Goal: Task Accomplishment & Management: Complete application form

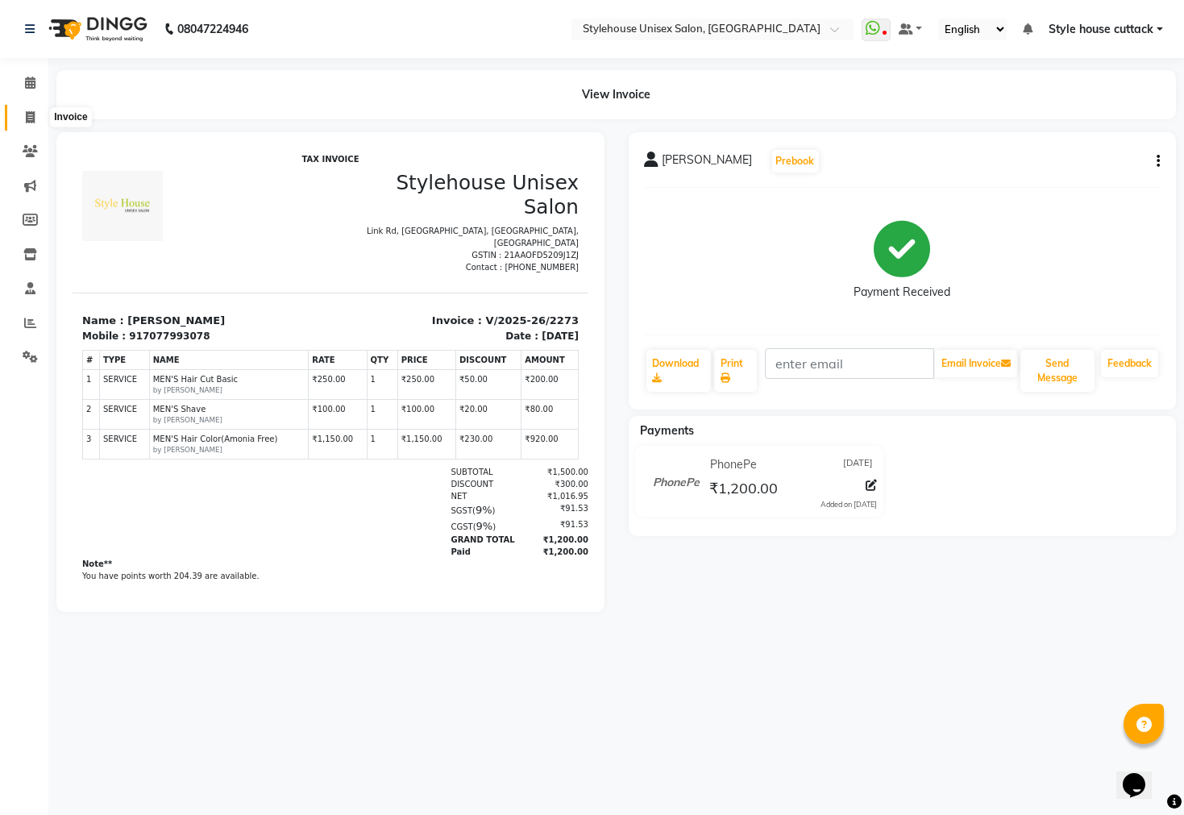
click at [23, 117] on span at bounding box center [30, 118] width 28 height 19
select select "service"
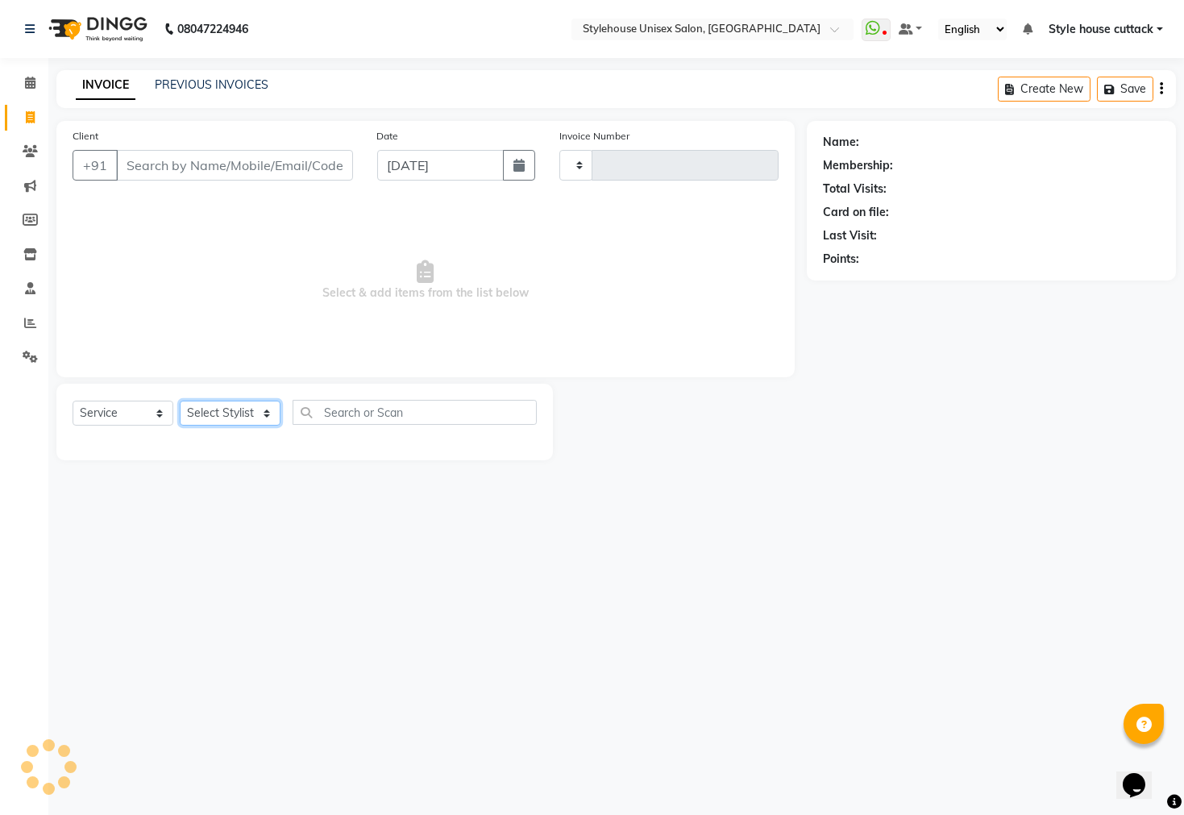
click at [218, 415] on select "Select Stylist" at bounding box center [230, 412] width 101 height 25
type input "2274"
select select "4222"
click at [218, 415] on select "Select Stylist" at bounding box center [230, 412] width 101 height 25
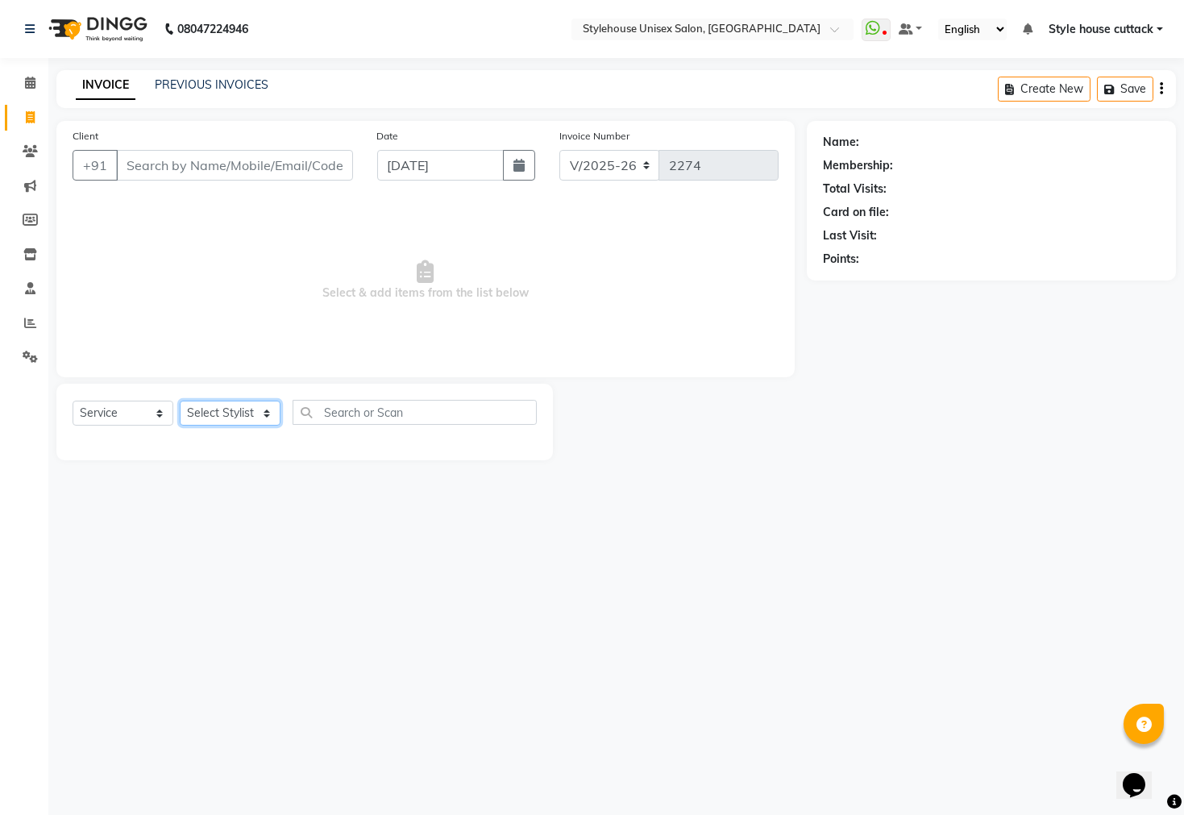
click at [218, 415] on select "Select Stylist" at bounding box center [230, 412] width 101 height 25
select select "21975"
click at [180, 401] on select "Select Stylist Bharati Nanda Bikash Chintu Kanha Barik LIPI Manjit Barik Nitu B…" at bounding box center [230, 412] width 101 height 25
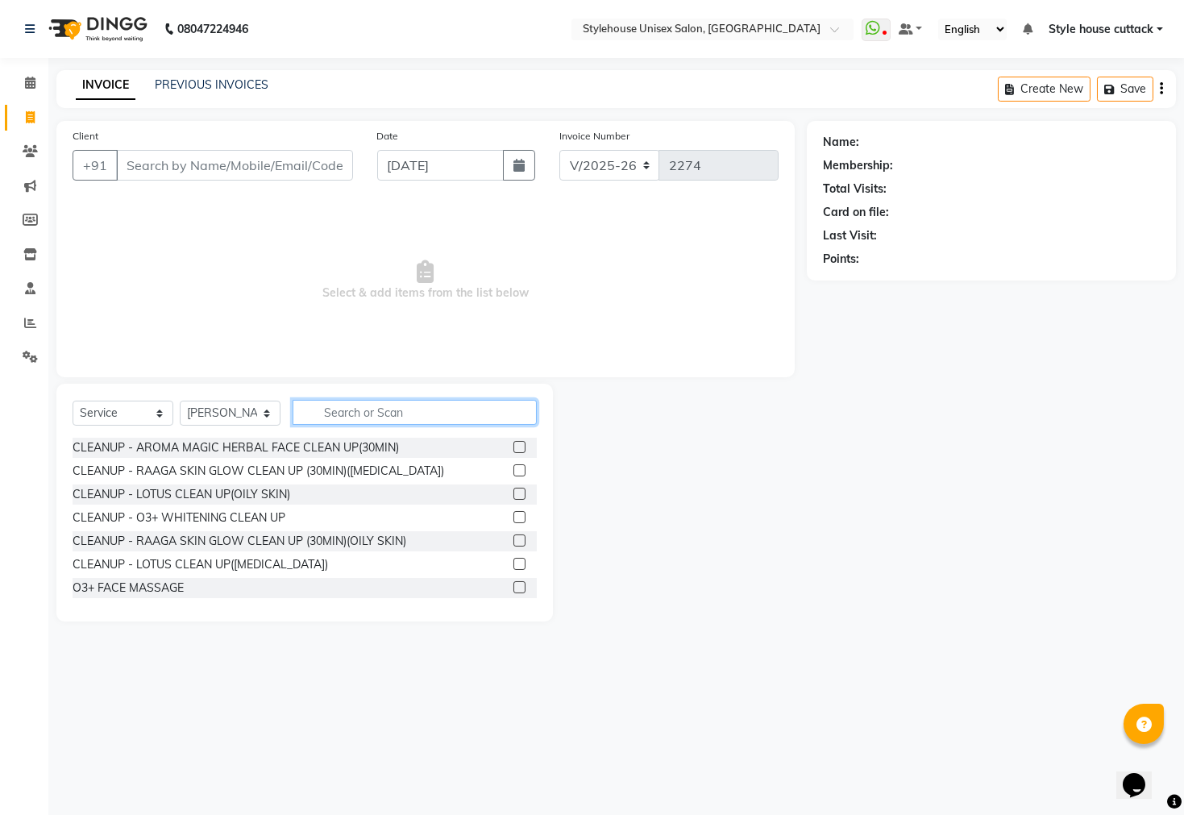
click at [358, 407] on input "text" at bounding box center [415, 412] width 244 height 25
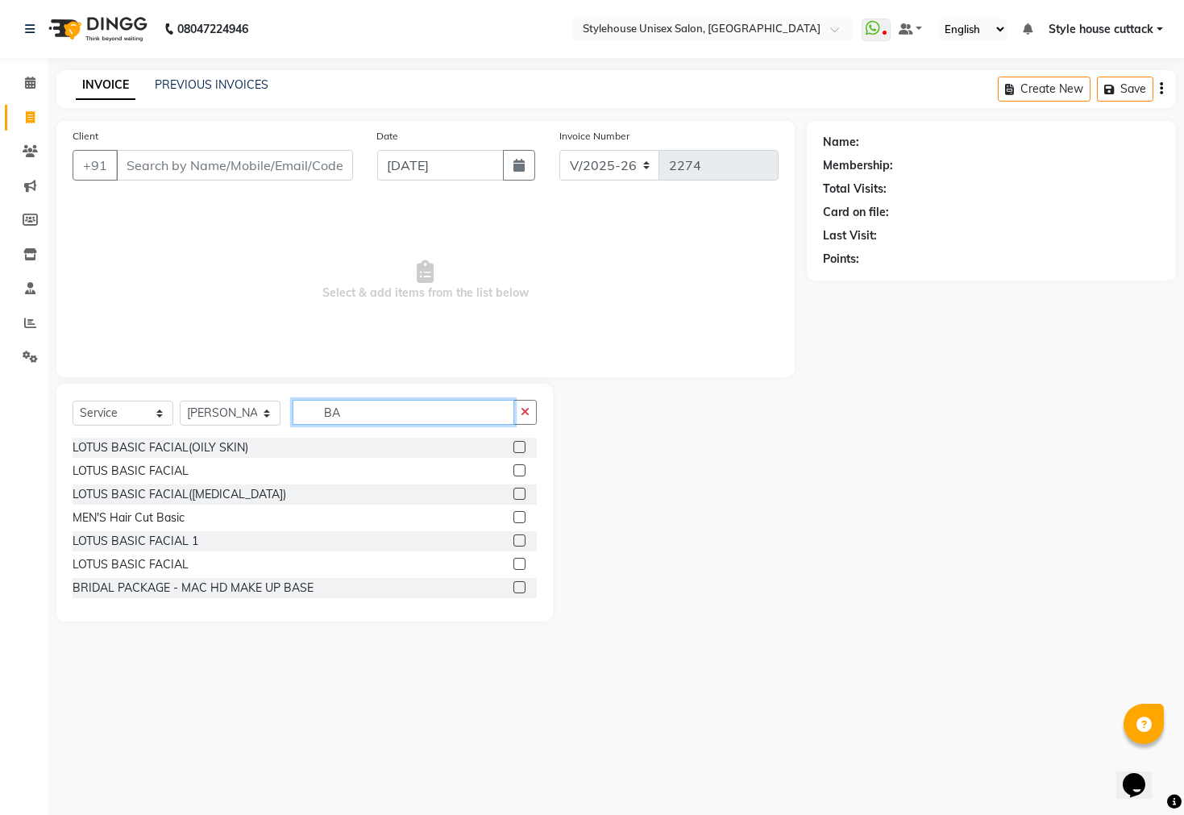
type input "B"
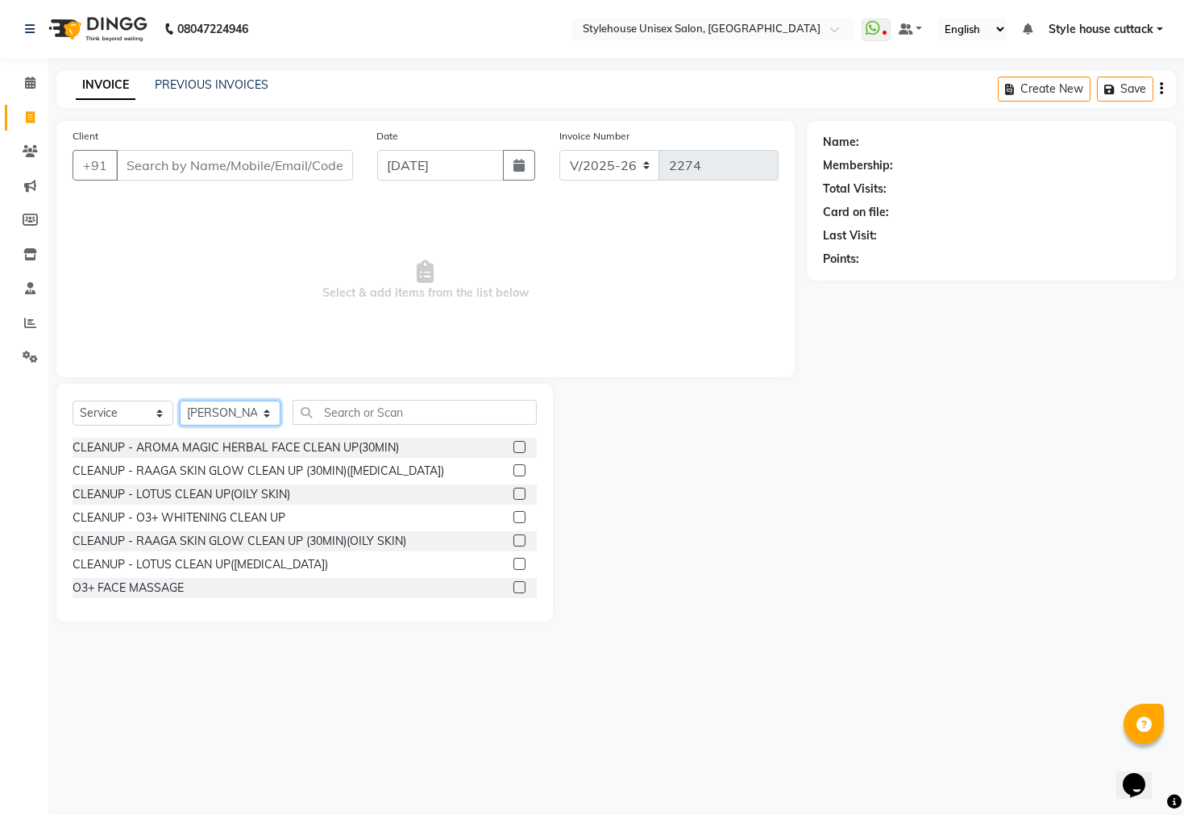
click at [250, 417] on select "Select Stylist Bharati Nanda Bikash Chintu Kanha Barik LIPI Manjit Barik Nitu B…" at bounding box center [230, 412] width 101 height 25
select select "89479"
click at [180, 401] on select "Select Stylist Bharati Nanda Bikash Chintu Kanha Barik LIPI Manjit Barik Nitu B…" at bounding box center [230, 412] width 101 height 25
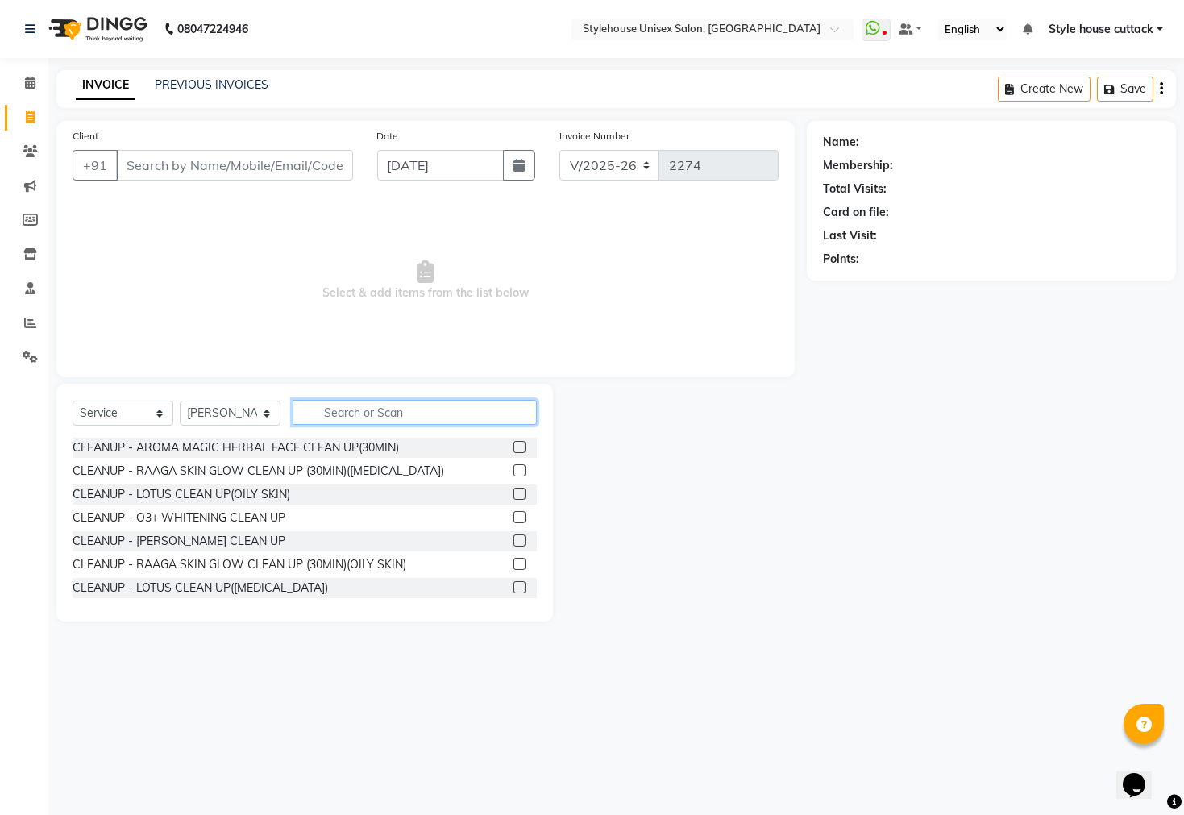
click at [394, 418] on input "text" at bounding box center [415, 412] width 244 height 25
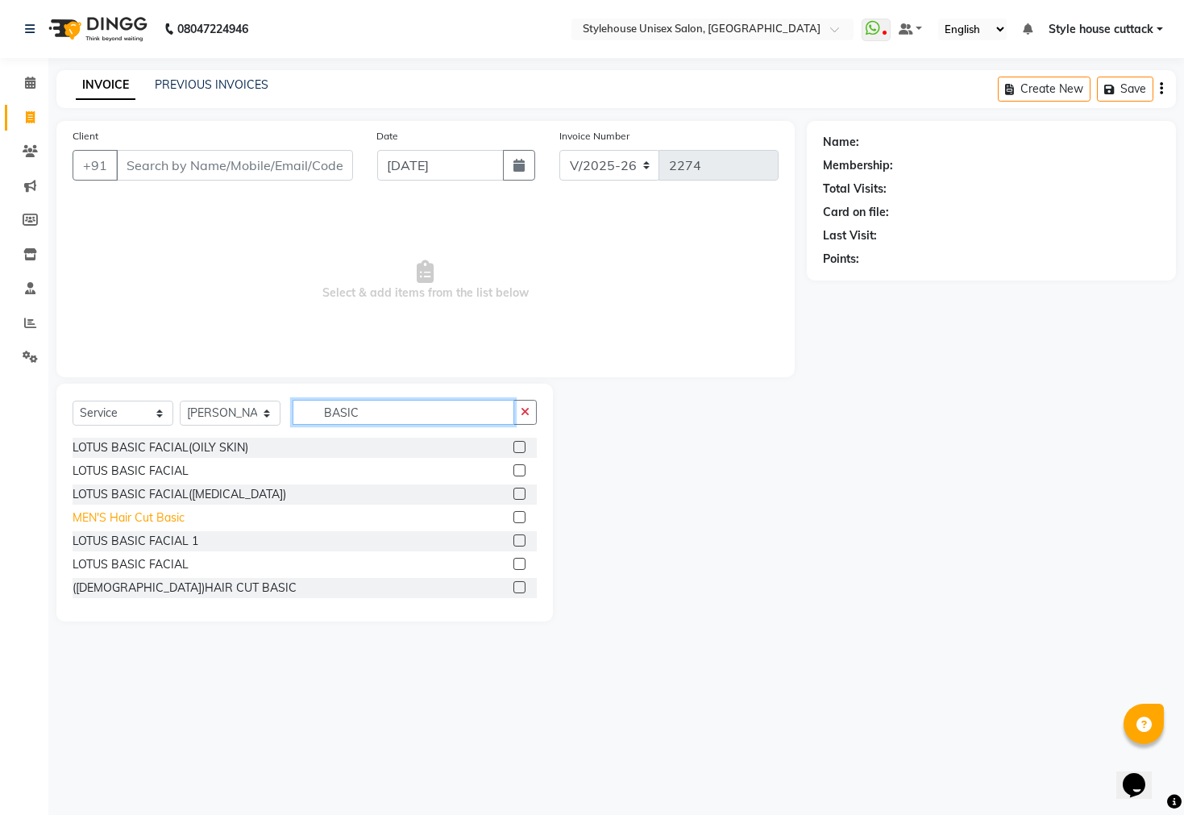
type input "BASIC"
click at [143, 520] on div "MEN'S Hair Cut Basic" at bounding box center [129, 517] width 112 height 17
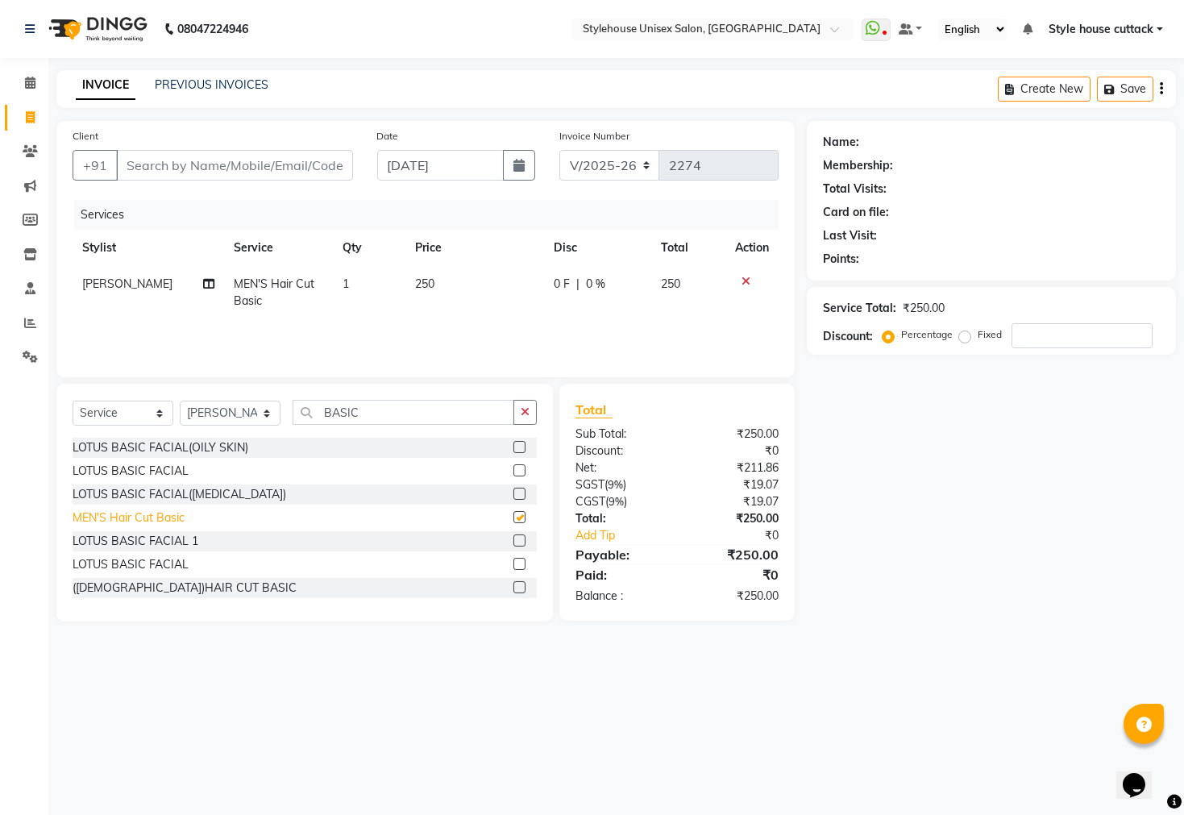
checkbox input "false"
click at [399, 400] on input "BASIC" at bounding box center [404, 412] width 222 height 25
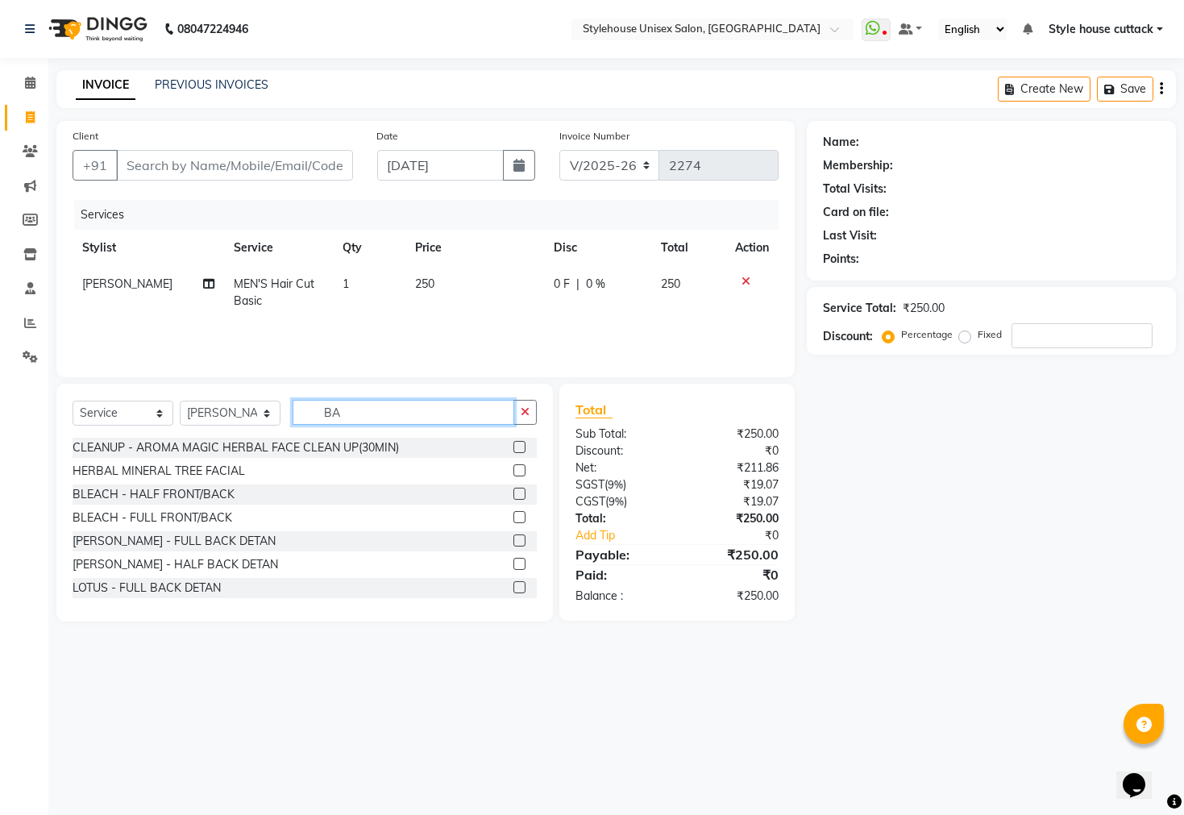
type input "B"
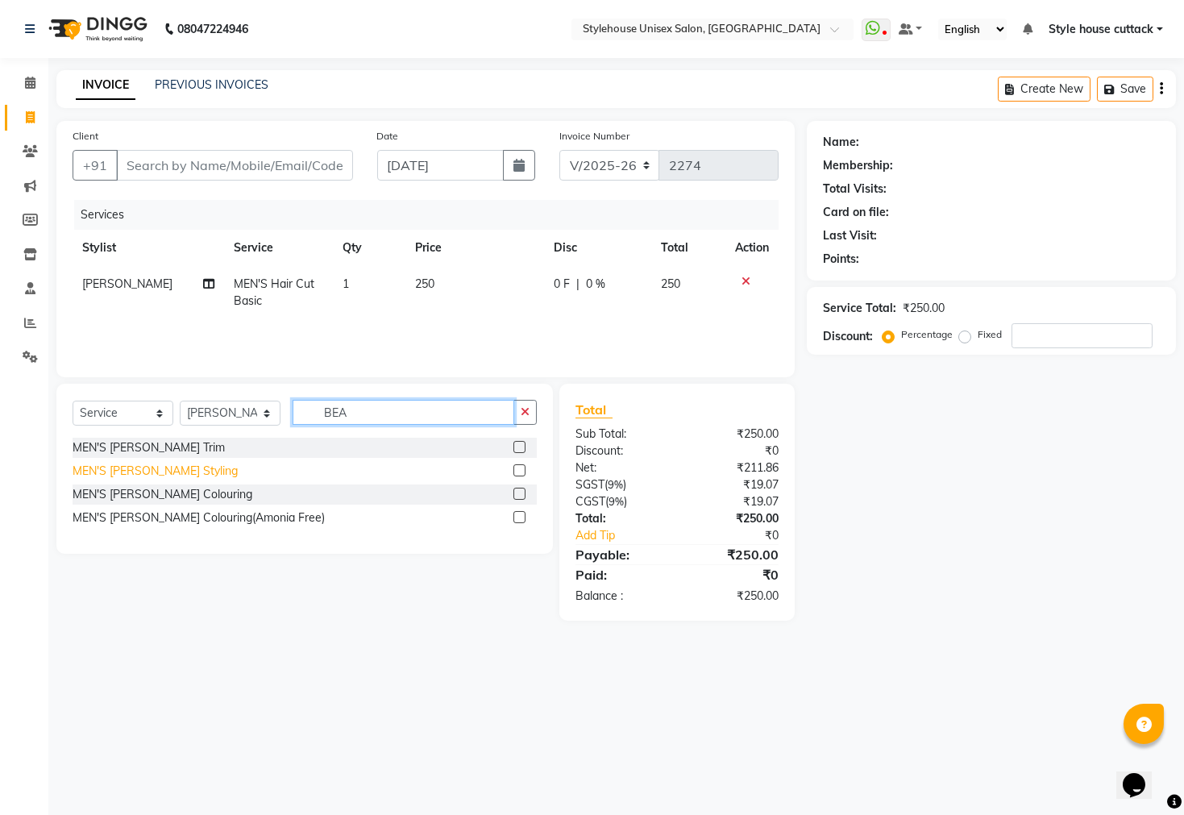
type input "BEA"
click at [127, 465] on div "MEN'S Beard Styling" at bounding box center [155, 471] width 165 height 17
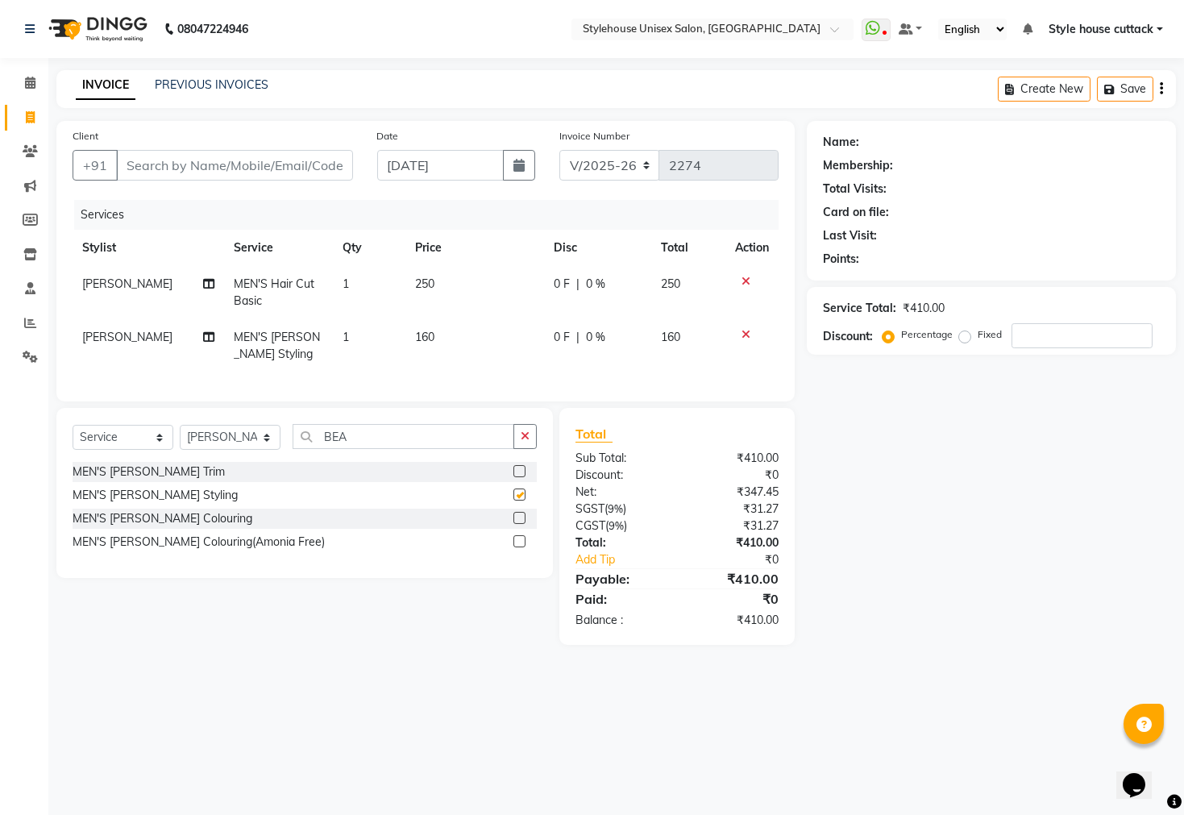
checkbox input "false"
click at [249, 443] on select "Select Stylist Bharati Nanda Bikash Chintu Kanha Barik LIPI Manjit Barik Nitu B…" at bounding box center [230, 437] width 101 height 25
select select "21975"
click at [180, 440] on select "Select Stylist Bharati Nanda Bikash Chintu Kanha Barik LIPI Manjit Barik Nitu B…" at bounding box center [230, 437] width 101 height 25
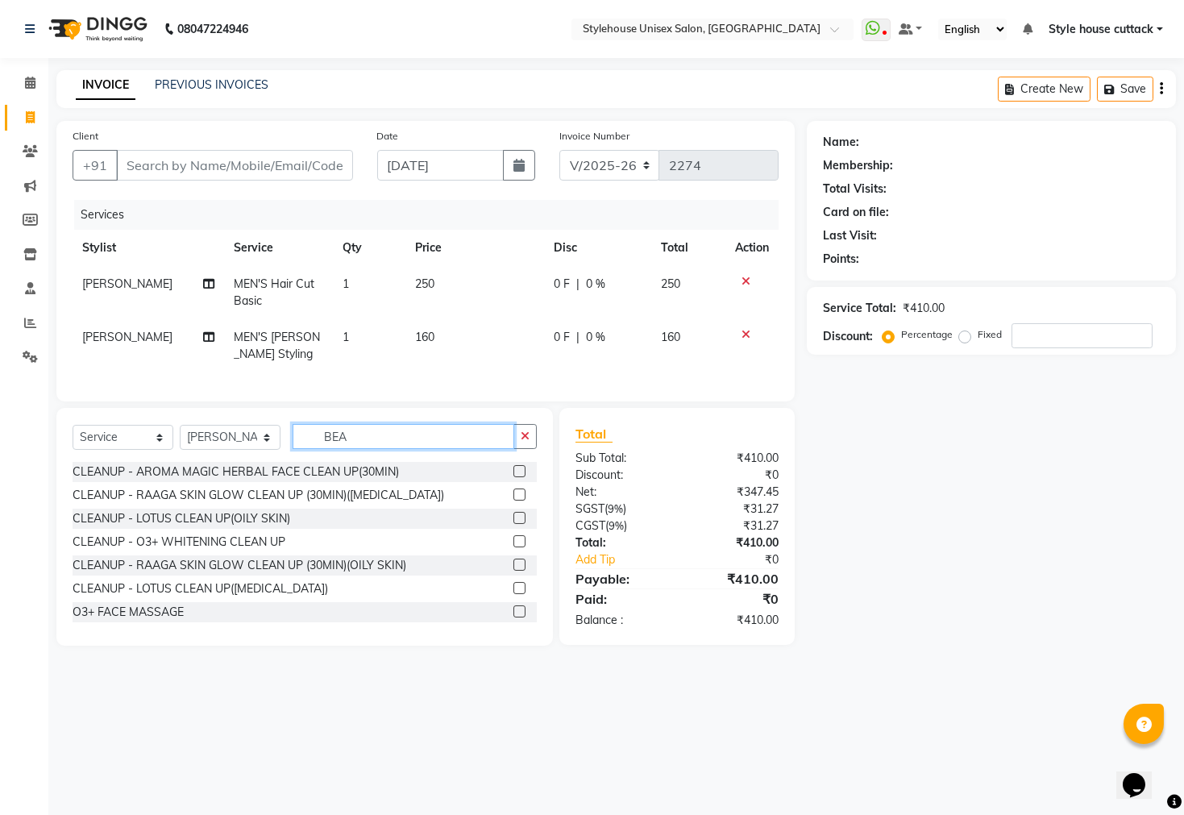
click at [358, 449] on input "BEA" at bounding box center [404, 436] width 222 height 25
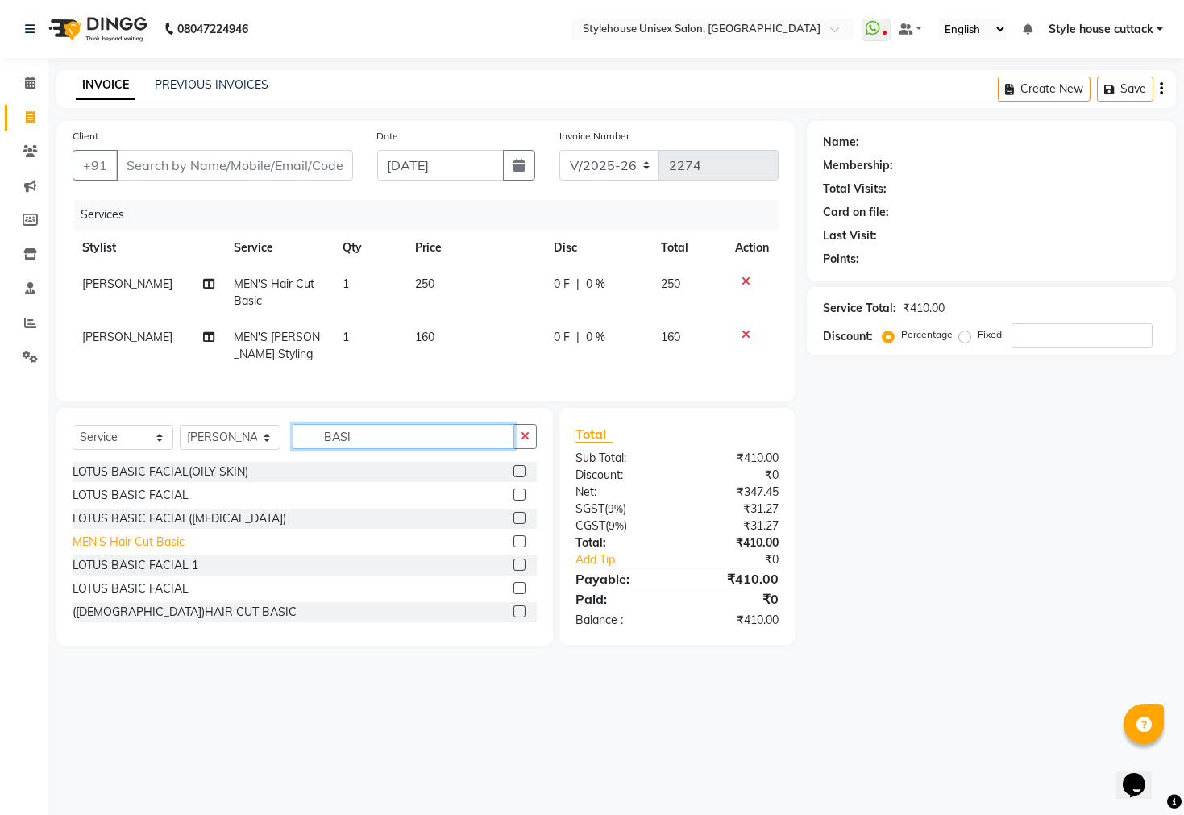
type input "BASI"
click at [110, 550] on div "MEN'S Hair Cut Basic" at bounding box center [129, 541] width 112 height 17
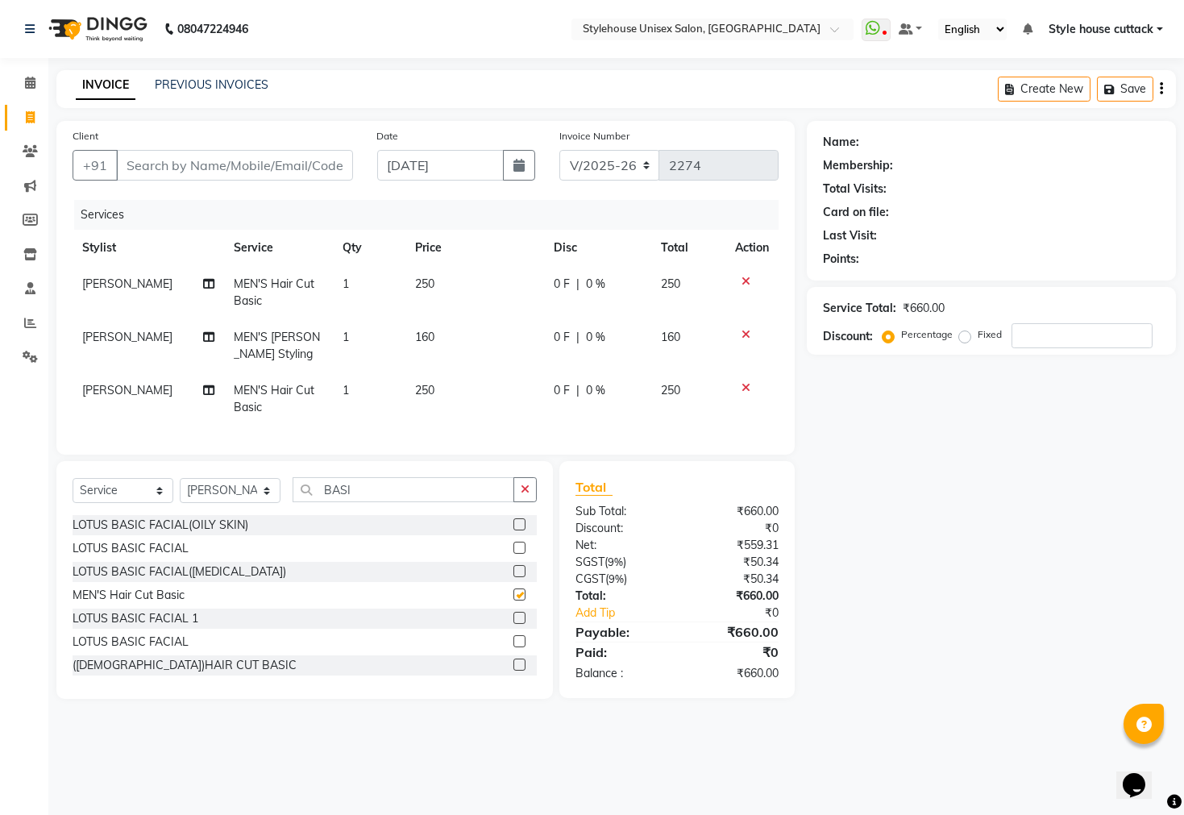
checkbox input "false"
click at [123, 503] on select "Select Service Product Membership Package Voucher Prepaid Gift Card" at bounding box center [123, 490] width 101 height 25
select select "product"
click at [73, 493] on select "Select Service Product Membership Package Voucher Prepaid Gift Card" at bounding box center [123, 490] width 101 height 25
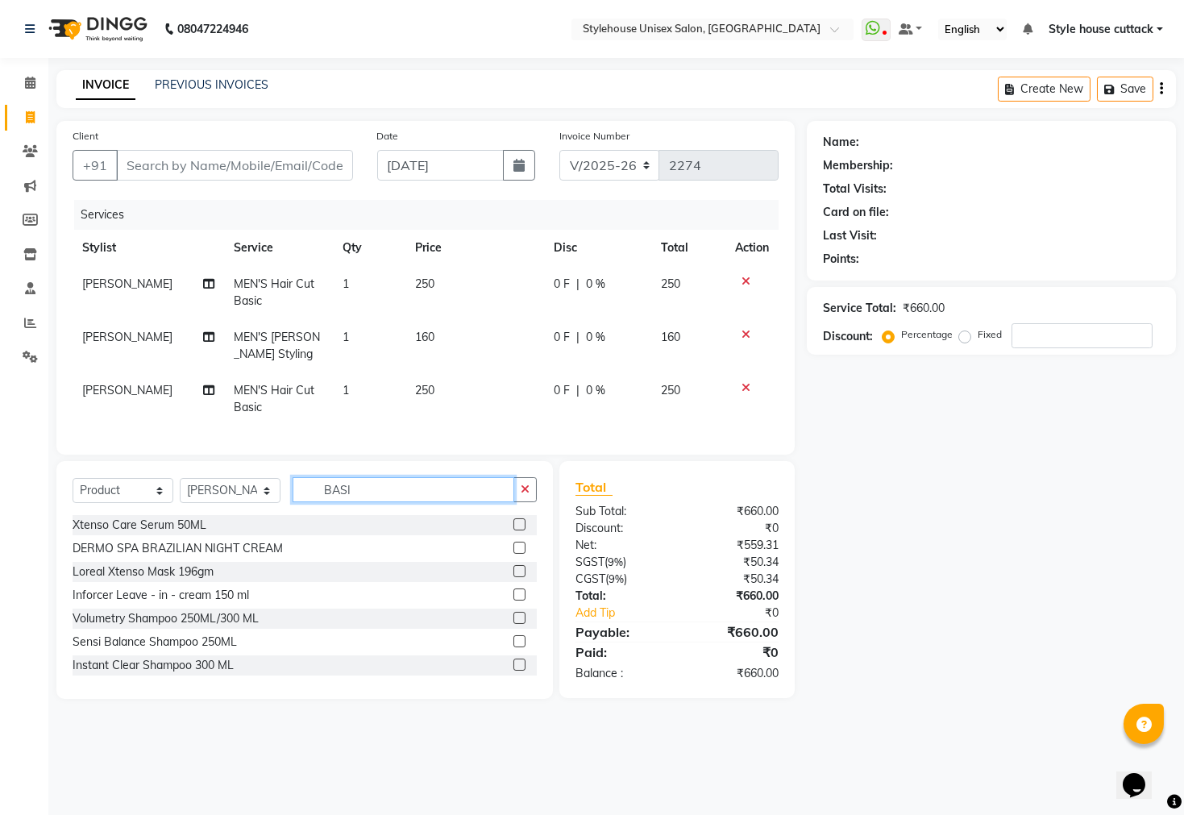
click at [351, 500] on input "BASI" at bounding box center [404, 489] width 222 height 25
type input "B"
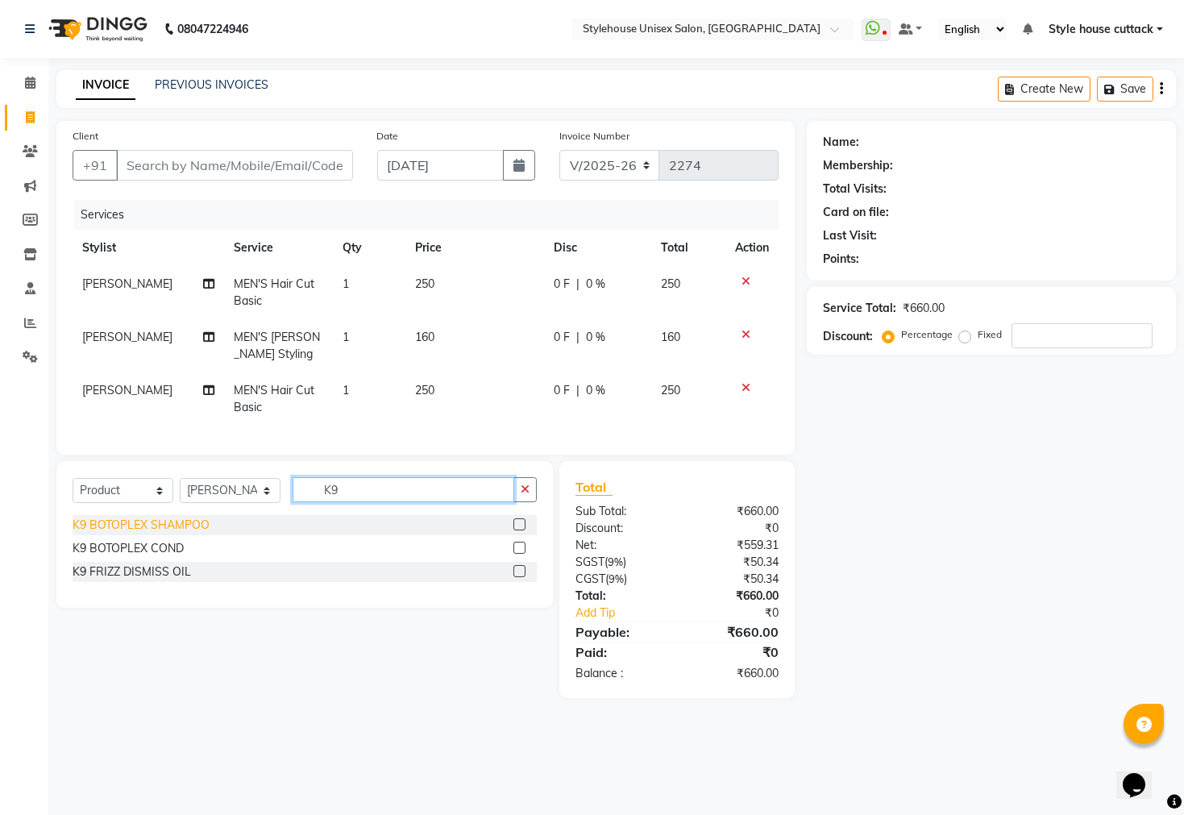
type input "K9"
click at [100, 533] on div "K9 BOTOPLEX SHAMPOO" at bounding box center [141, 525] width 137 height 17
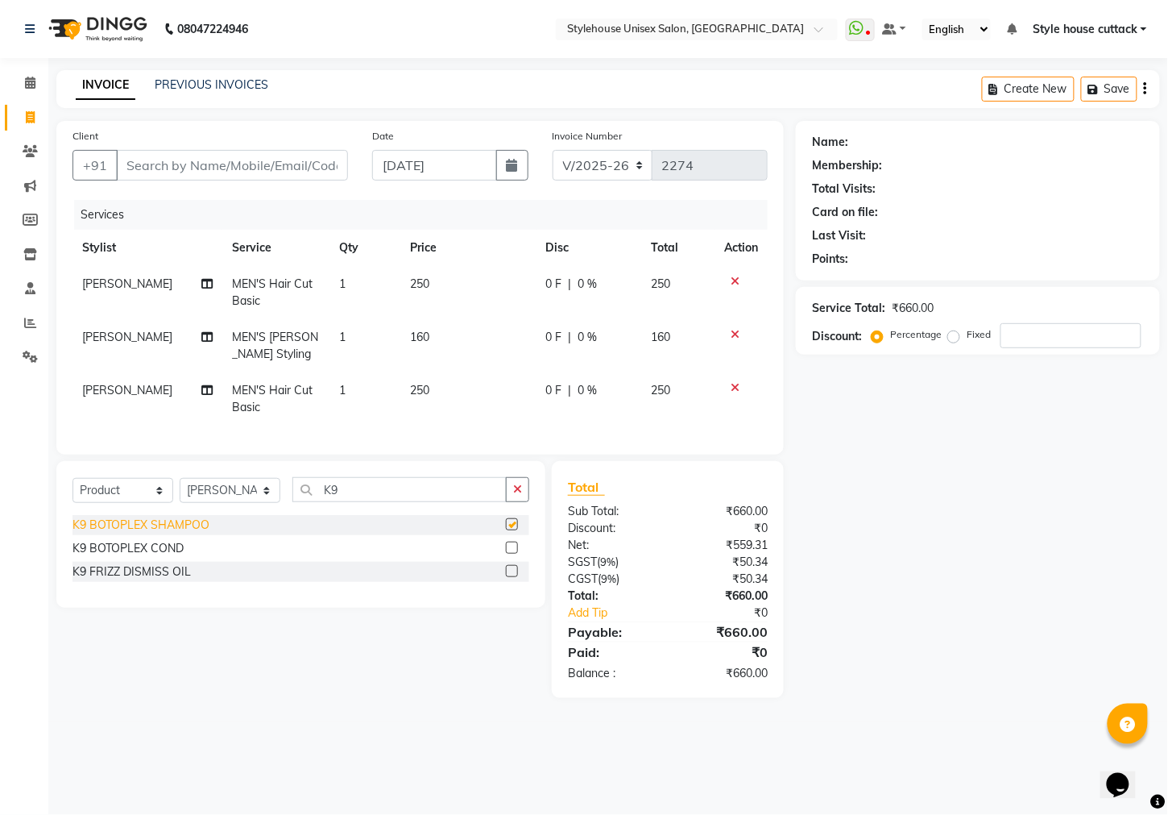
checkbox input "false"
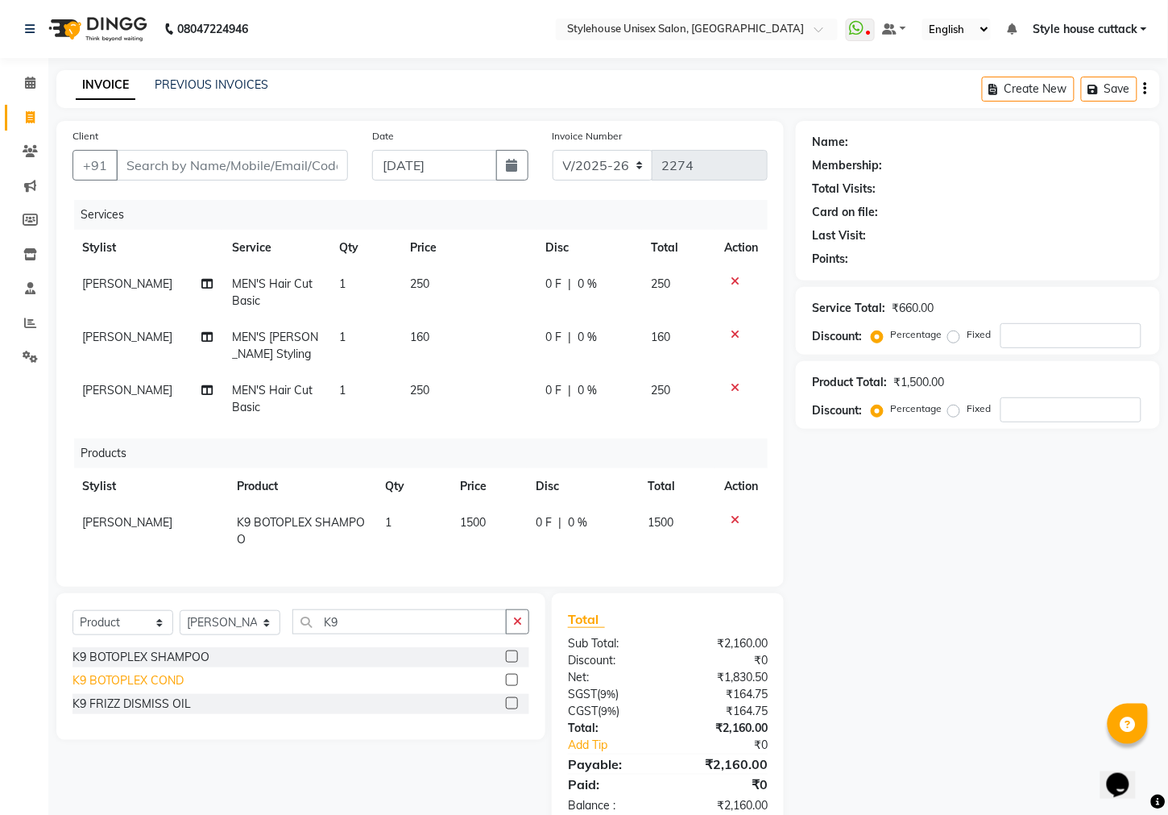
click at [137, 689] on div "K9 BOTOPLEX COND" at bounding box center [128, 680] width 111 height 17
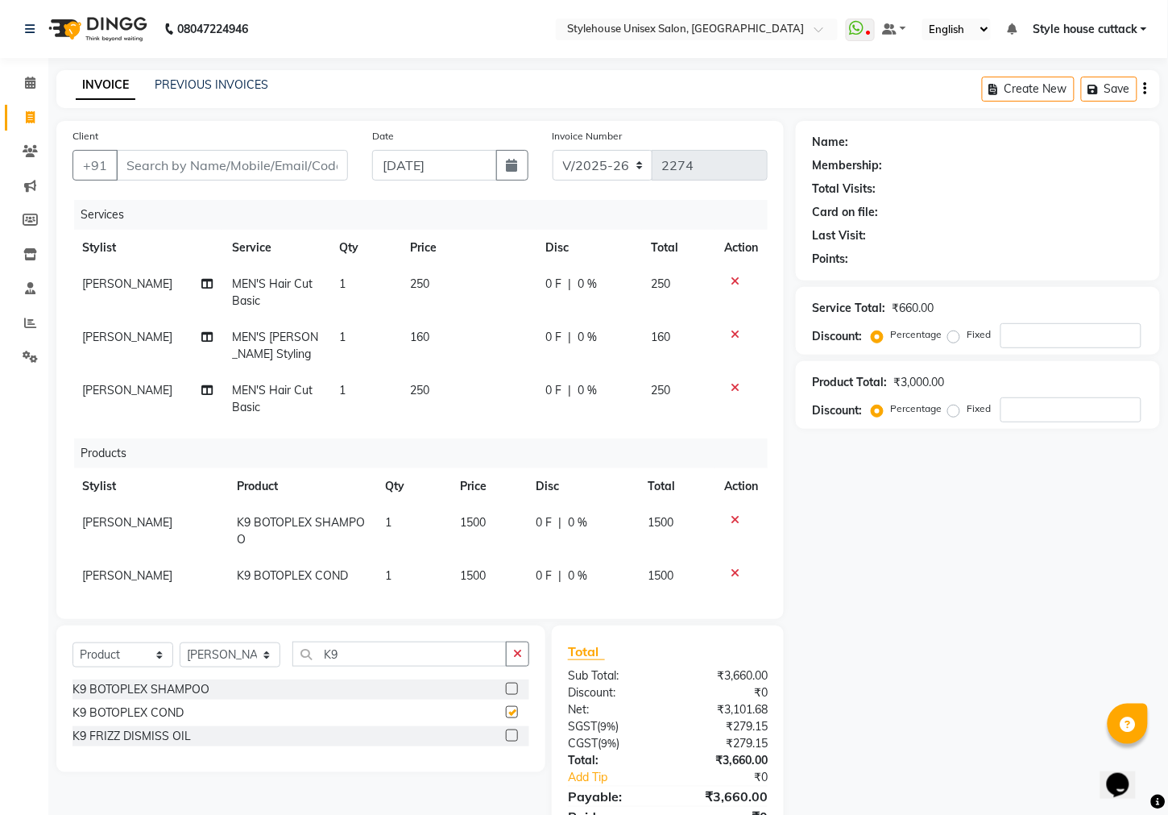
checkbox input "false"
click at [140, 734] on div "K9 FRIZZ DISMISS OIL" at bounding box center [132, 736] width 118 height 17
checkbox input "false"
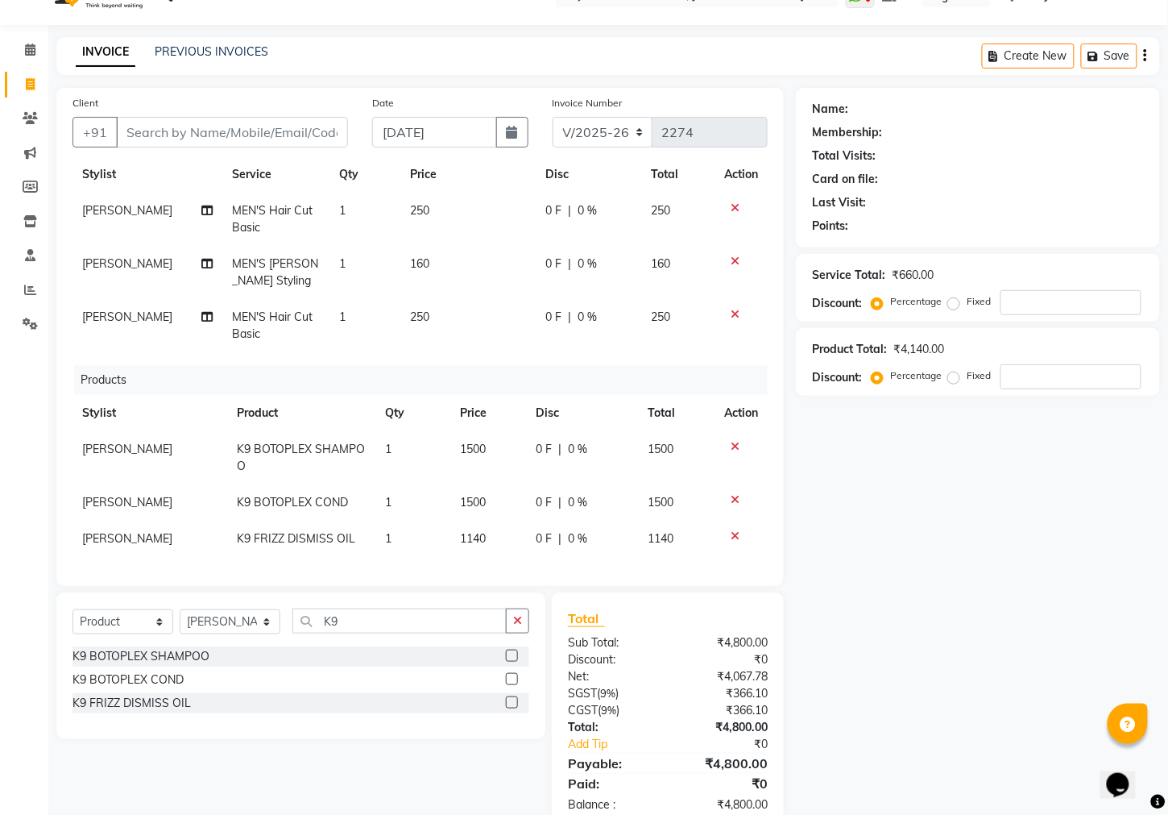
scroll to position [72, 0]
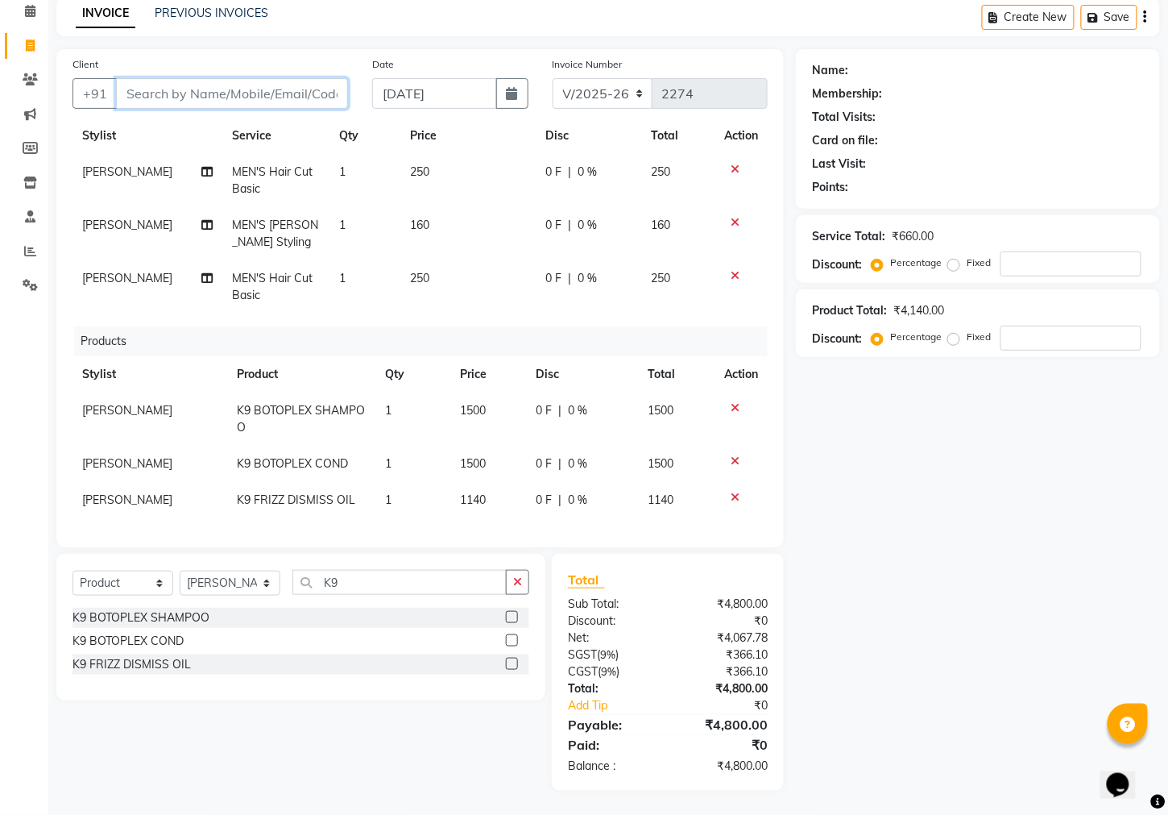
click at [218, 86] on input "Client" at bounding box center [232, 93] width 232 height 31
type input "8"
type input "0"
type input "8658779230"
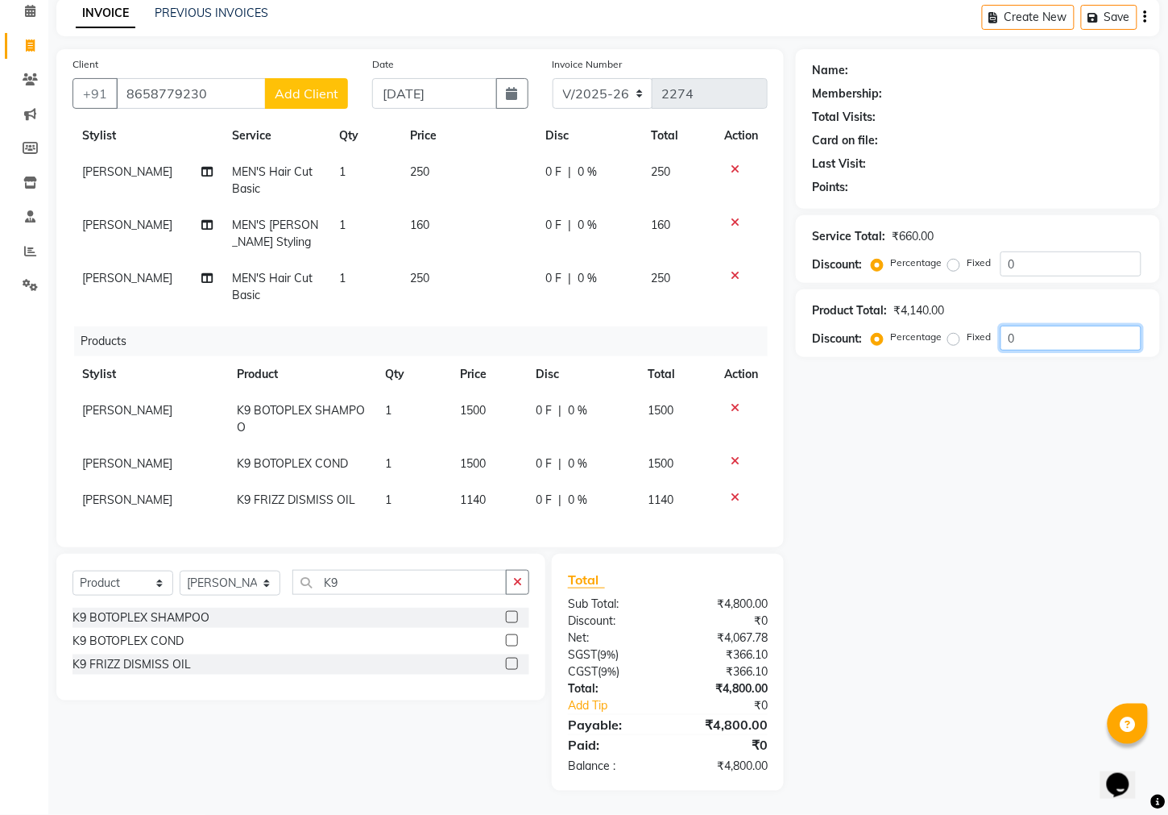
click at [1048, 351] on input "0" at bounding box center [1071, 338] width 141 height 25
type input "05"
click at [295, 96] on span "Add Client" at bounding box center [307, 93] width 64 height 16
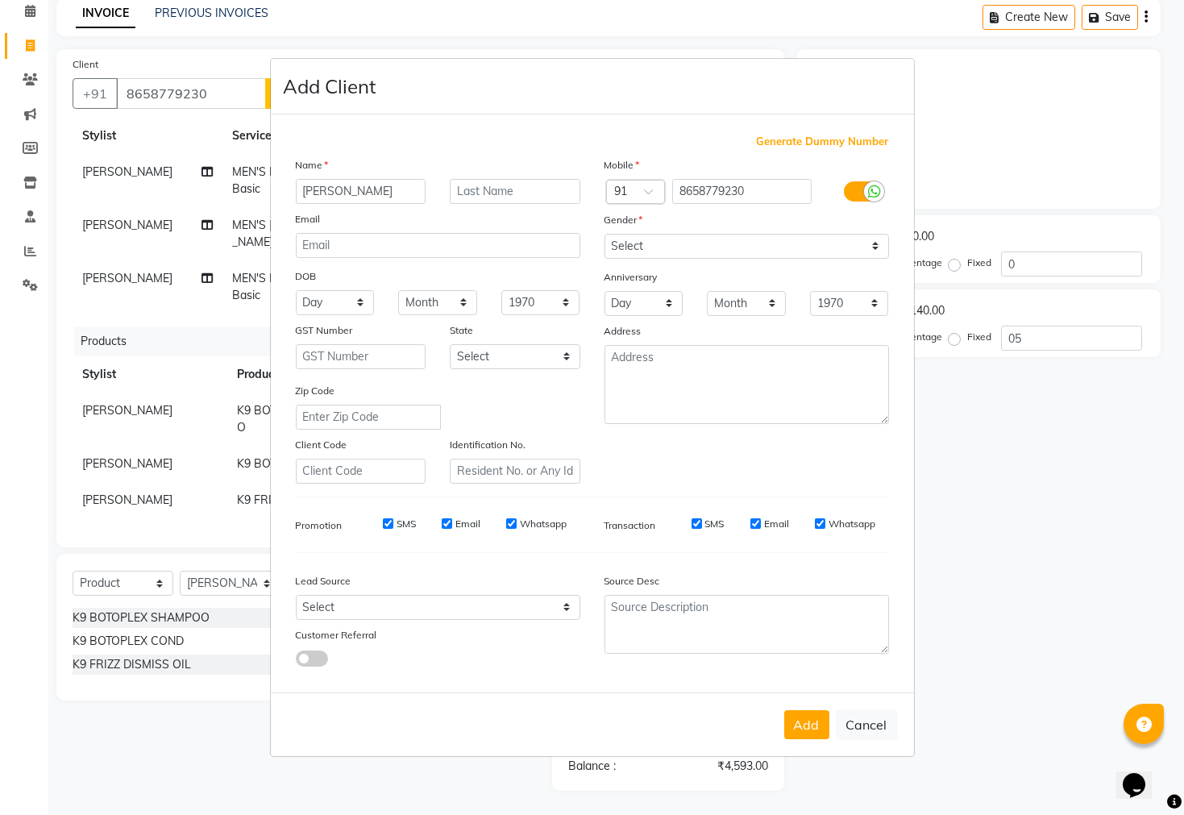
type input "KUNNAL"
click at [805, 247] on select "Select Male Female Other Prefer Not To Say" at bounding box center [746, 246] width 284 height 25
select select "male"
click at [604, 234] on select "Select Male Female Other Prefer Not To Say" at bounding box center [746, 246] width 284 height 25
click at [801, 722] on button "Add" at bounding box center [806, 724] width 45 height 29
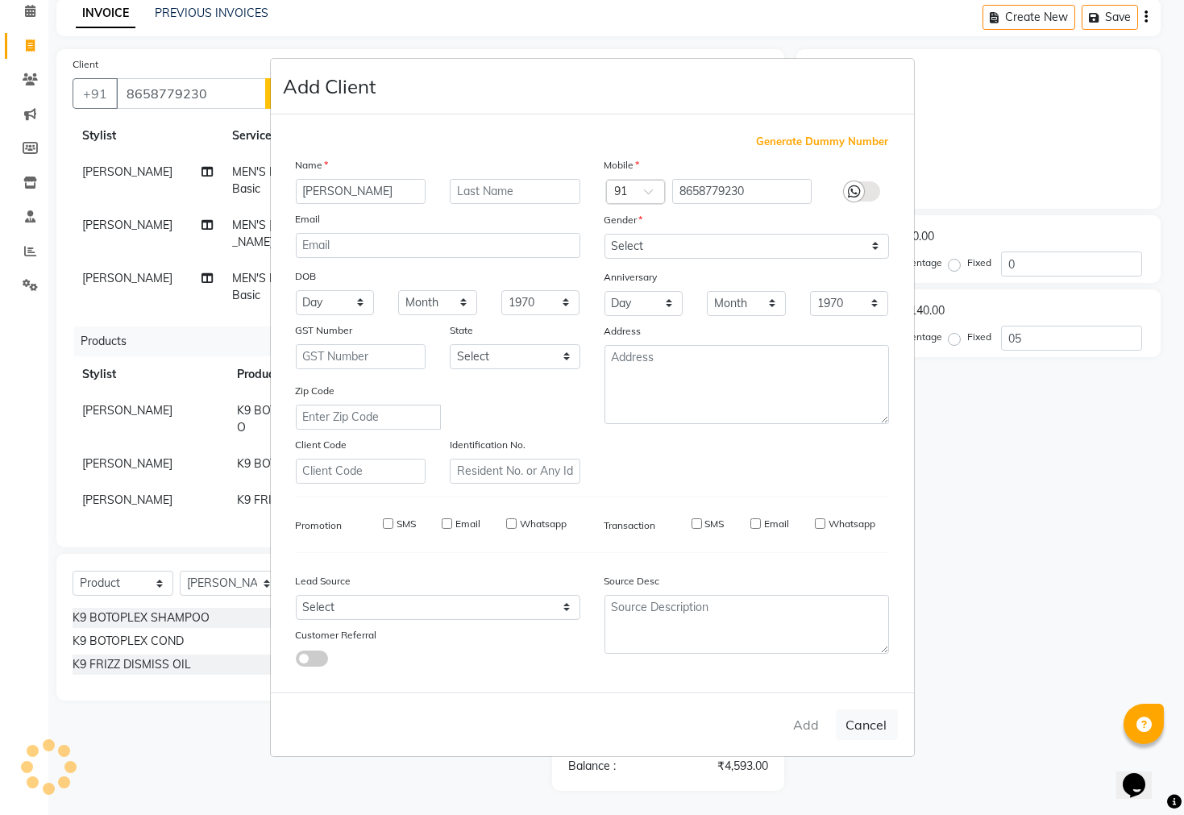
type input "0"
select select
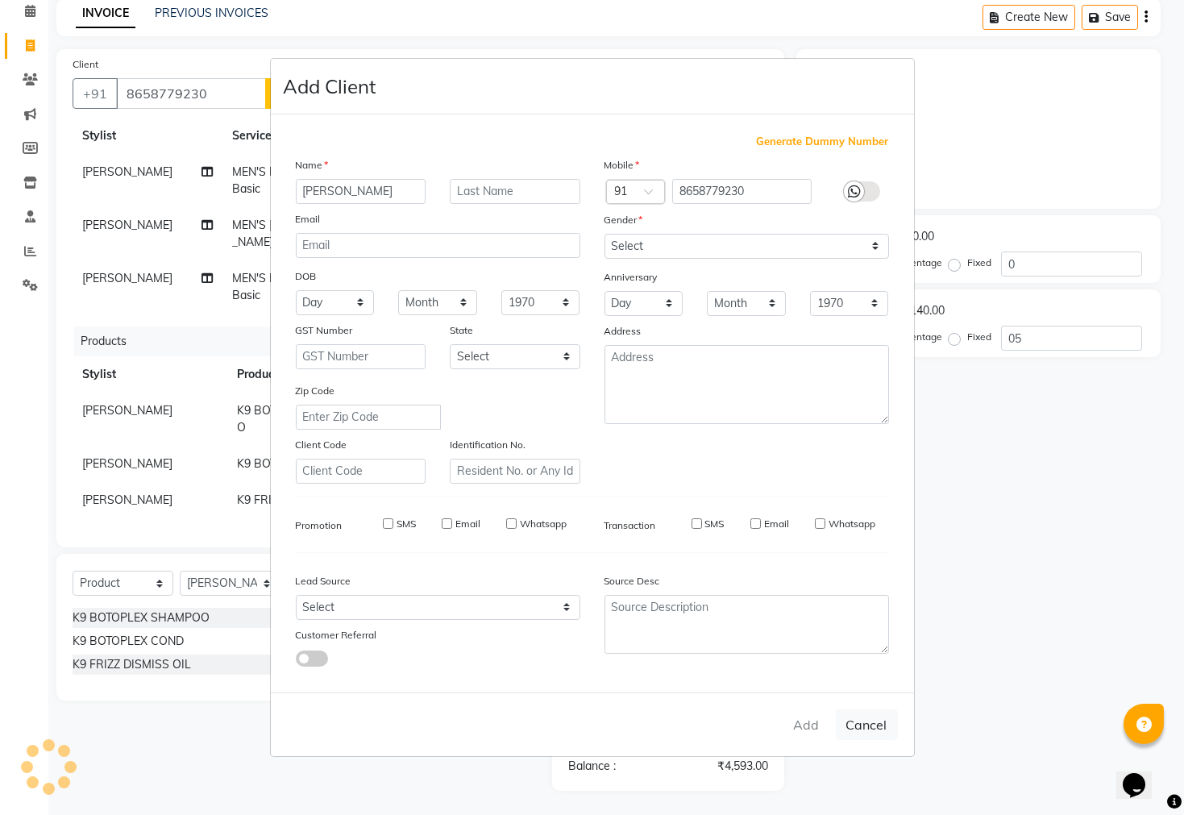
select select
checkbox input "false"
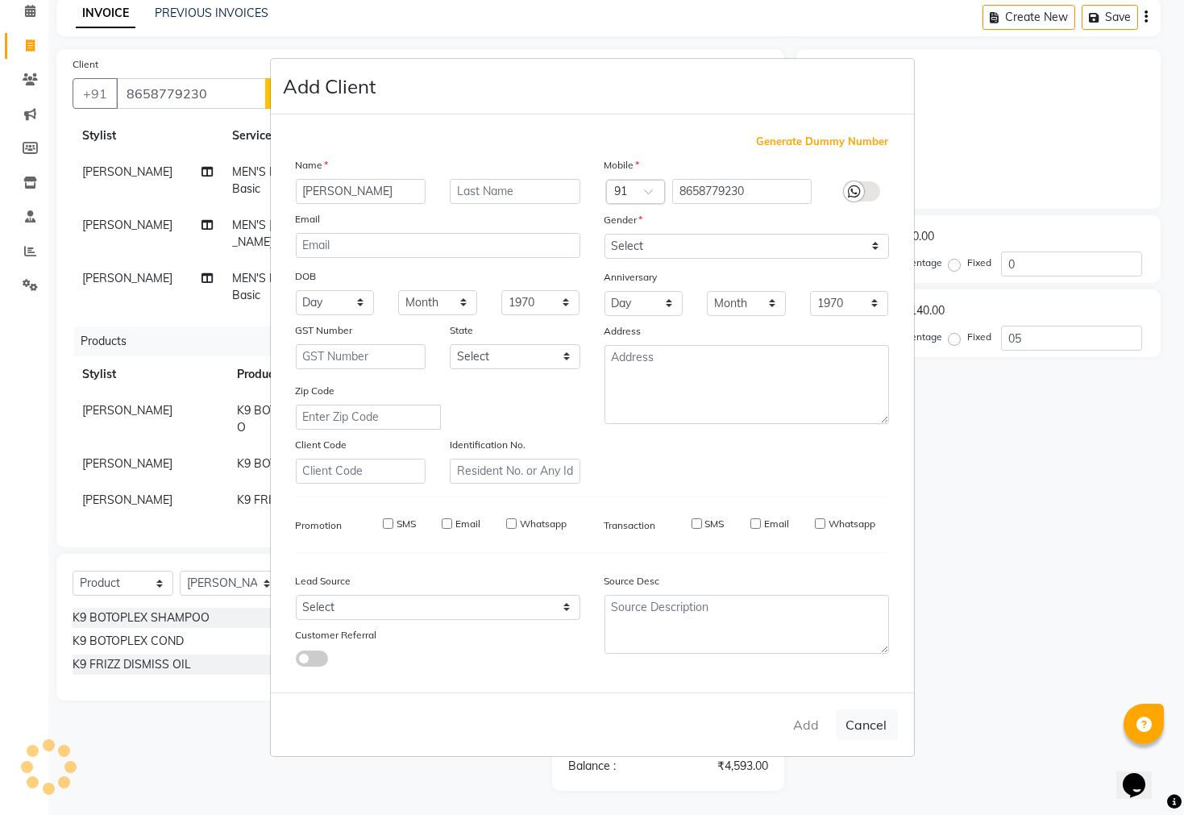
checkbox input "false"
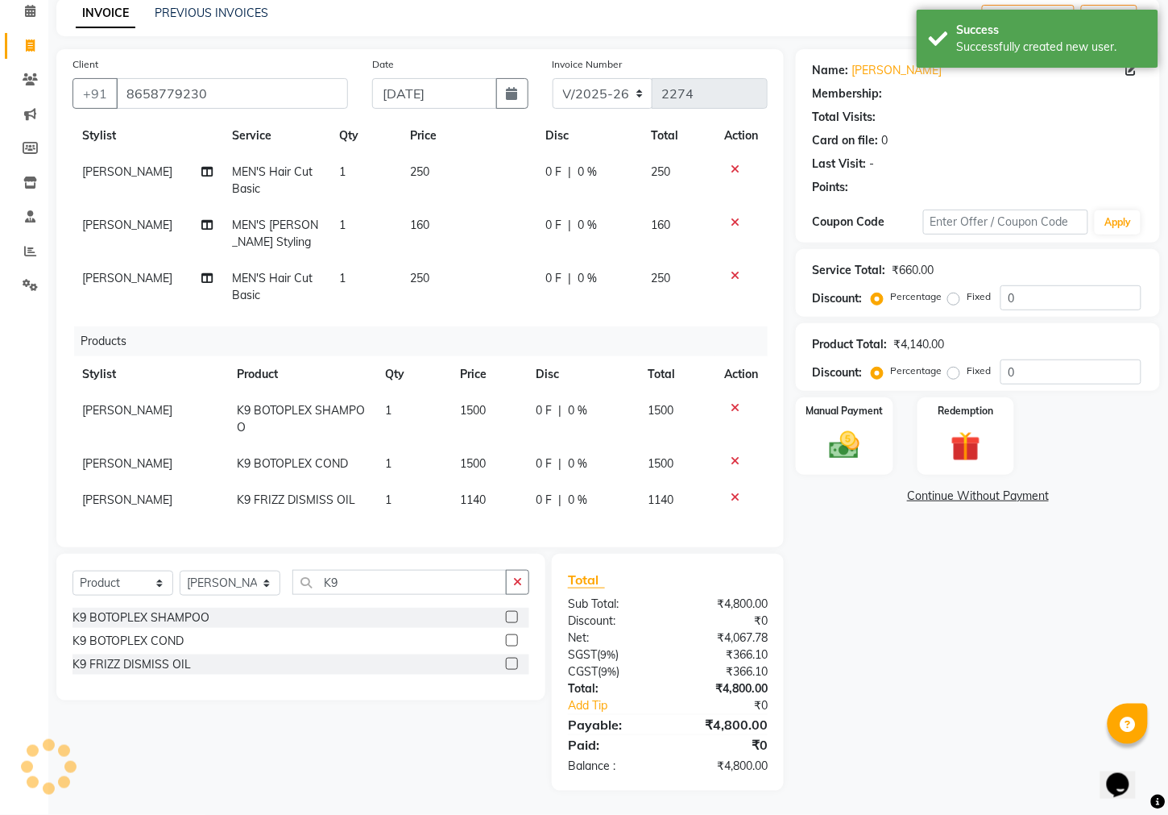
select select "1: Object"
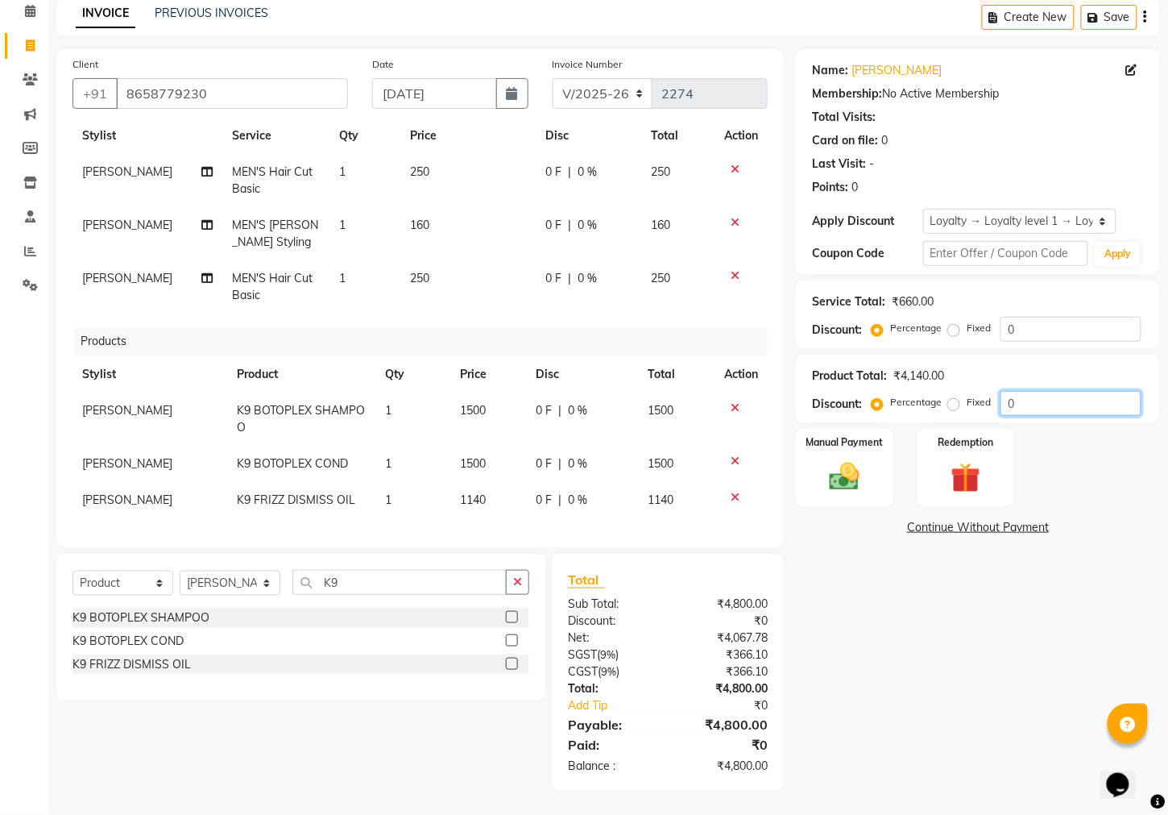
click at [1058, 416] on input "0" at bounding box center [1071, 403] width 141 height 25
click at [139, 579] on select "Select Service Product Membership Package Voucher Prepaid Gift Card" at bounding box center [123, 583] width 101 height 25
click at [73, 571] on select "Select Service Product Membership Package Voucher Prepaid Gift Card" at bounding box center [123, 583] width 101 height 25
click at [507, 620] on label at bounding box center [512, 617] width 12 height 12
click at [507, 620] on input "checkbox" at bounding box center [511, 617] width 10 height 10
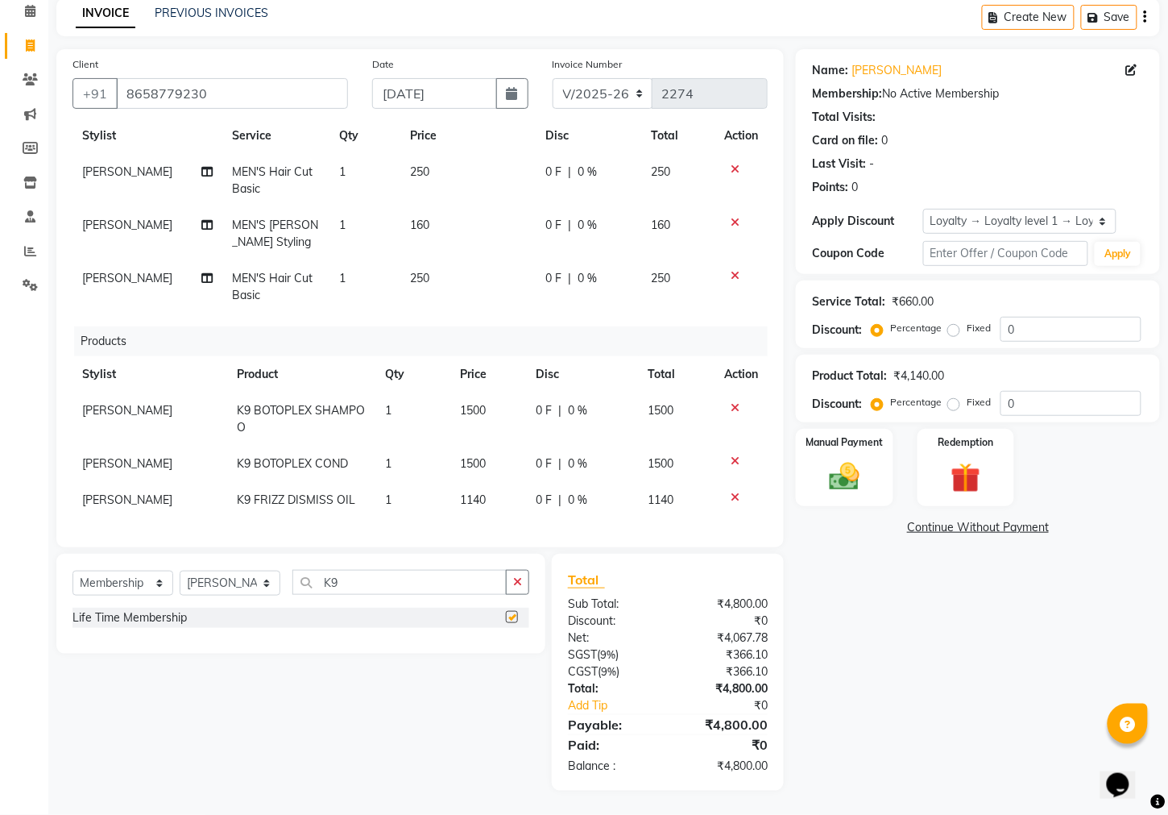
select select "select"
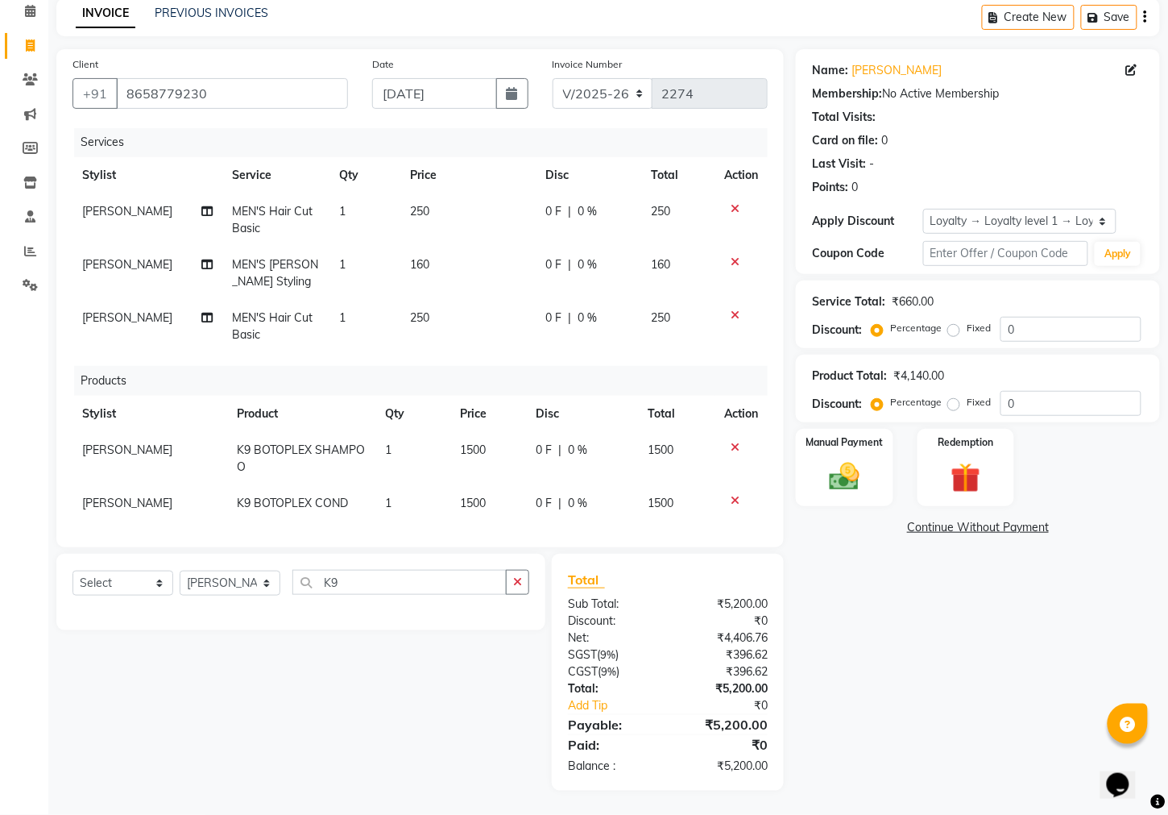
scroll to position [0, 0]
click at [546, 220] on span "0 F" at bounding box center [554, 212] width 16 height 17
select select "89479"
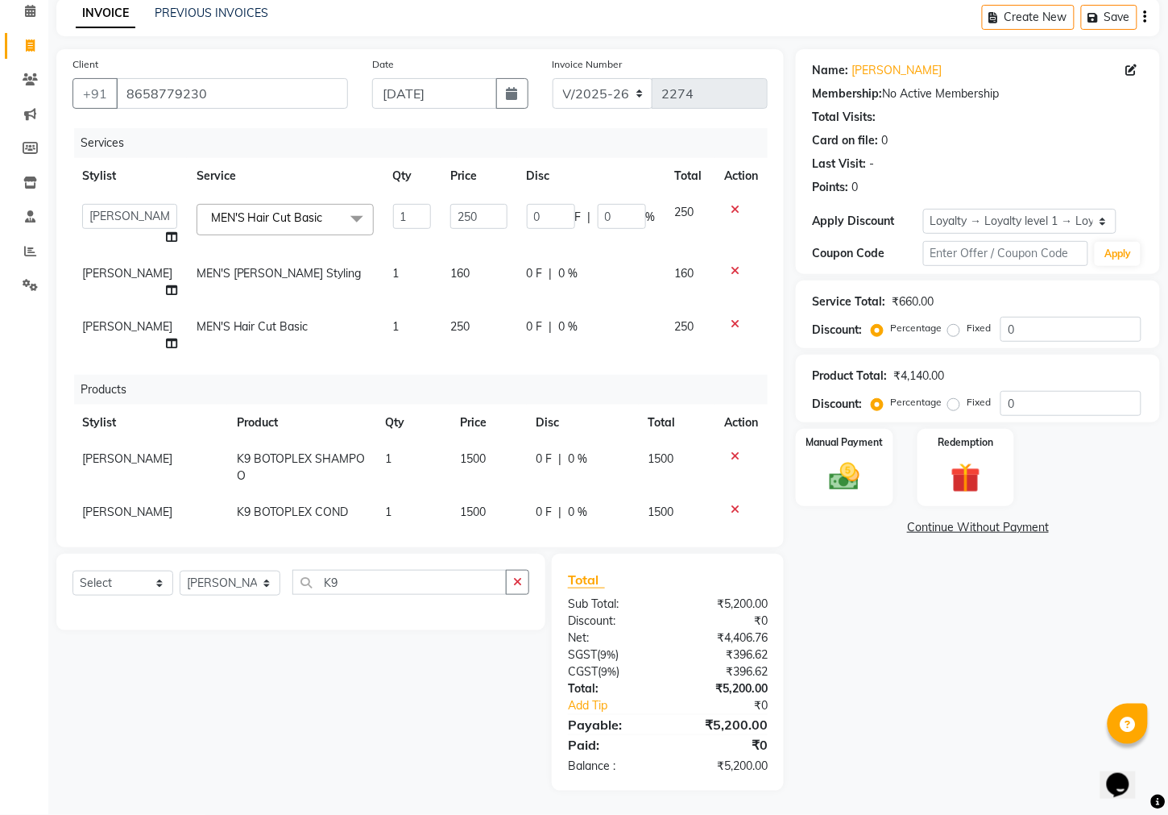
click at [580, 237] on td "0 F | 0 %" at bounding box center [591, 224] width 148 height 61
click at [1031, 328] on input "0" at bounding box center [1071, 329] width 141 height 25
type input "01"
type input "2.5"
type input "1"
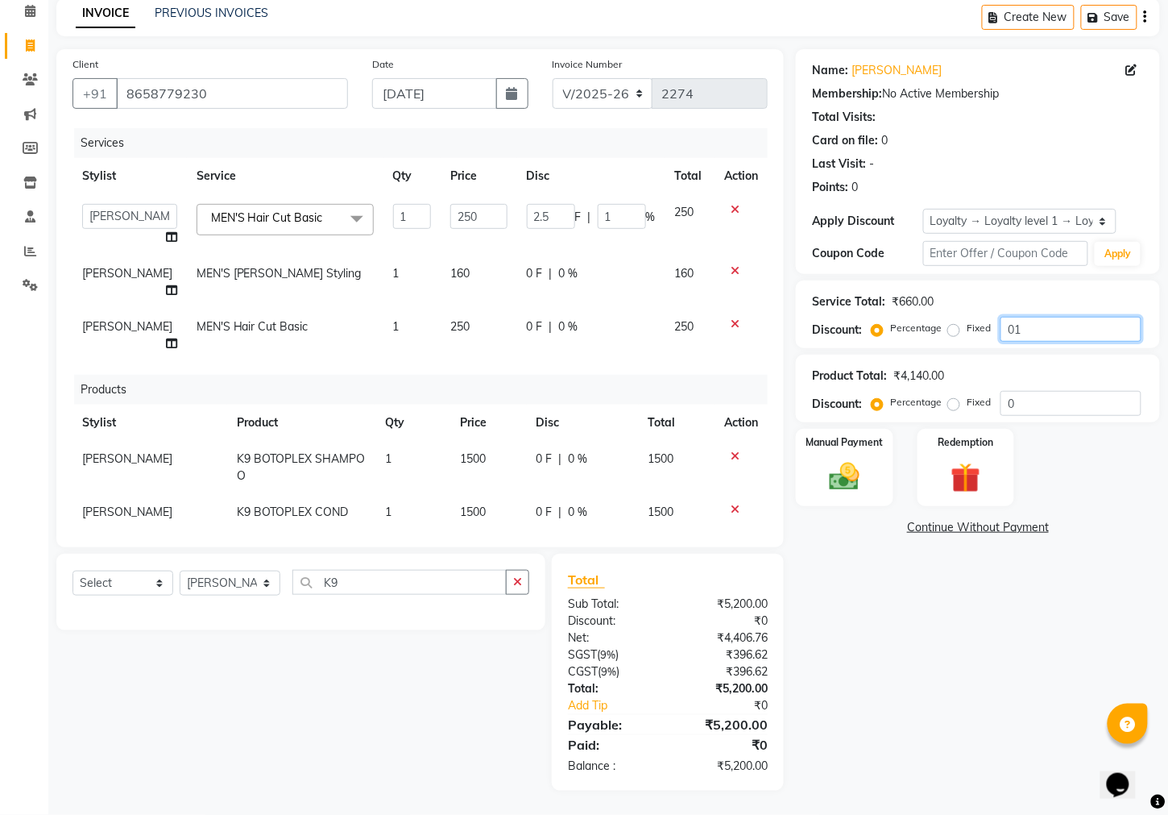
type input "010"
type input "25"
type input "10"
type input "010"
click at [927, 720] on div "Name: Kunnal Membership: No Active Membership Total Visits: Card on file: 0 Las…" at bounding box center [984, 419] width 376 height 741
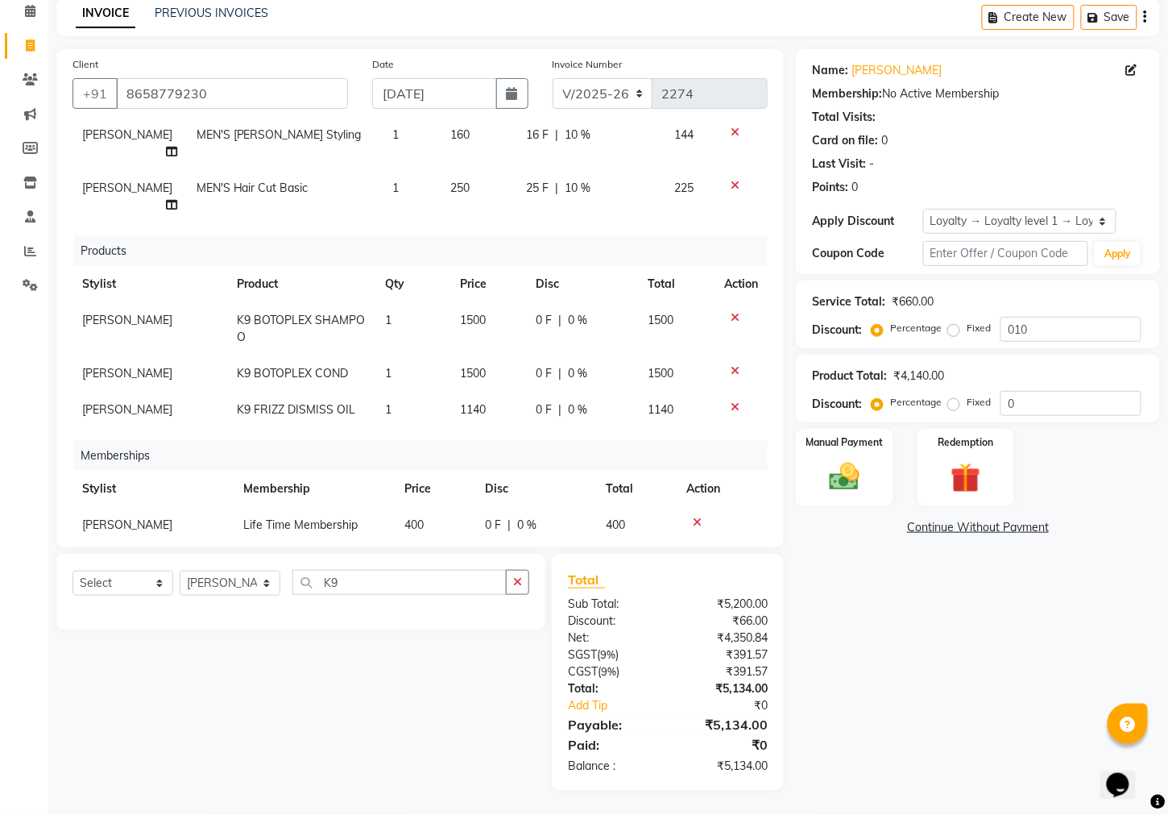
scroll to position [160, 0]
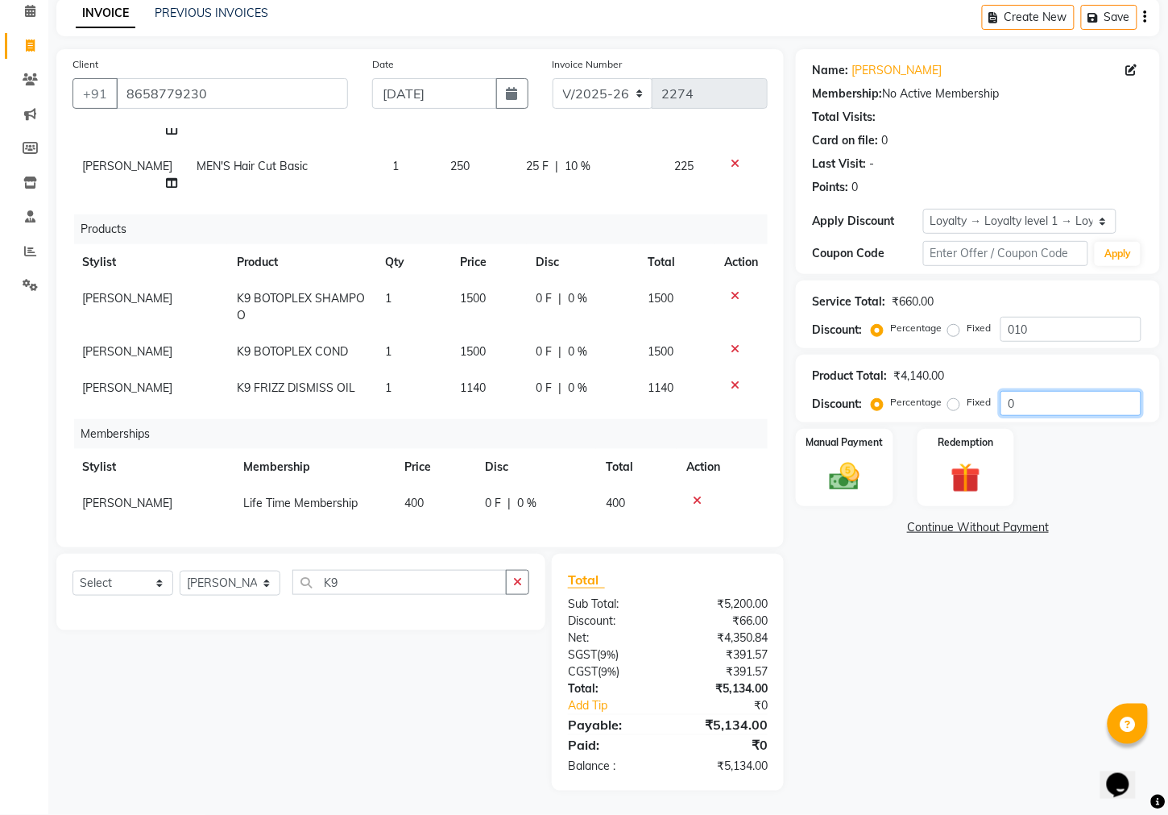
click at [1048, 416] on input "0" at bounding box center [1071, 403] width 141 height 25
type input "05"
click at [895, 662] on div "Name: Kunnal Membership: No Active Membership Total Visits: Card on file: 0 Las…" at bounding box center [984, 419] width 376 height 741
click at [844, 495] on img at bounding box center [844, 476] width 51 height 35
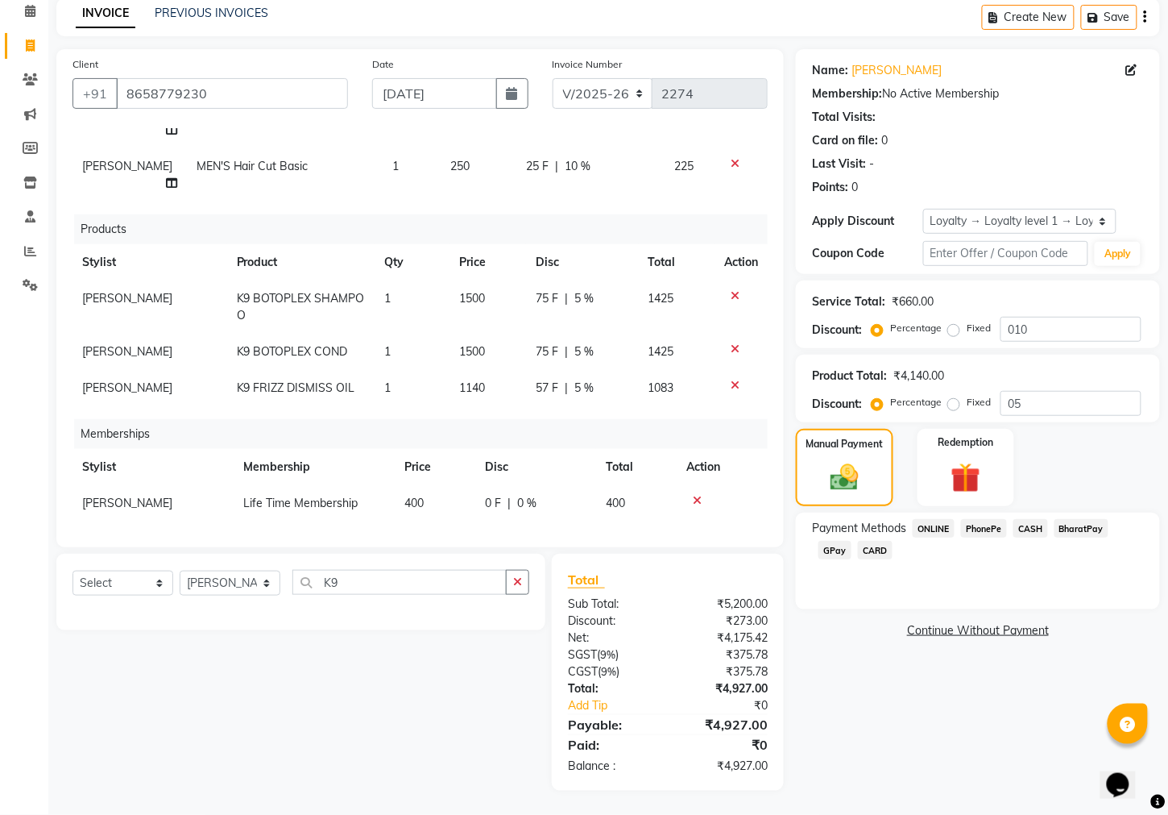
click at [1021, 537] on span "CASH" at bounding box center [1031, 528] width 35 height 19
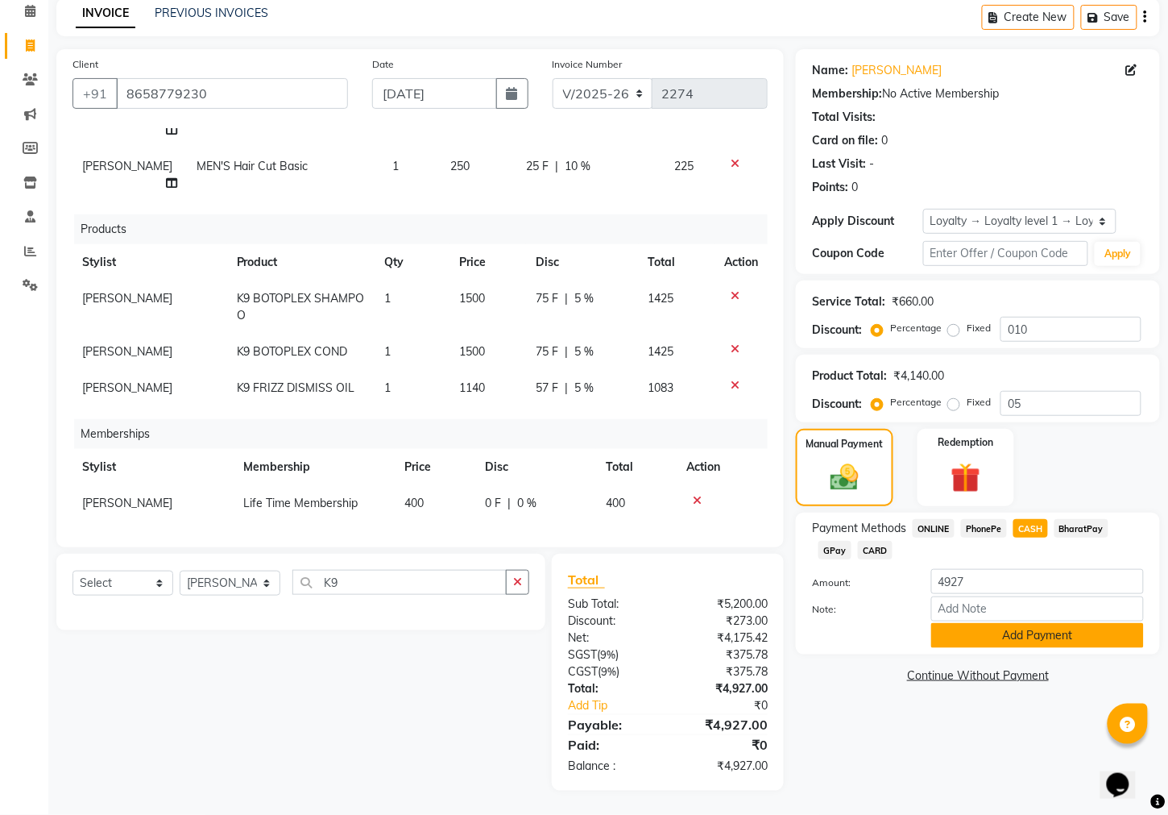
click at [1053, 648] on button "Add Payment" at bounding box center [1038, 635] width 213 height 25
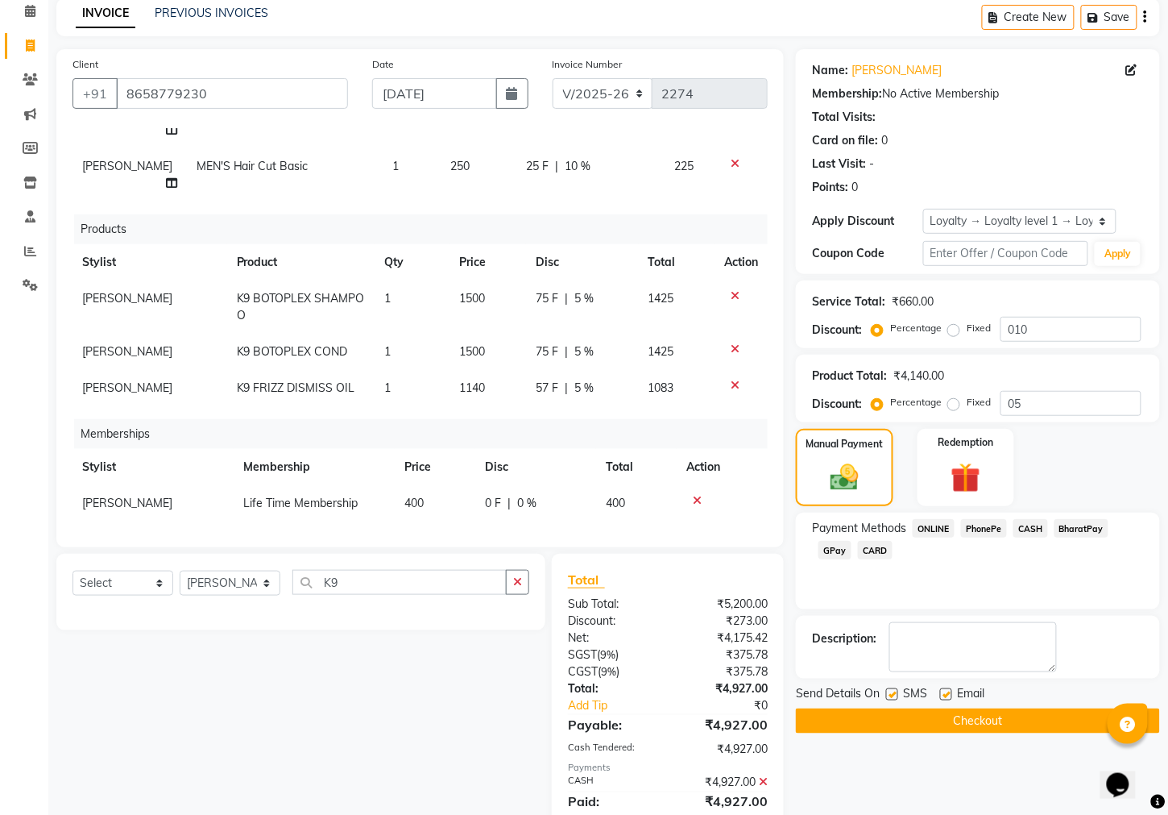
click at [926, 733] on button "Checkout" at bounding box center [978, 720] width 364 height 25
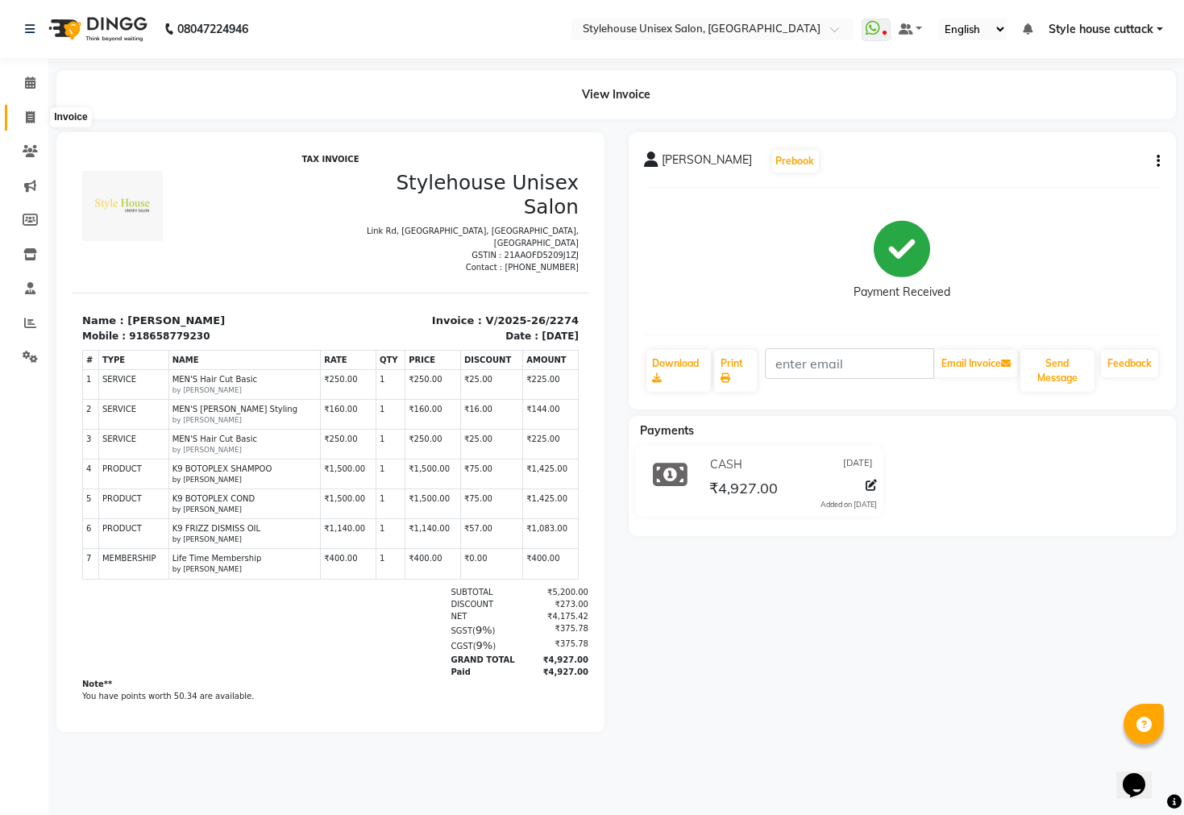
click at [35, 116] on span at bounding box center [30, 118] width 28 height 19
select select "4222"
select select "service"
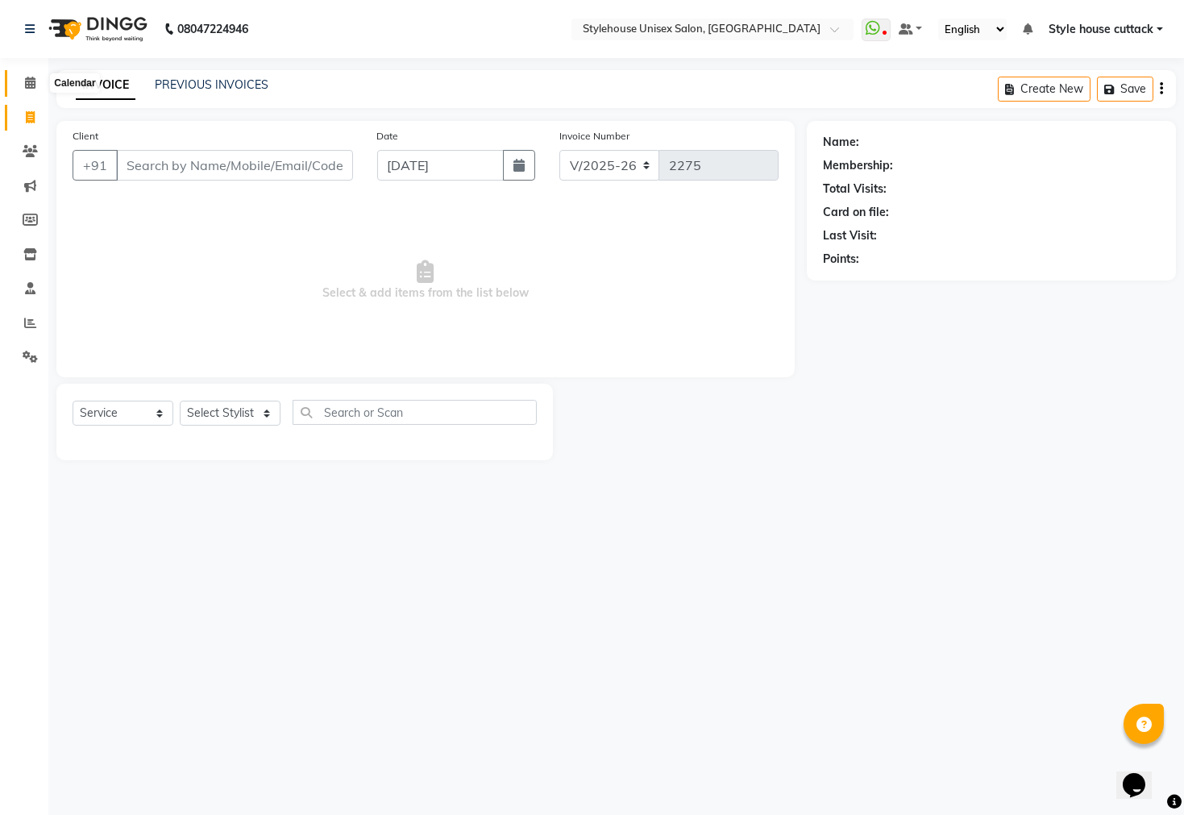
click at [25, 85] on icon at bounding box center [30, 83] width 10 height 12
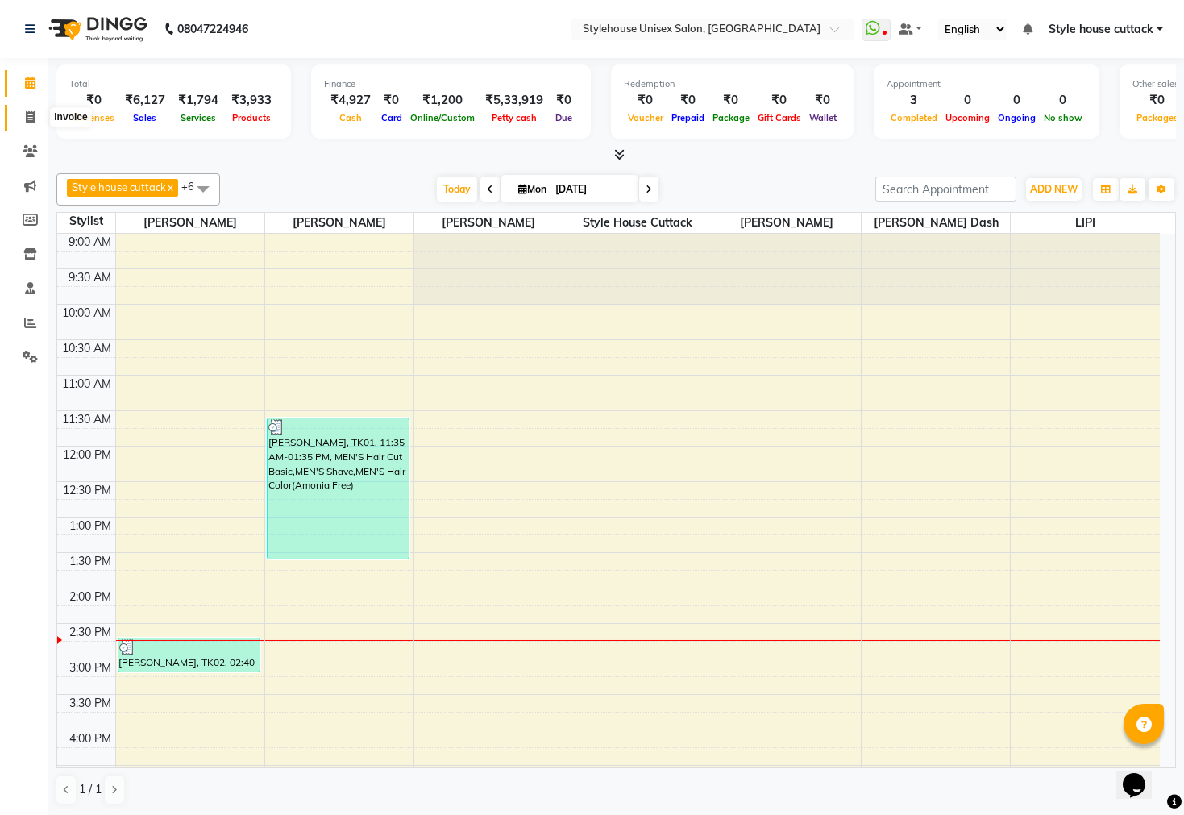
click at [33, 113] on icon at bounding box center [30, 117] width 9 height 12
select select "service"
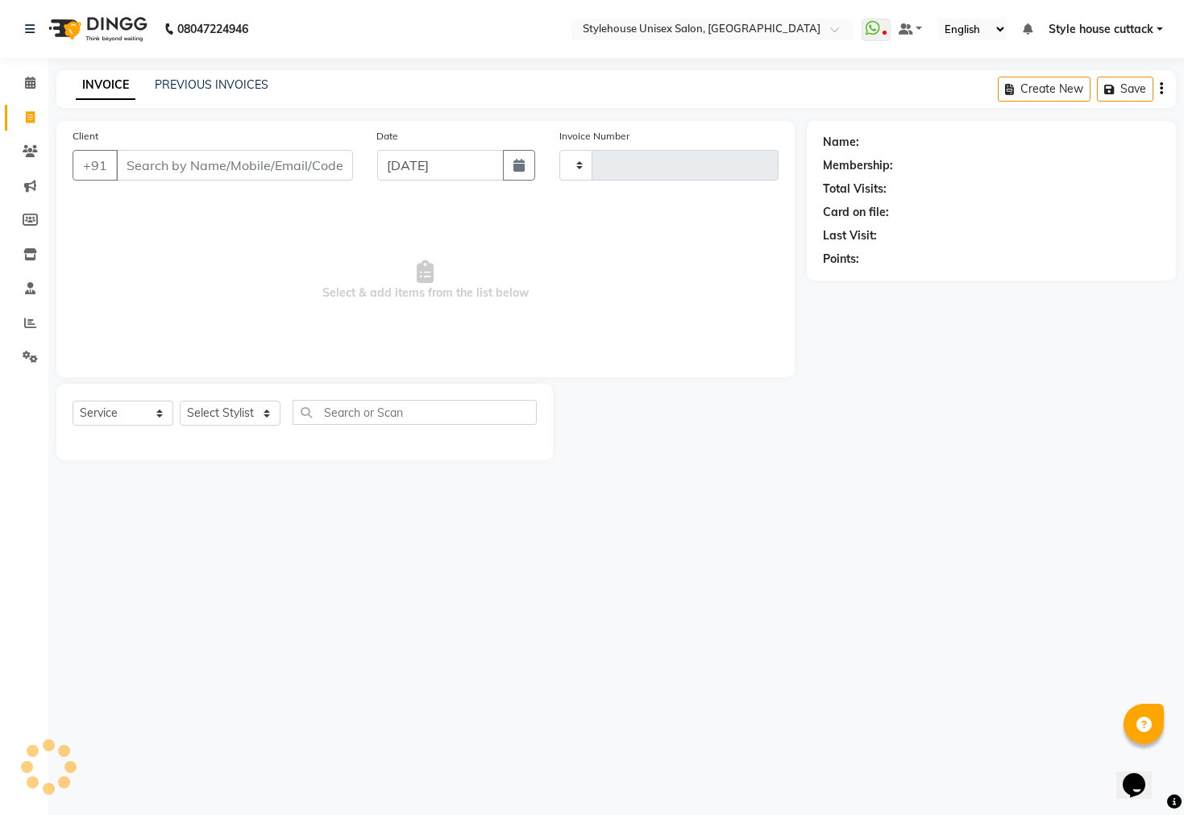
type input "2275"
select select "4222"
click at [229, 413] on select "Select Stylist" at bounding box center [230, 412] width 101 height 25
select select "42934"
click at [180, 401] on select "Select Stylist Bharati Nanda Bikash Chintu Kanha Barik LIPI Manjit Barik Nitu B…" at bounding box center [230, 412] width 101 height 25
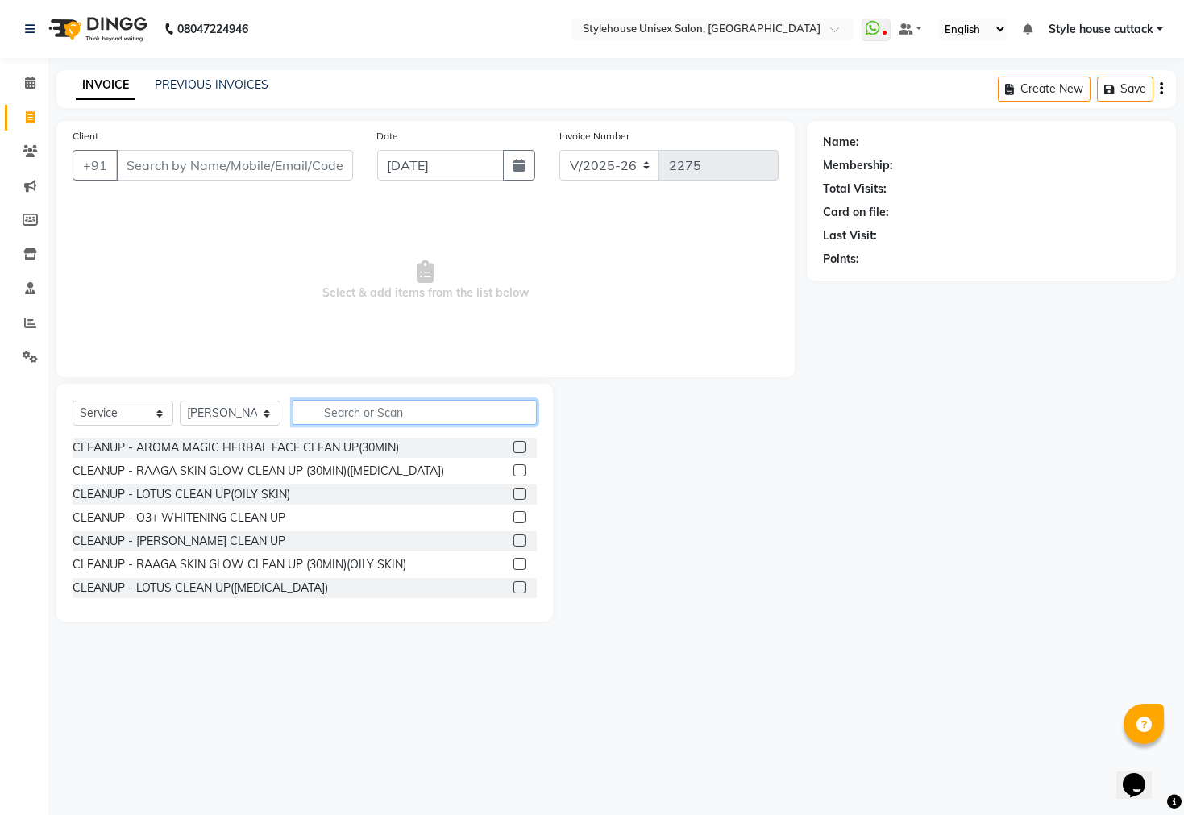
click at [332, 411] on input "text" at bounding box center [415, 412] width 244 height 25
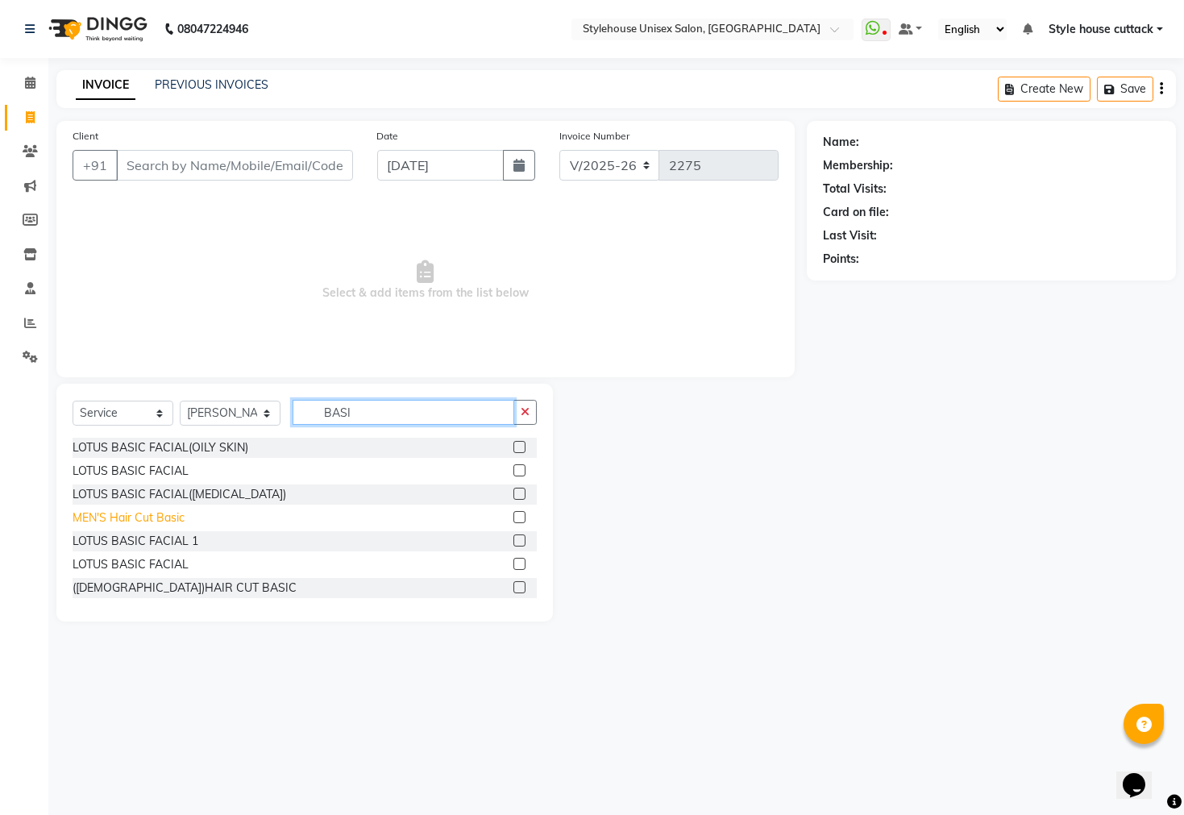
type input "BASI"
click at [135, 517] on div "MEN'S Hair Cut Basic" at bounding box center [129, 517] width 112 height 17
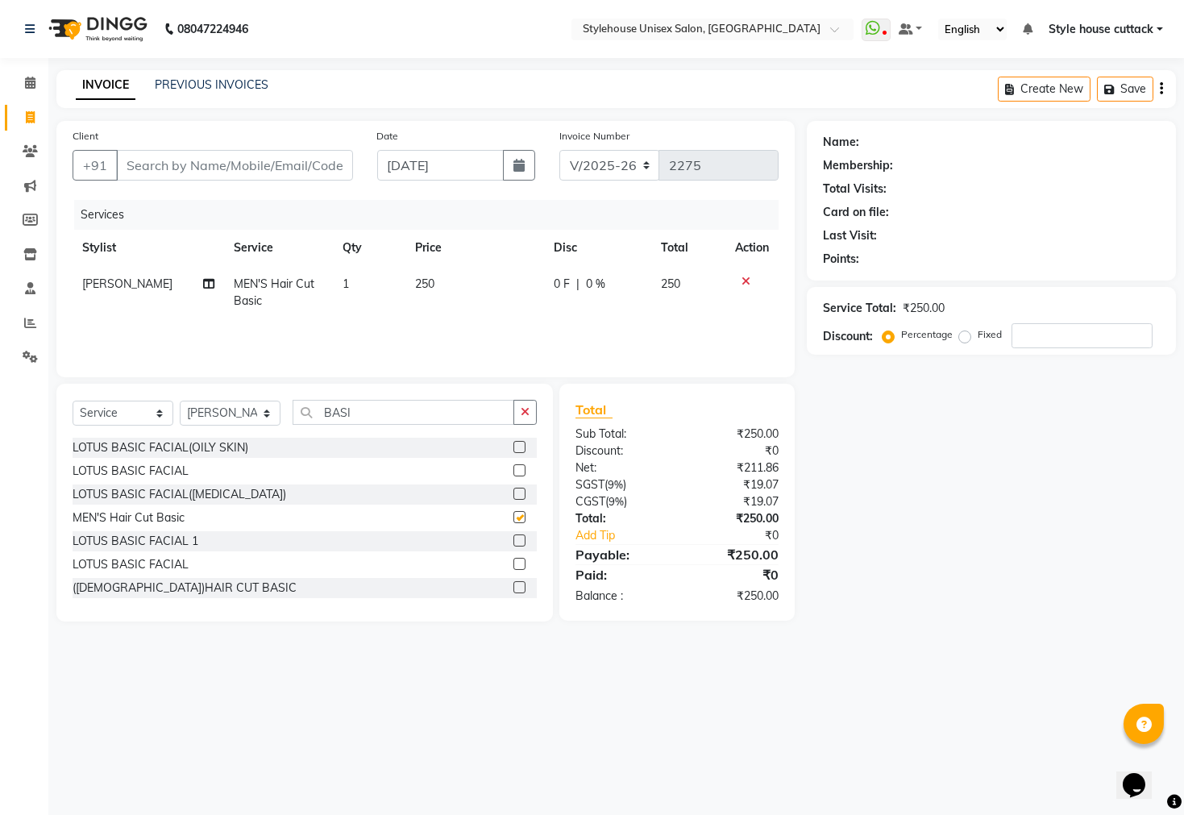
checkbox input "false"
click at [361, 412] on input "BASI" at bounding box center [404, 412] width 222 height 25
type input "B"
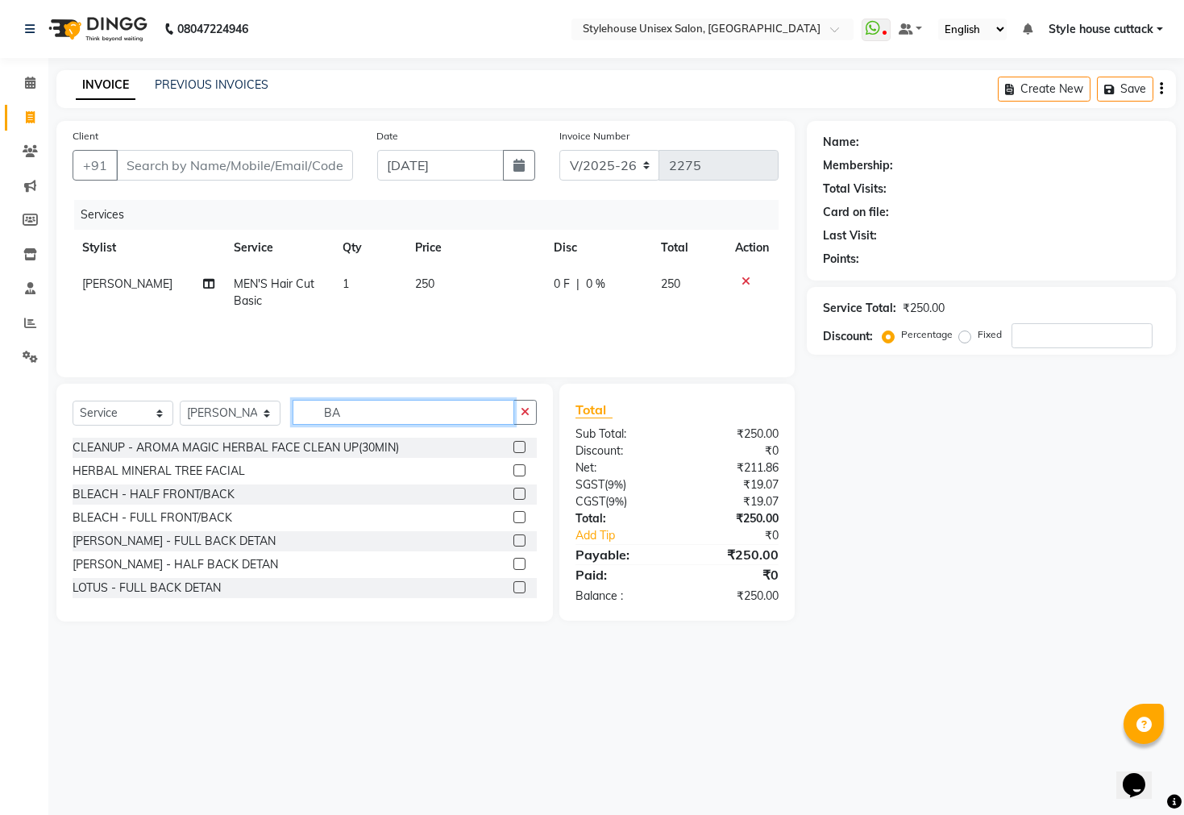
type input "B"
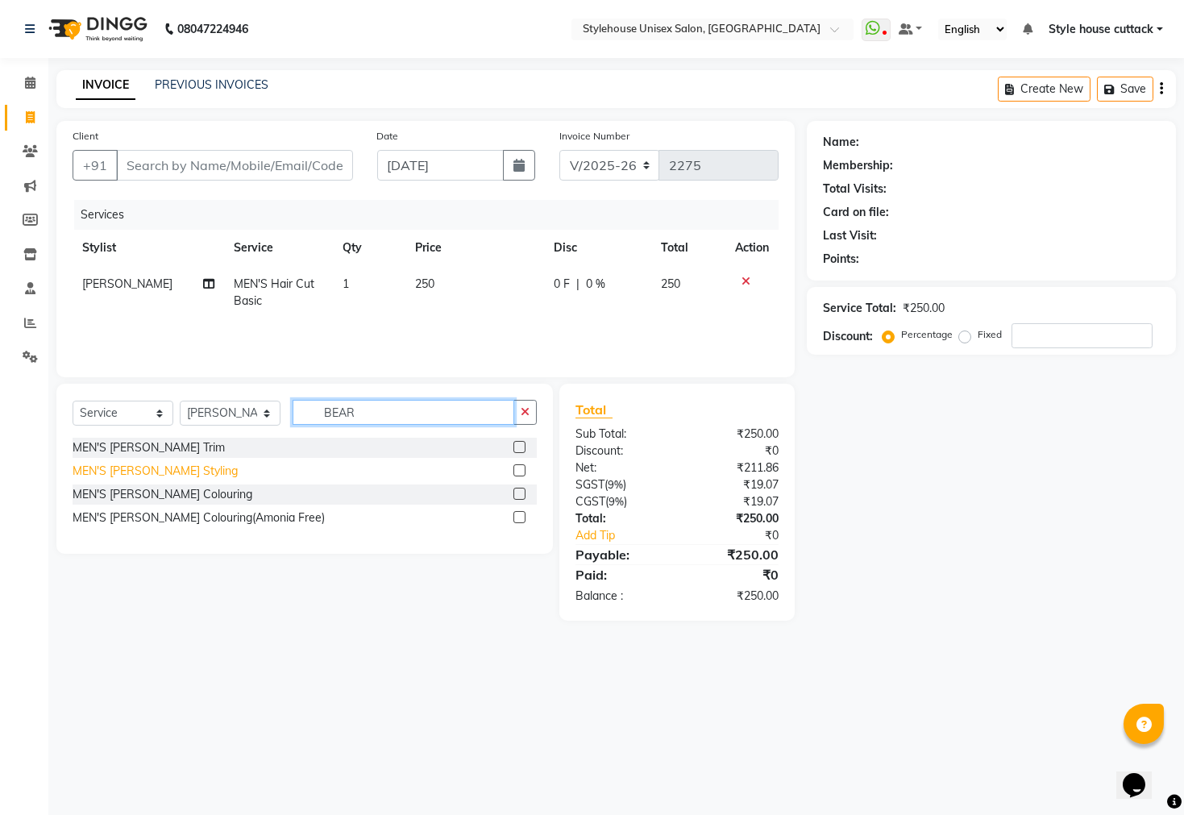
type input "BEAR"
click at [167, 473] on div "MEN'S Beard Styling" at bounding box center [155, 471] width 165 height 17
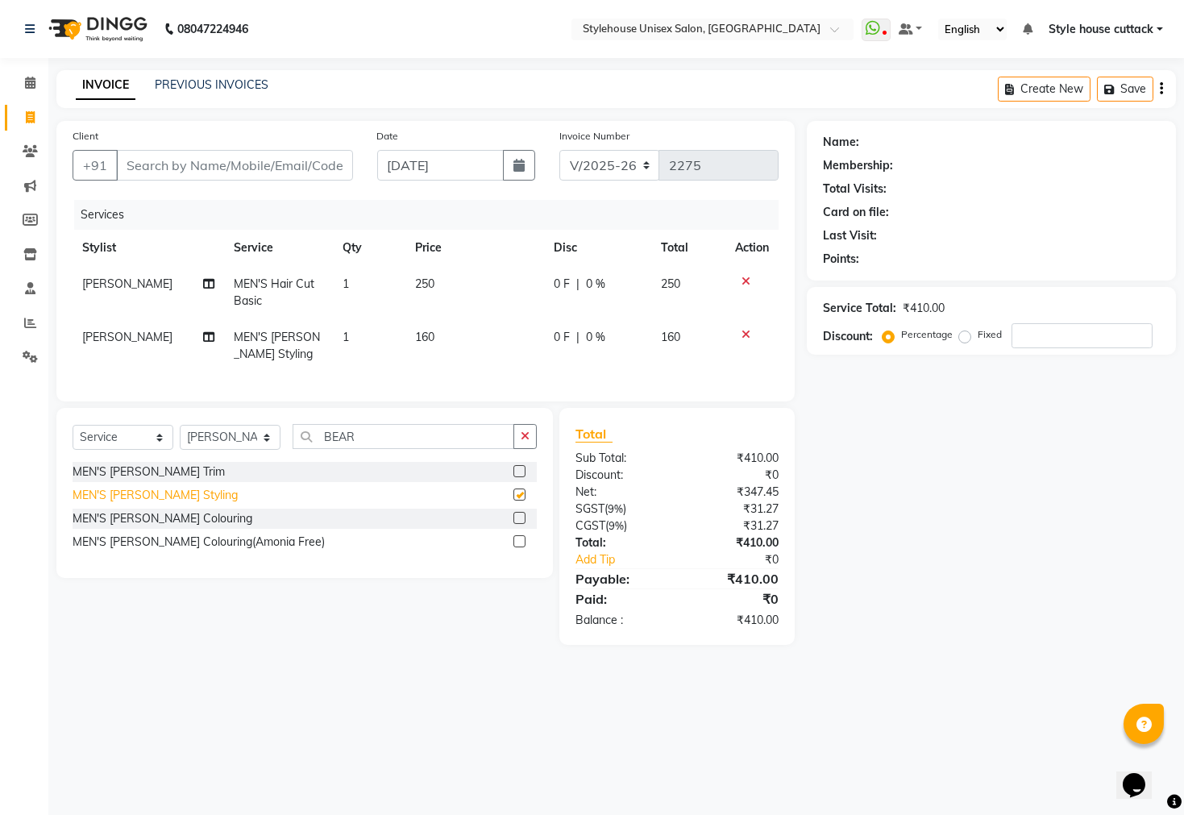
checkbox input "false"
click at [383, 449] on input "BEAR" at bounding box center [404, 436] width 222 height 25
type input "B"
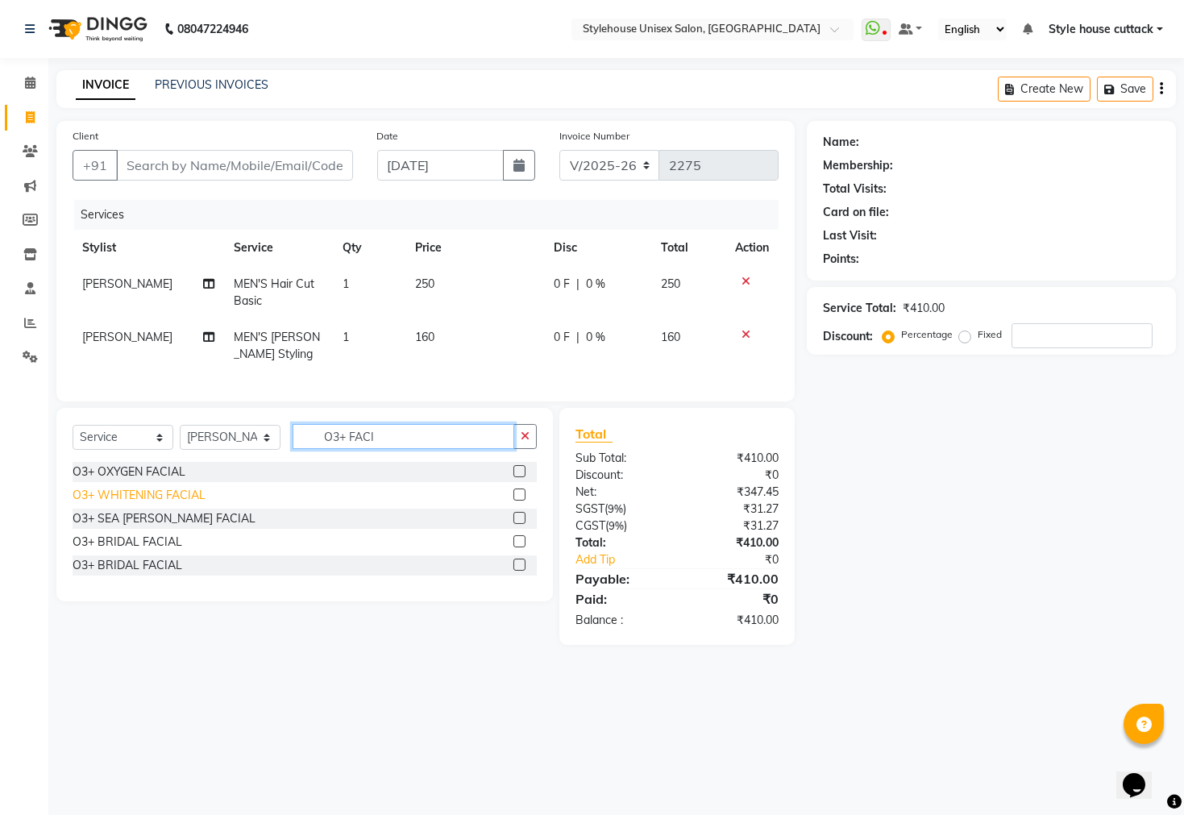
type input "O3+ FACI"
click at [130, 504] on div "O3+ WHITENING FACIAL" at bounding box center [139, 495] width 133 height 17
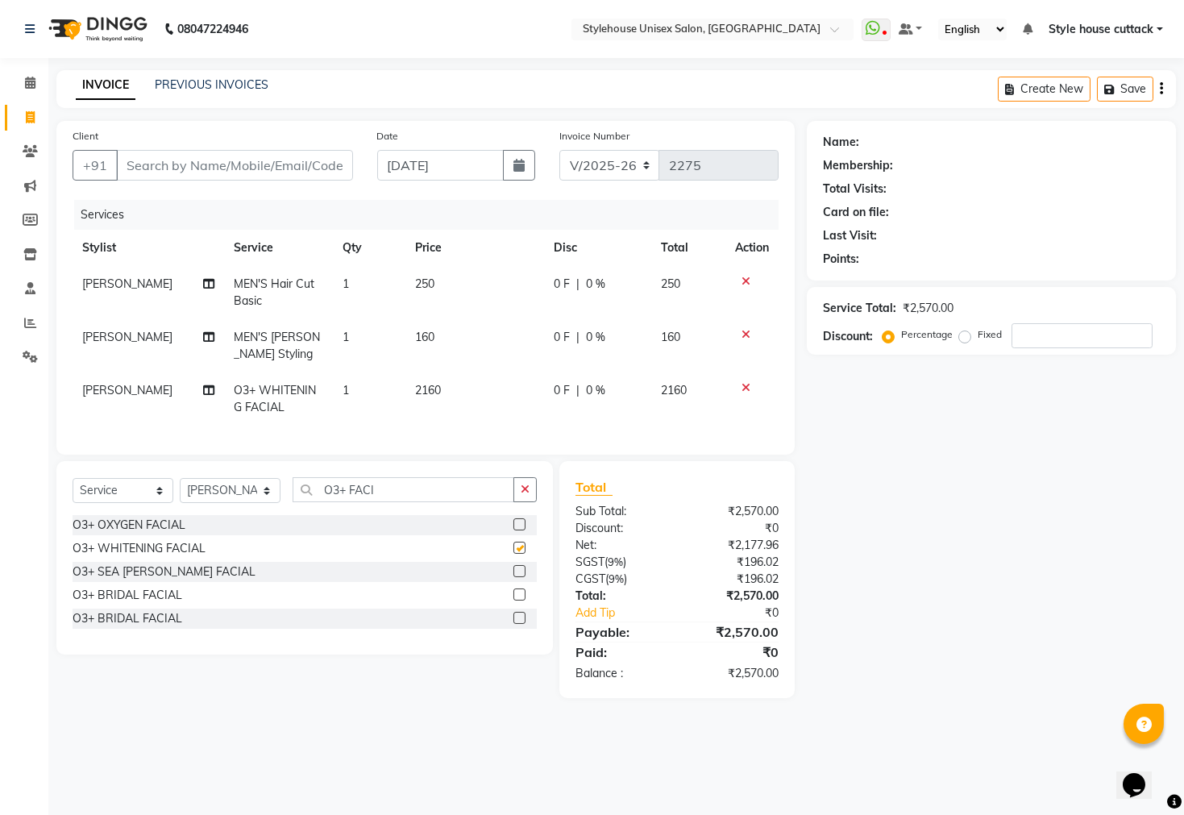
checkbox input "false"
click at [447, 392] on td "2160" at bounding box center [474, 398] width 139 height 53
select select "42934"
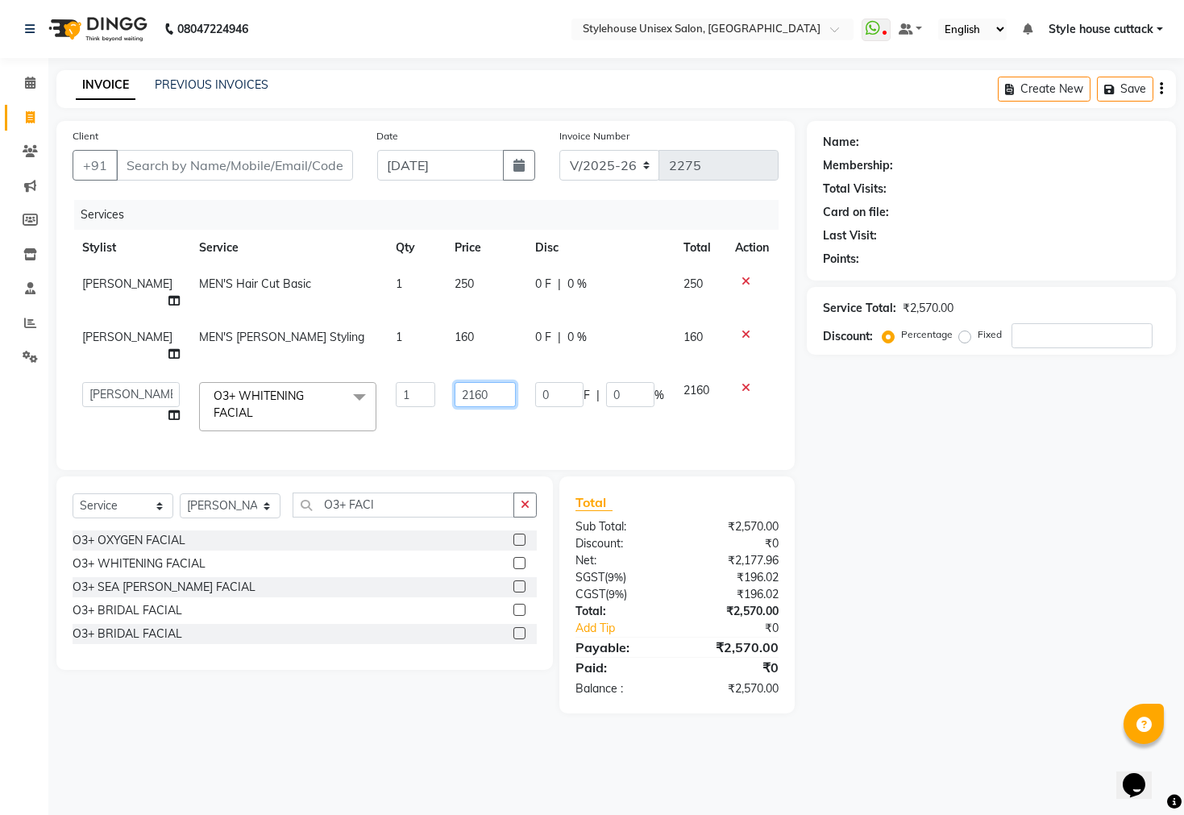
click at [490, 382] on input "2160" at bounding box center [484, 394] width 61 height 25
type input "2"
type input "2260"
click at [957, 568] on div "Name: Membership: Total Visits: Card on file: Last Visit: Points: Service Total…" at bounding box center [997, 417] width 381 height 592
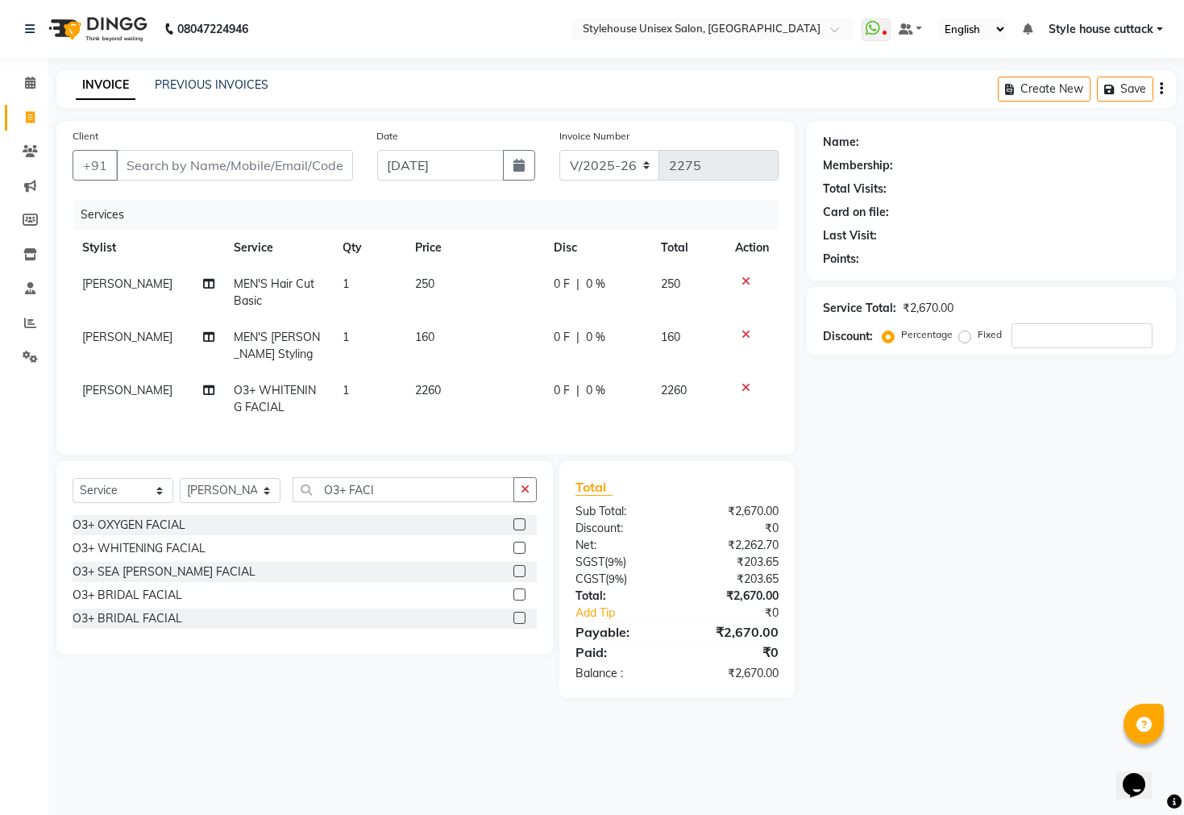
click at [344, 399] on td "1" at bounding box center [369, 398] width 73 height 53
select select "42934"
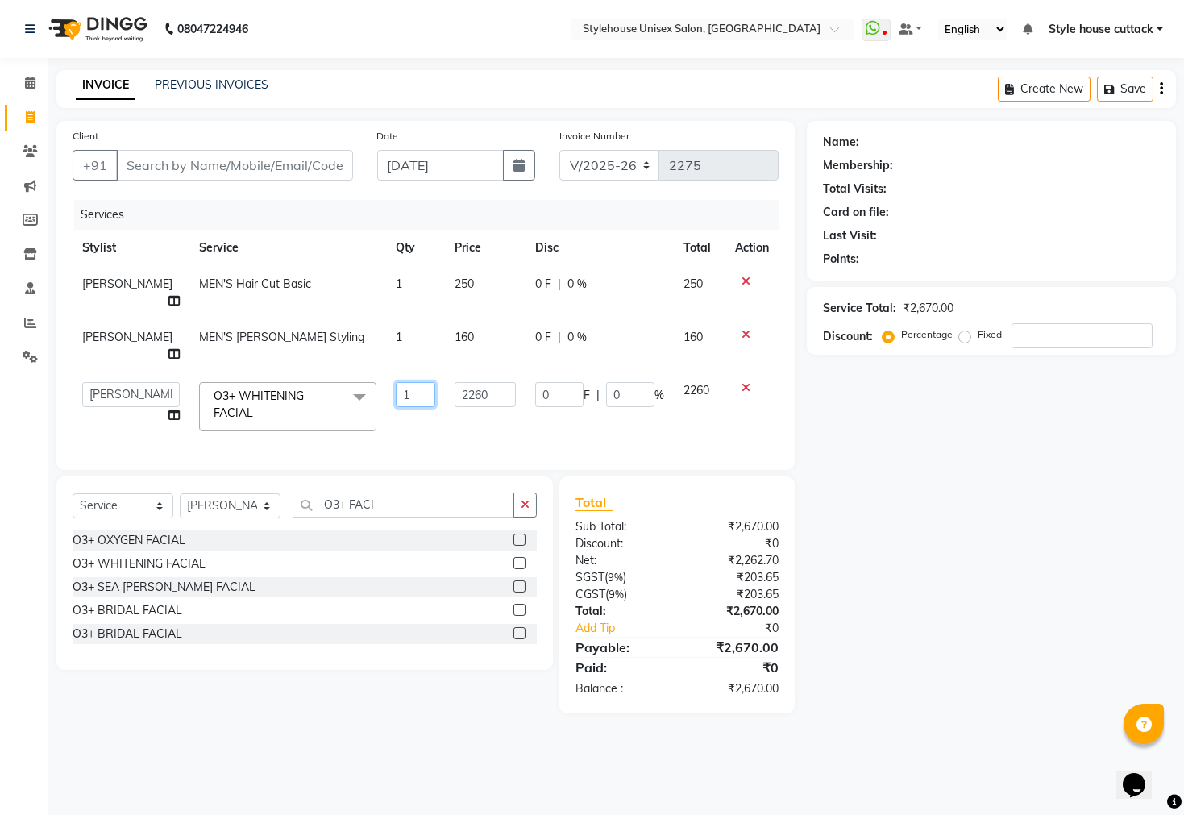
click at [399, 382] on input "1" at bounding box center [415, 394] width 39 height 25
type input "3"
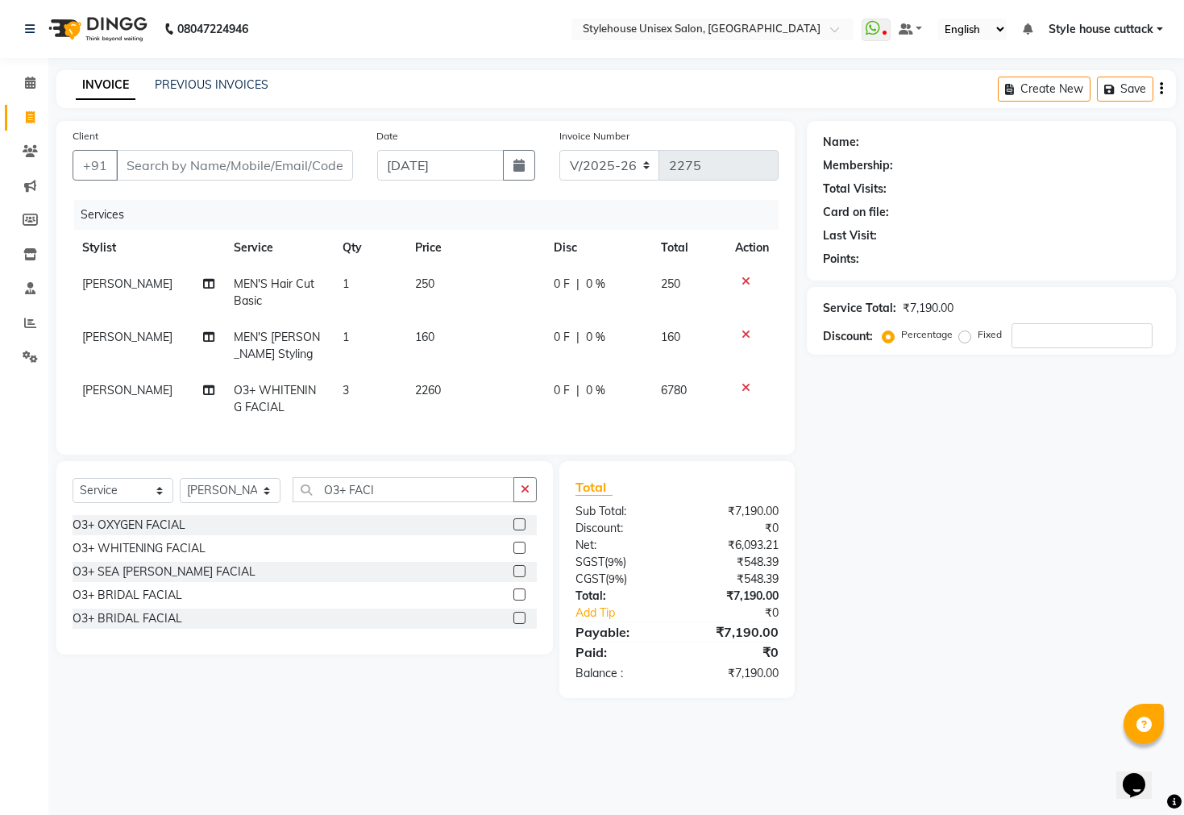
click at [913, 487] on div "Name: Membership: Total Visits: Card on file: Last Visit: Points: Service Total…" at bounding box center [997, 409] width 381 height 577
click at [153, 557] on div "O3+ WHITENING FACIAL" at bounding box center [139, 548] width 133 height 17
checkbox input "false"
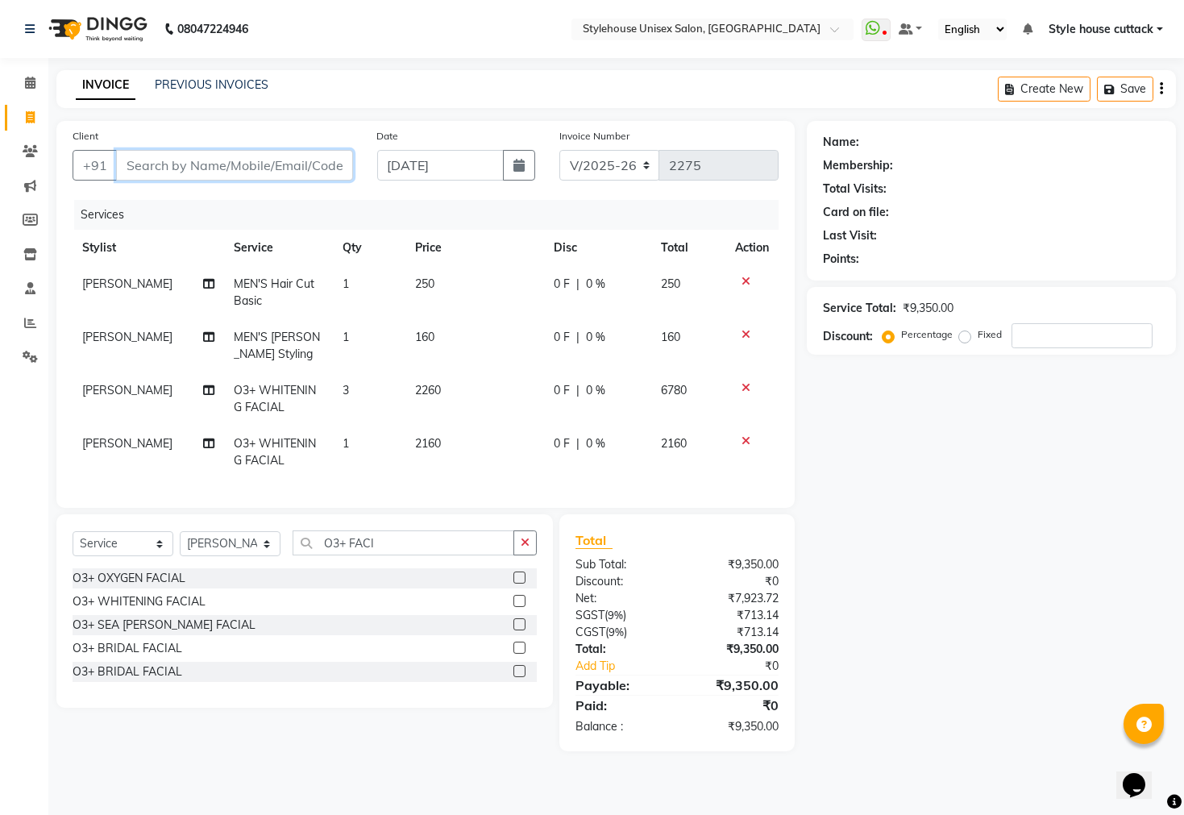
click at [147, 163] on input "Client" at bounding box center [234, 165] width 237 height 31
type input "9"
type input "0"
type input "9"
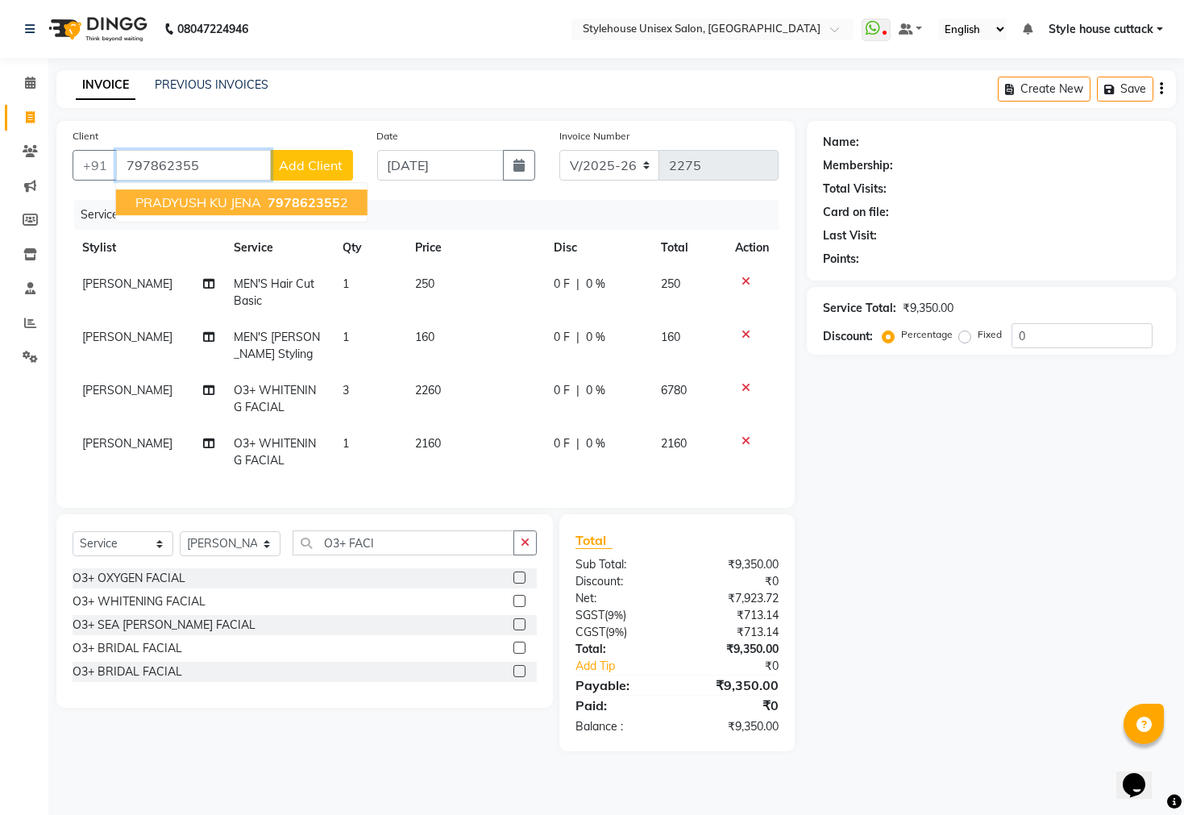
click at [179, 192] on button "PRADYUSH KU JENA 797862355 2" at bounding box center [241, 202] width 251 height 26
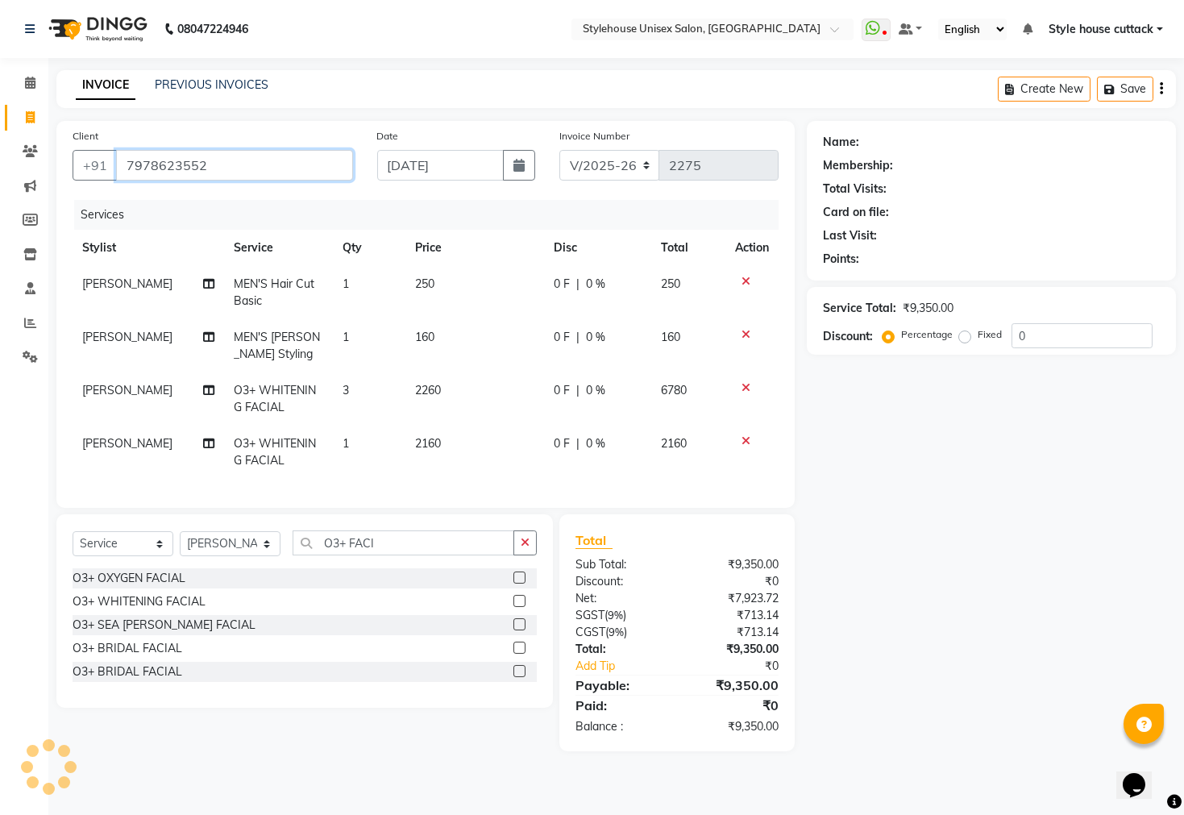
type input "7978623552"
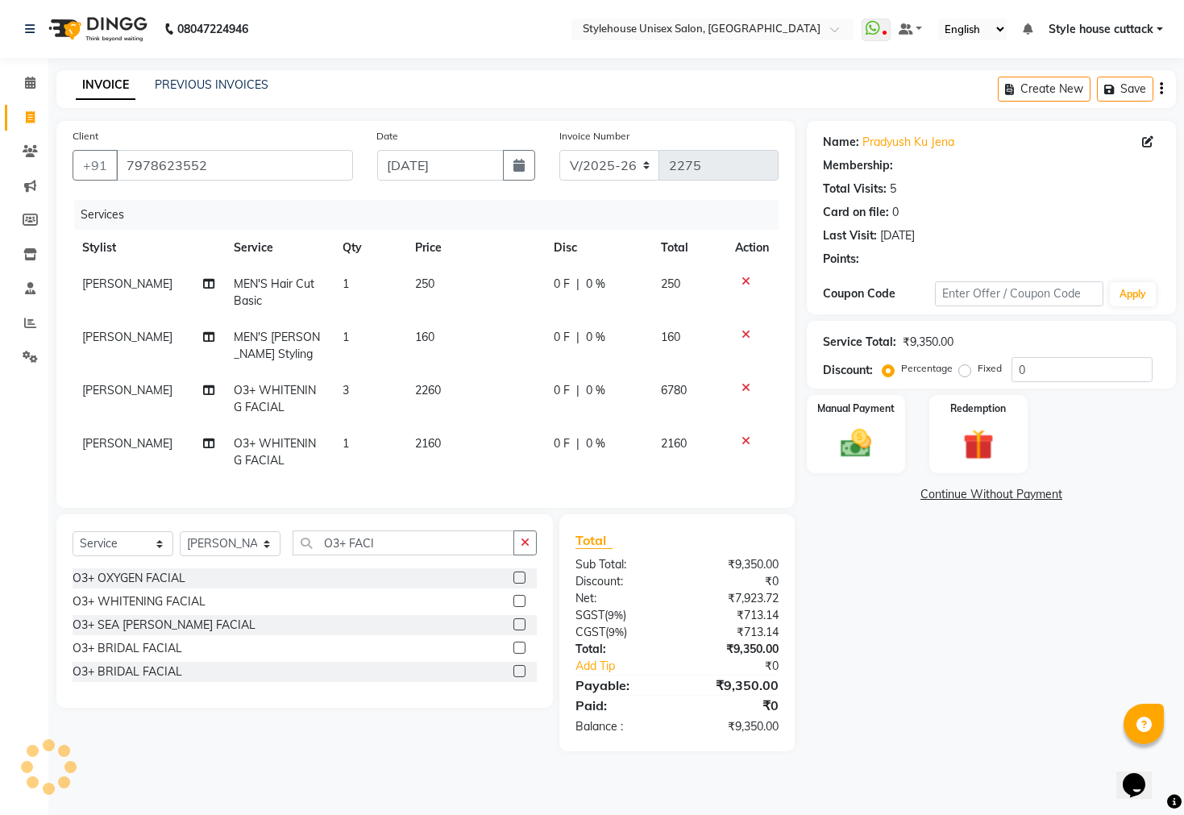
select select "2: Object"
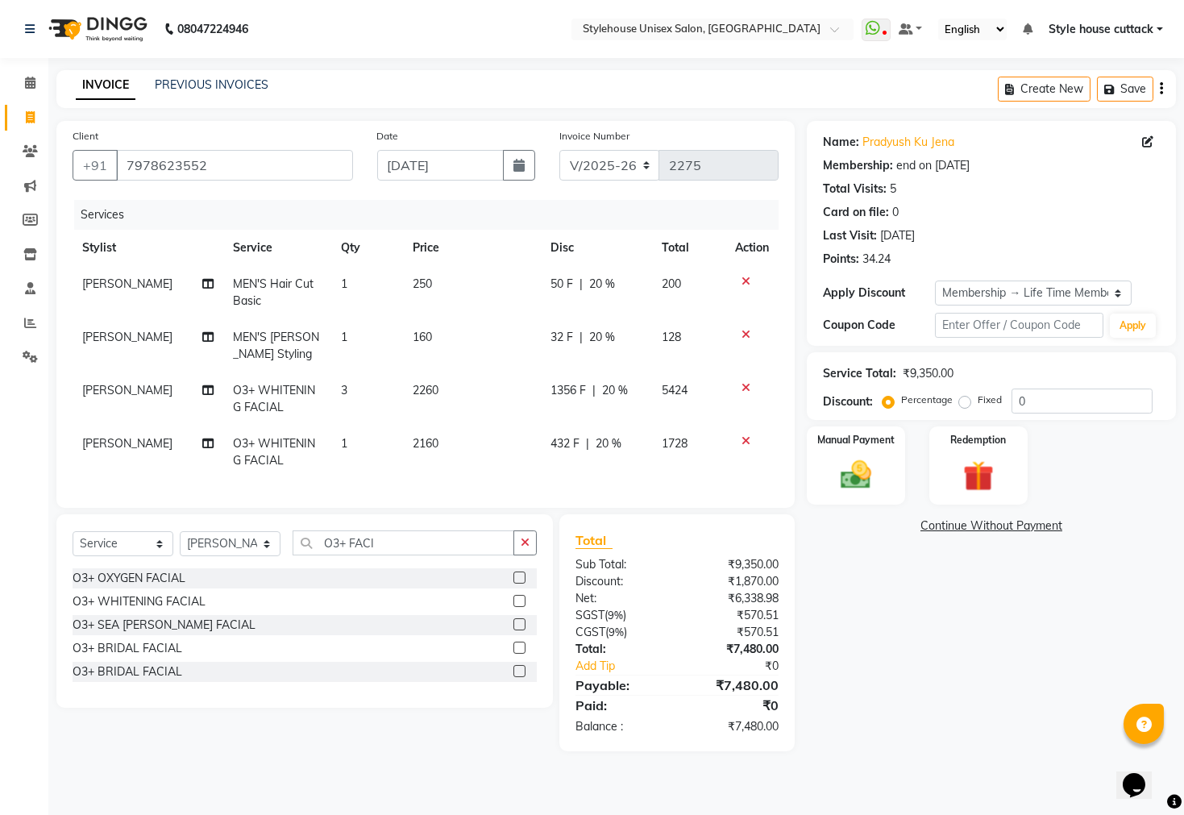
click at [1037, 387] on div "Service Total: ₹9,350.00 Discount: Percentage Fixed 0" at bounding box center [991, 386] width 337 height 55
click at [611, 385] on span "20 %" at bounding box center [615, 390] width 26 height 17
select select "42934"
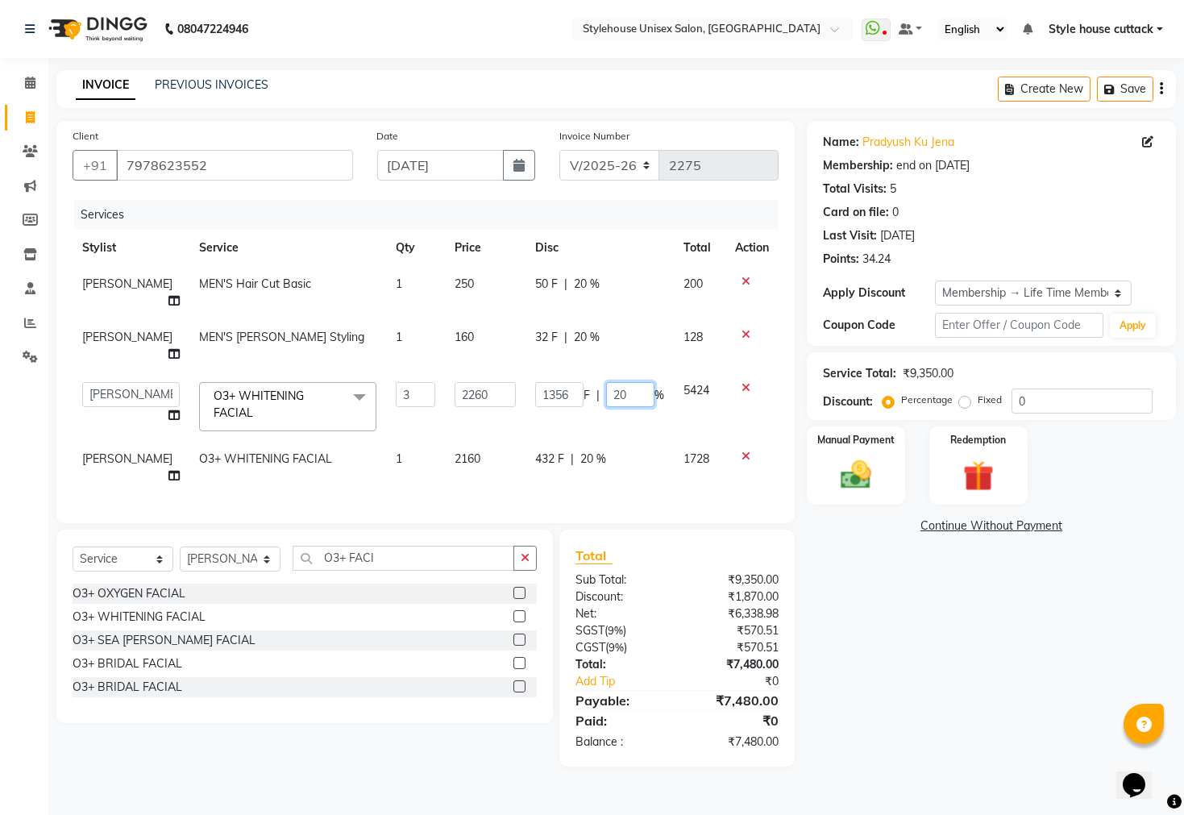
click at [631, 382] on input "20" at bounding box center [630, 394] width 48 height 25
type input "2"
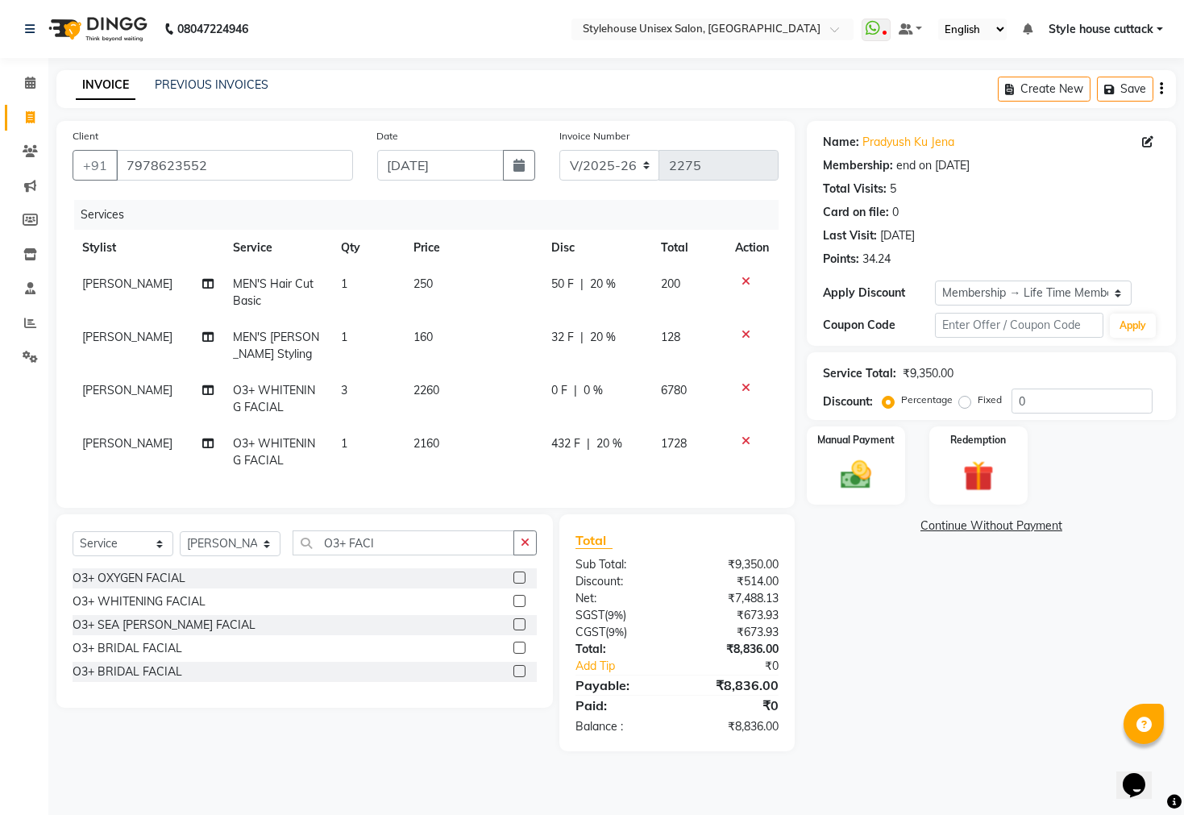
click at [916, 695] on div "Name: Pradyush Ku Jena Membership: end on 22-01-2125 Total Visits: 5 Card on fi…" at bounding box center [997, 436] width 381 height 630
click at [608, 443] on span "20 %" at bounding box center [609, 443] width 26 height 17
select select "42934"
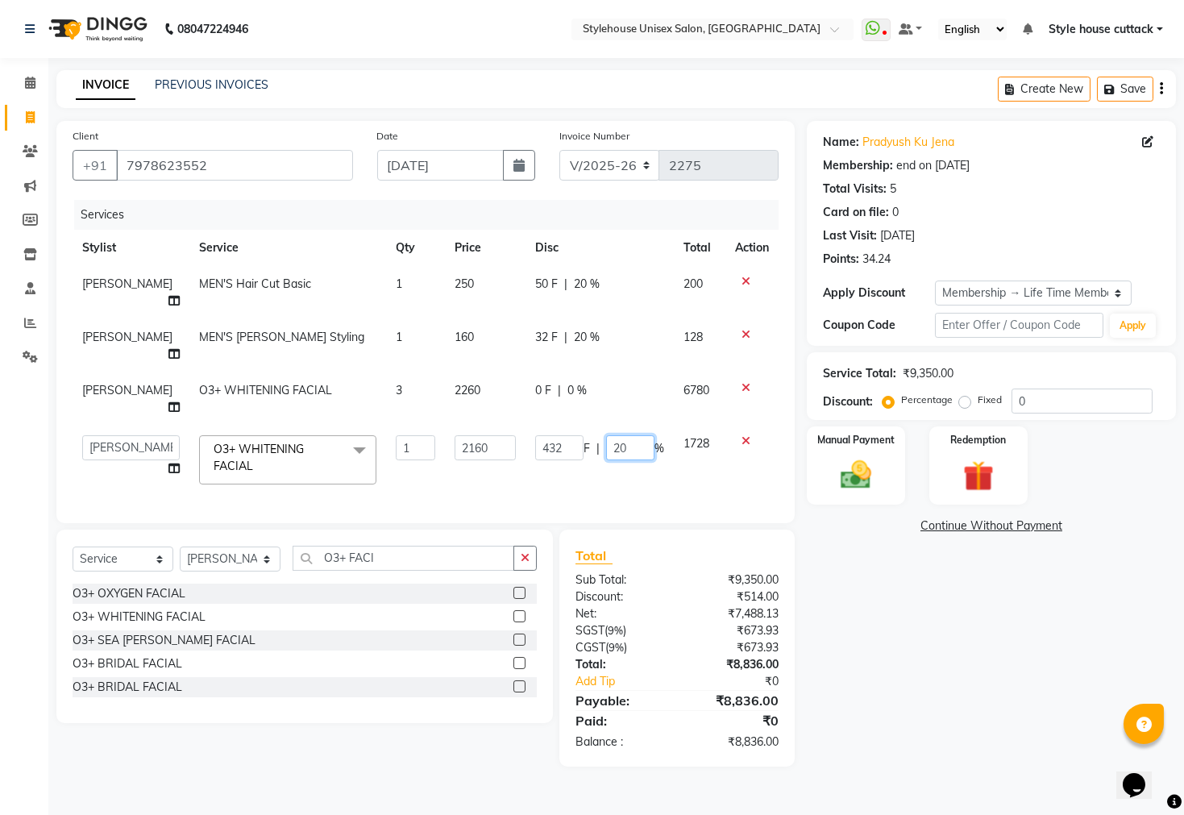
click at [632, 435] on input "20" at bounding box center [630, 447] width 48 height 25
type input "2"
type input "100"
click at [894, 645] on div "Name: Pradyush Ku Jena Membership: end on 22-01-2125 Total Visits: 5 Card on fi…" at bounding box center [997, 443] width 381 height 645
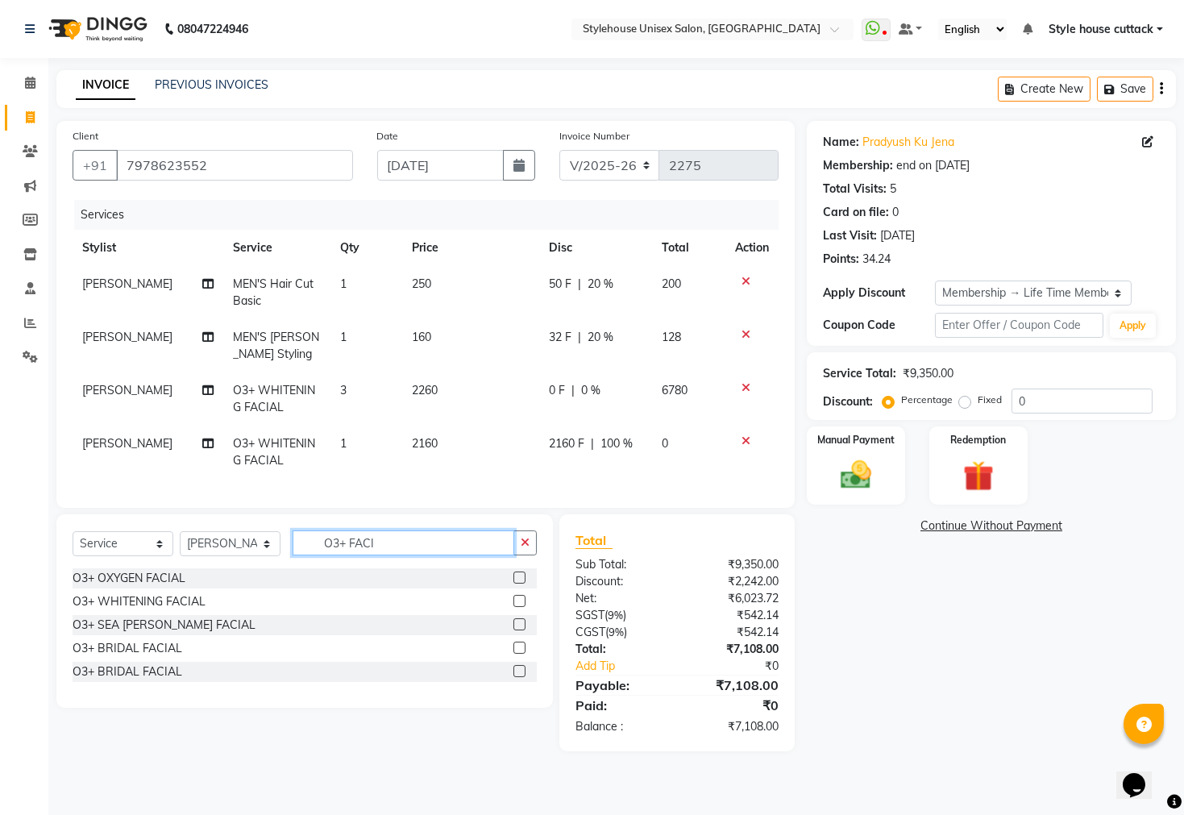
click at [384, 555] on input "O3+ FACI" at bounding box center [404, 542] width 222 height 25
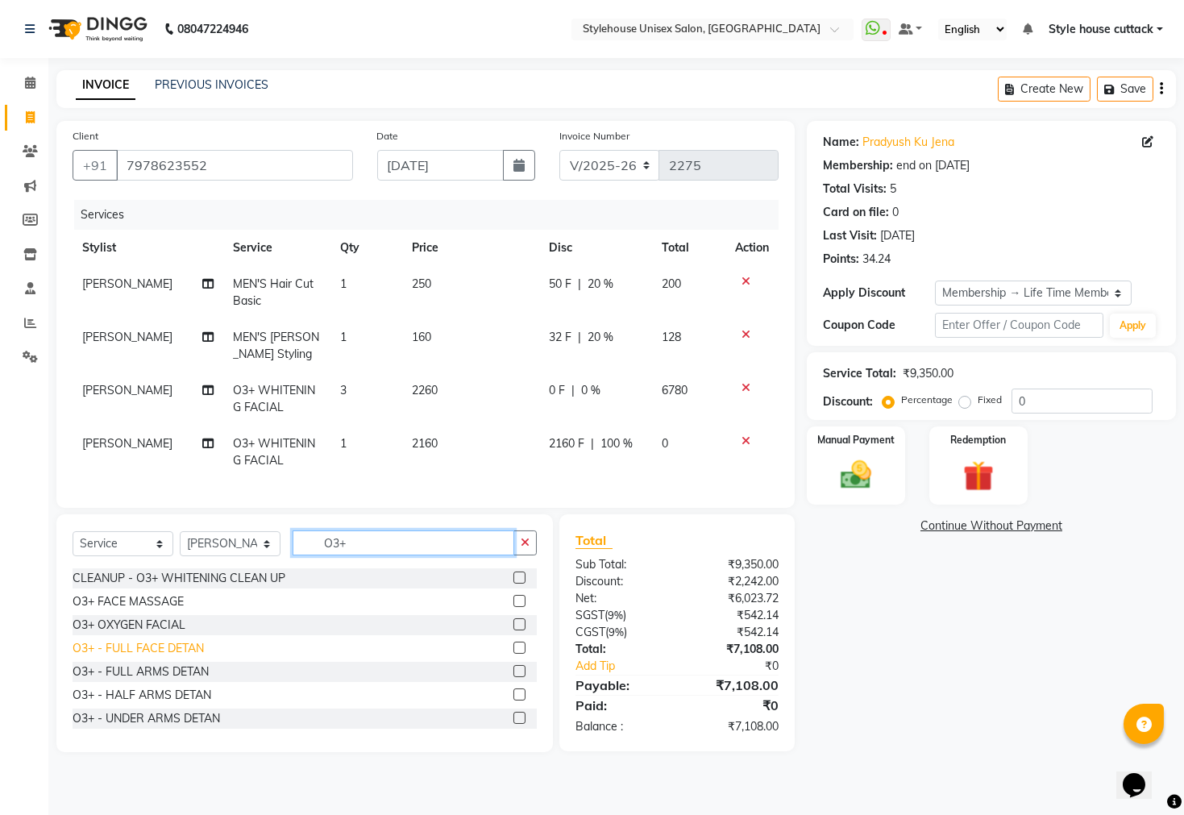
type input "O3+"
click at [162, 657] on div "O3+ - FULL FACE DETAN" at bounding box center [138, 648] width 131 height 17
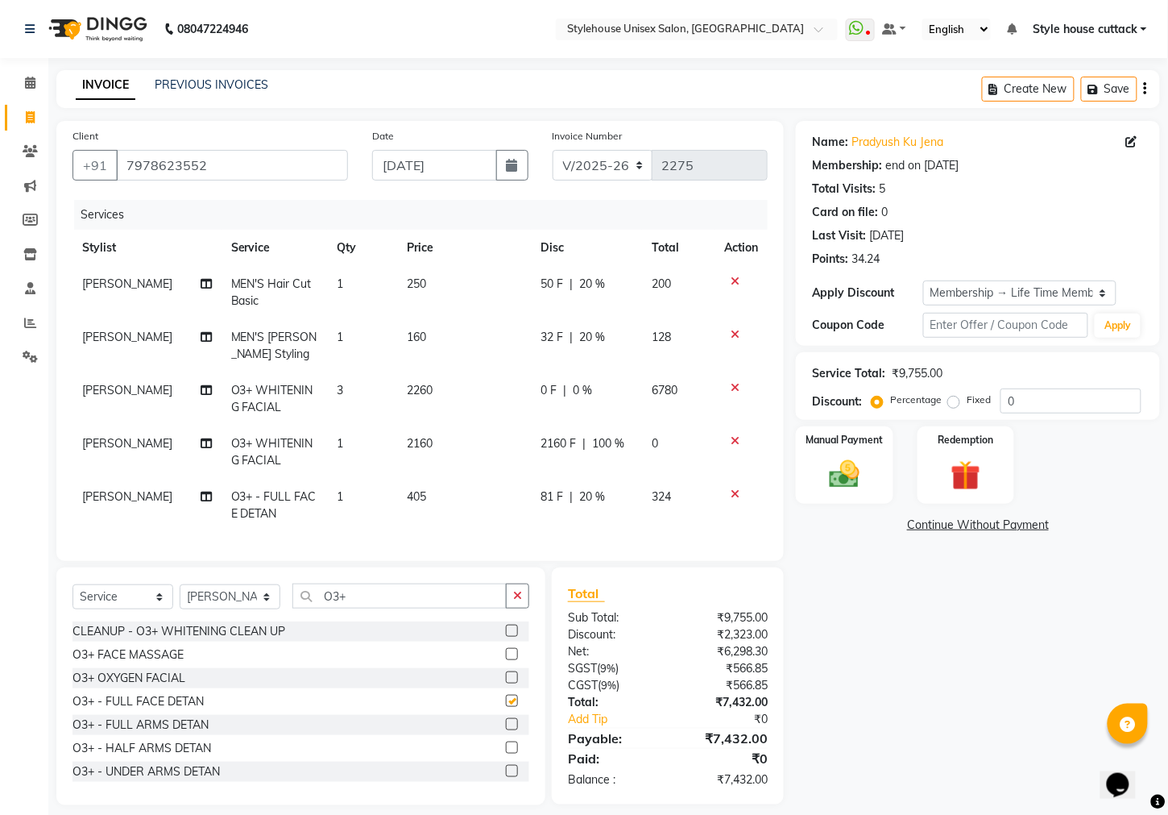
checkbox input "false"
click at [355, 503] on td "1" at bounding box center [362, 505] width 71 height 53
select select "42934"
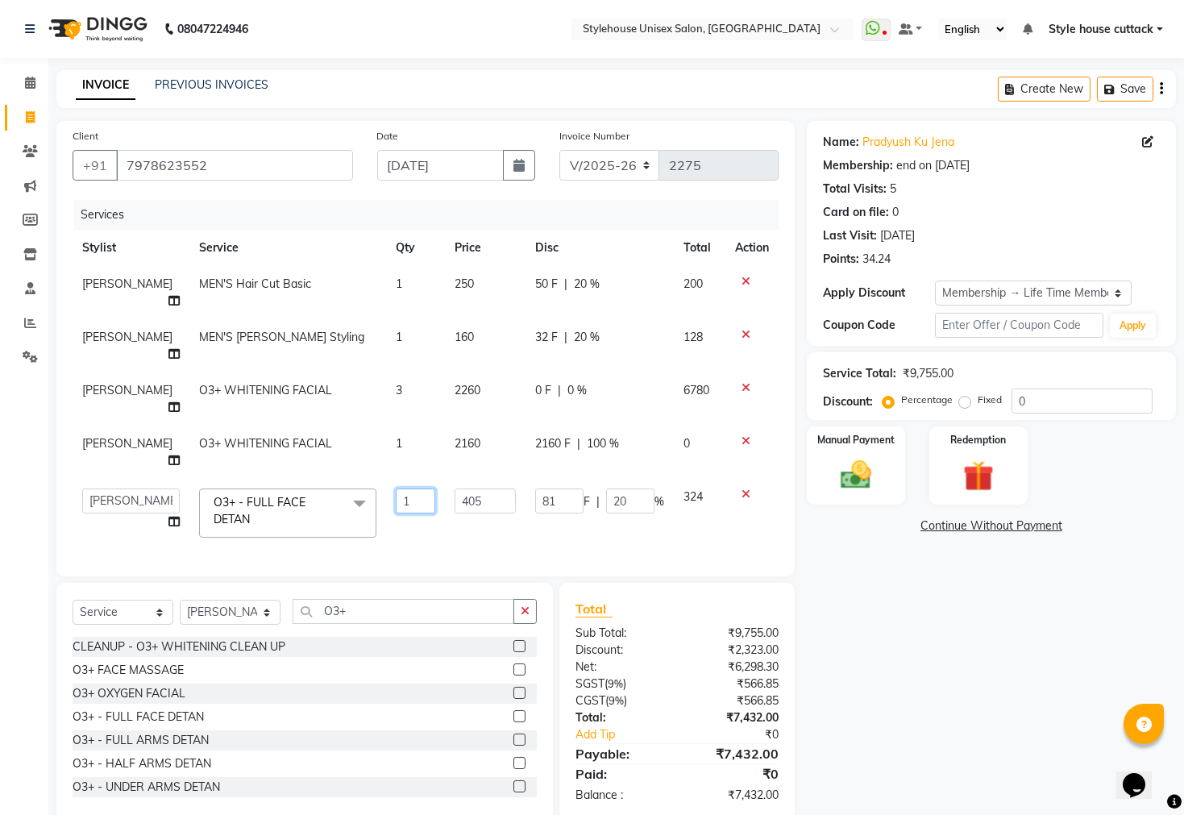
click at [396, 488] on input "1" at bounding box center [415, 500] width 39 height 25
type input "5"
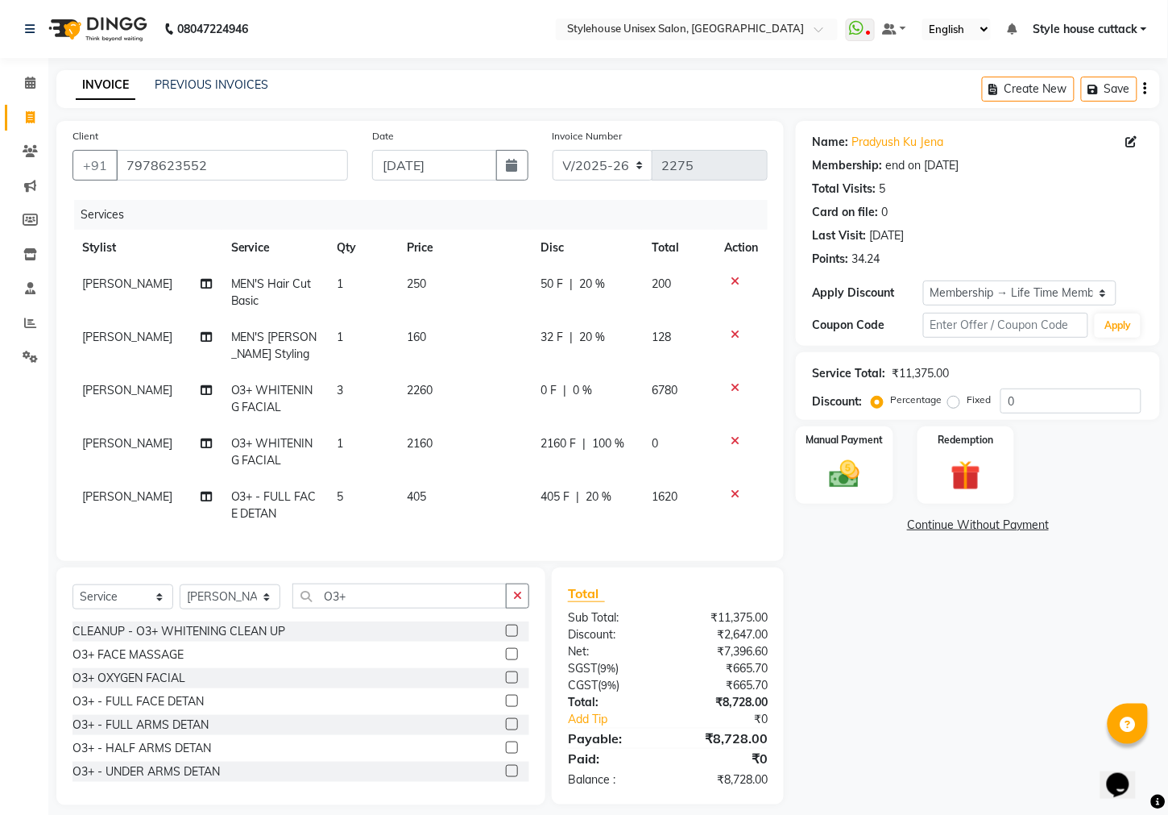
click at [998, 708] on div "Name: Pradyush Ku Jena Membership: end on 22-01-2125 Total Visits: 5 Card on fi…" at bounding box center [984, 463] width 376 height 684
click at [595, 495] on span "20 %" at bounding box center [599, 496] width 26 height 17
select select "42934"
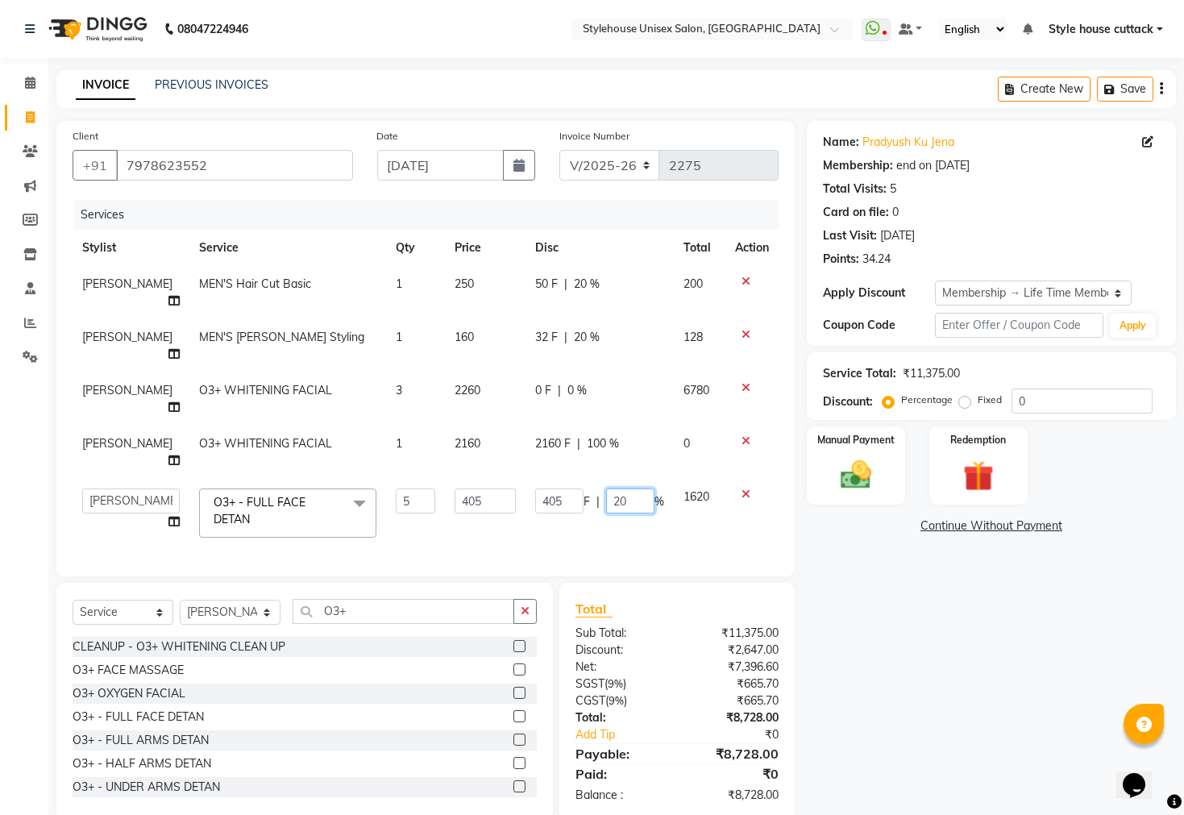
click at [622, 488] on input "20" at bounding box center [630, 500] width 48 height 25
type input "2"
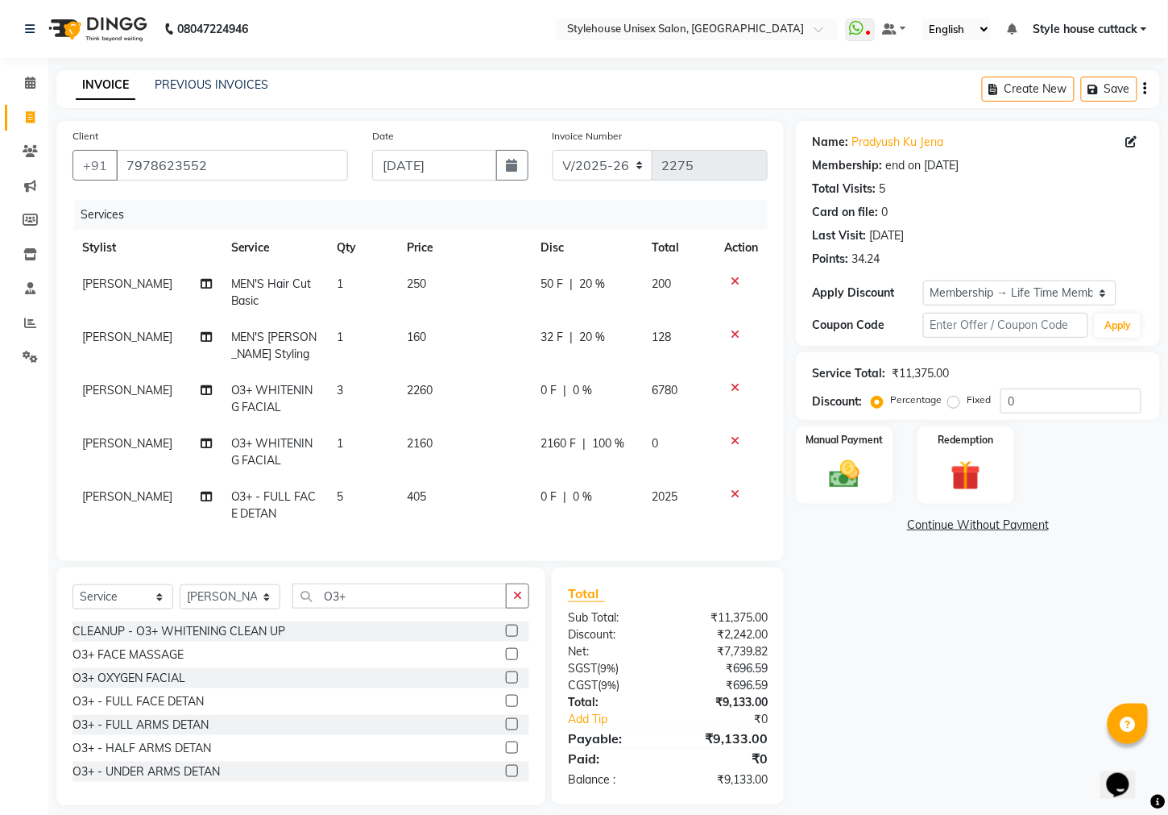
click at [958, 691] on div "Name: Pradyush Ku Jena Membership: end on 22-01-2125 Total Visits: 5 Card on fi…" at bounding box center [984, 463] width 376 height 684
click at [590, 493] on div "0 F | 0 %" at bounding box center [587, 496] width 92 height 17
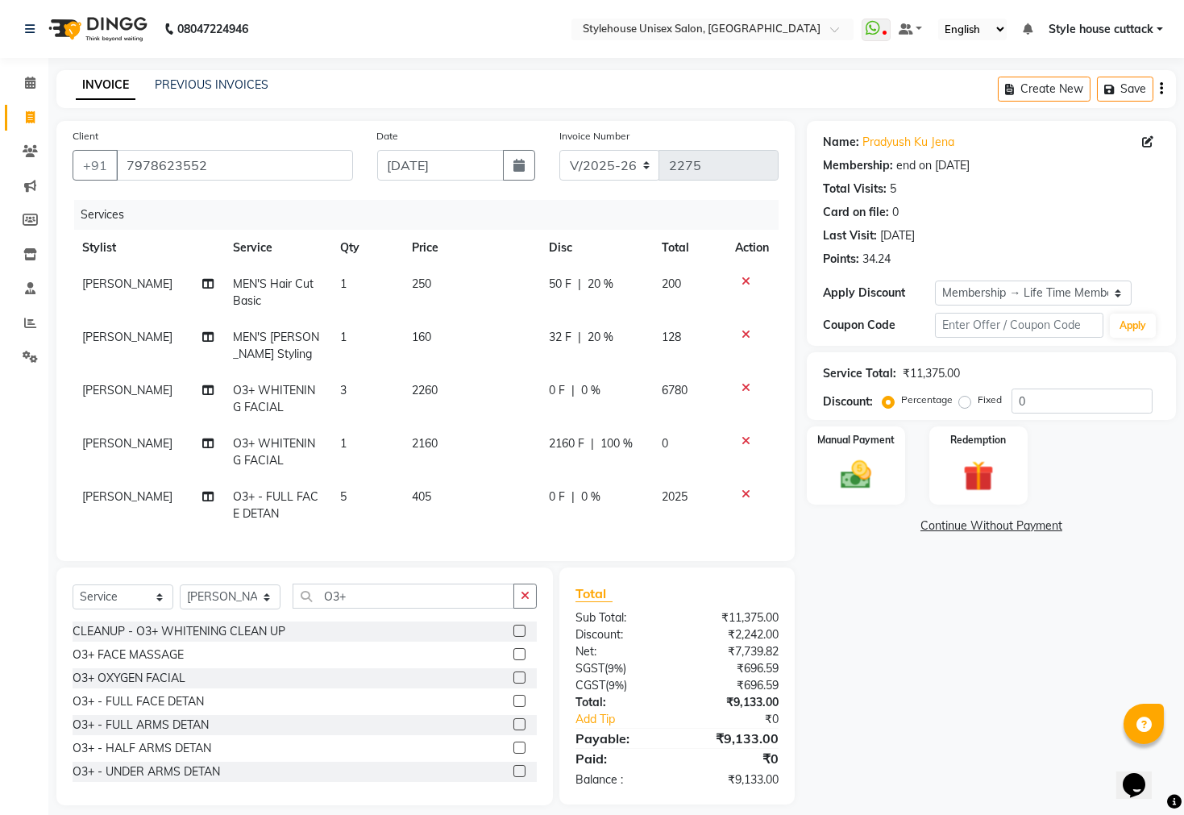
select select "42934"
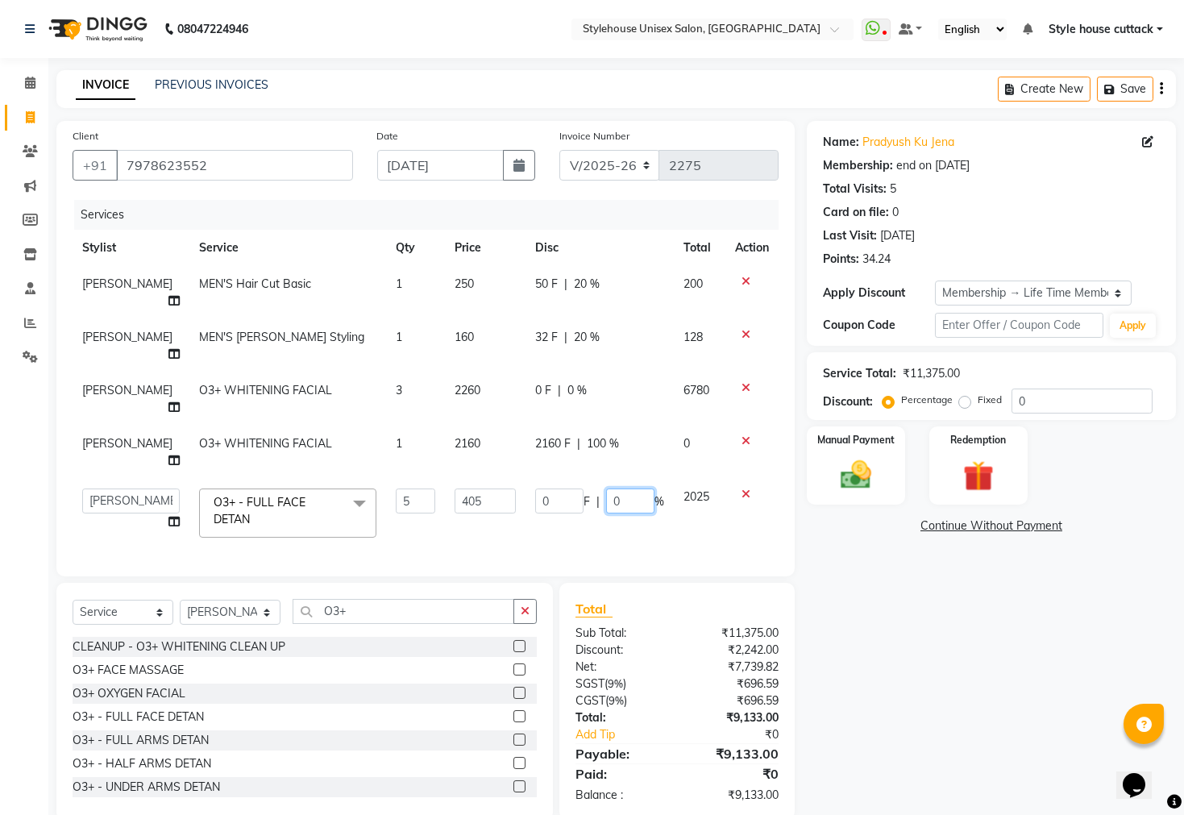
click at [634, 488] on input "0" at bounding box center [630, 500] width 48 height 25
type input "100"
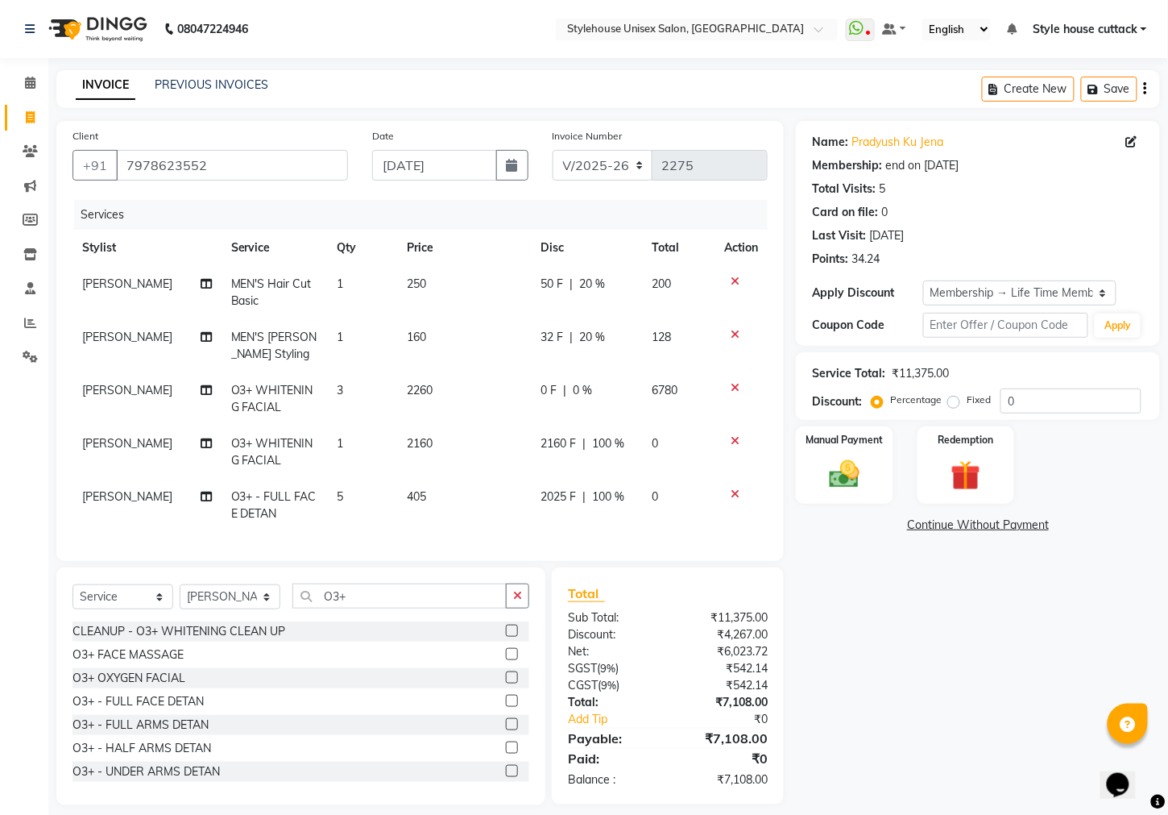
click at [886, 641] on div "Name: Pradyush Ku Jena Membership: end on 22-01-2125 Total Visits: 5 Card on fi…" at bounding box center [984, 463] width 376 height 684
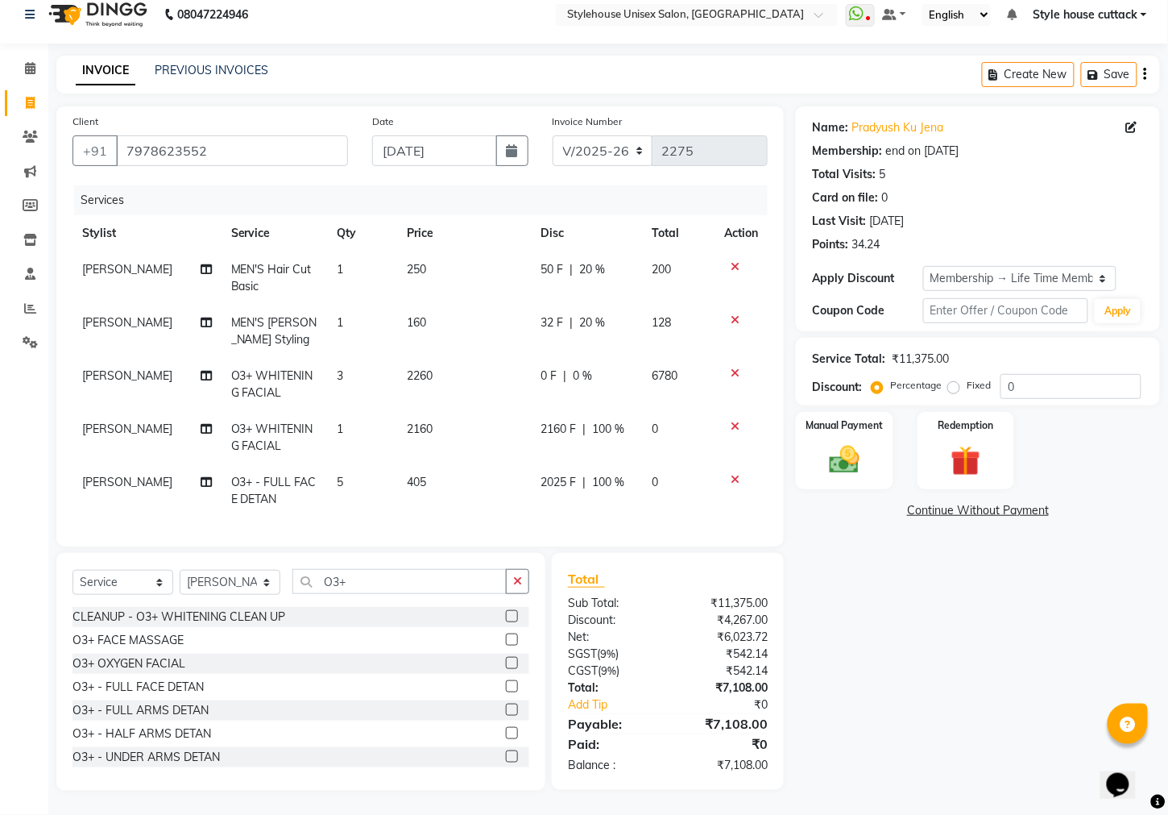
scroll to position [29, 0]
click at [844, 444] on img at bounding box center [844, 459] width 51 height 35
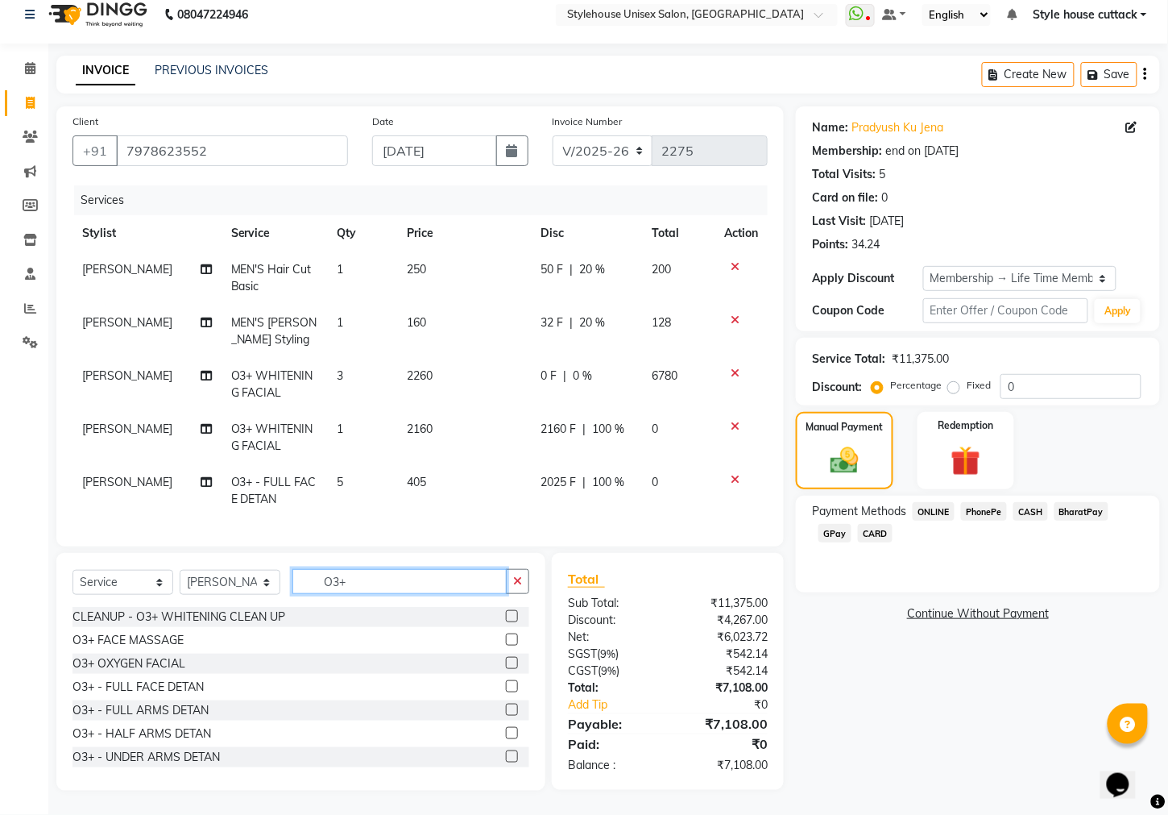
click at [370, 585] on input "O3+" at bounding box center [400, 581] width 214 height 25
click at [413, 577] on input "O3+" at bounding box center [400, 581] width 214 height 25
type input "O"
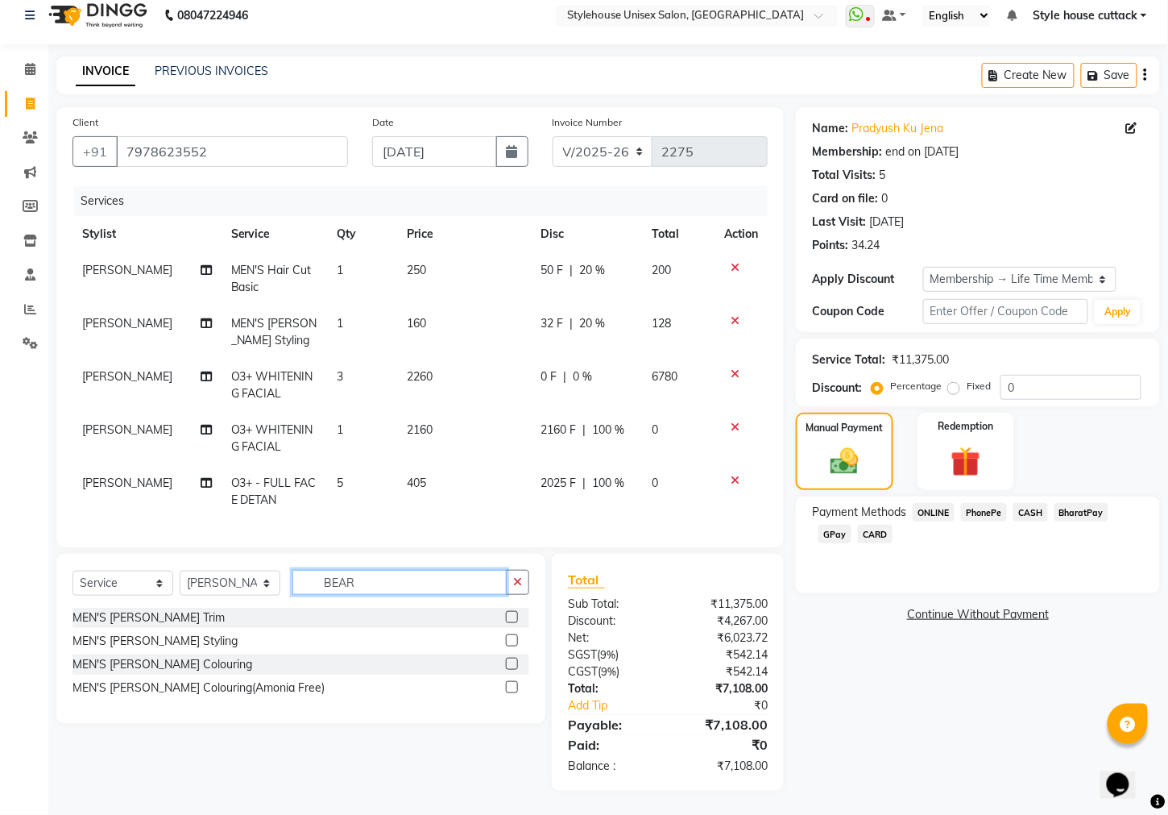
scroll to position [28, 0]
type input "BEAR"
click at [139, 643] on div "MEN'S Beard Styling" at bounding box center [155, 641] width 165 height 17
checkbox input "false"
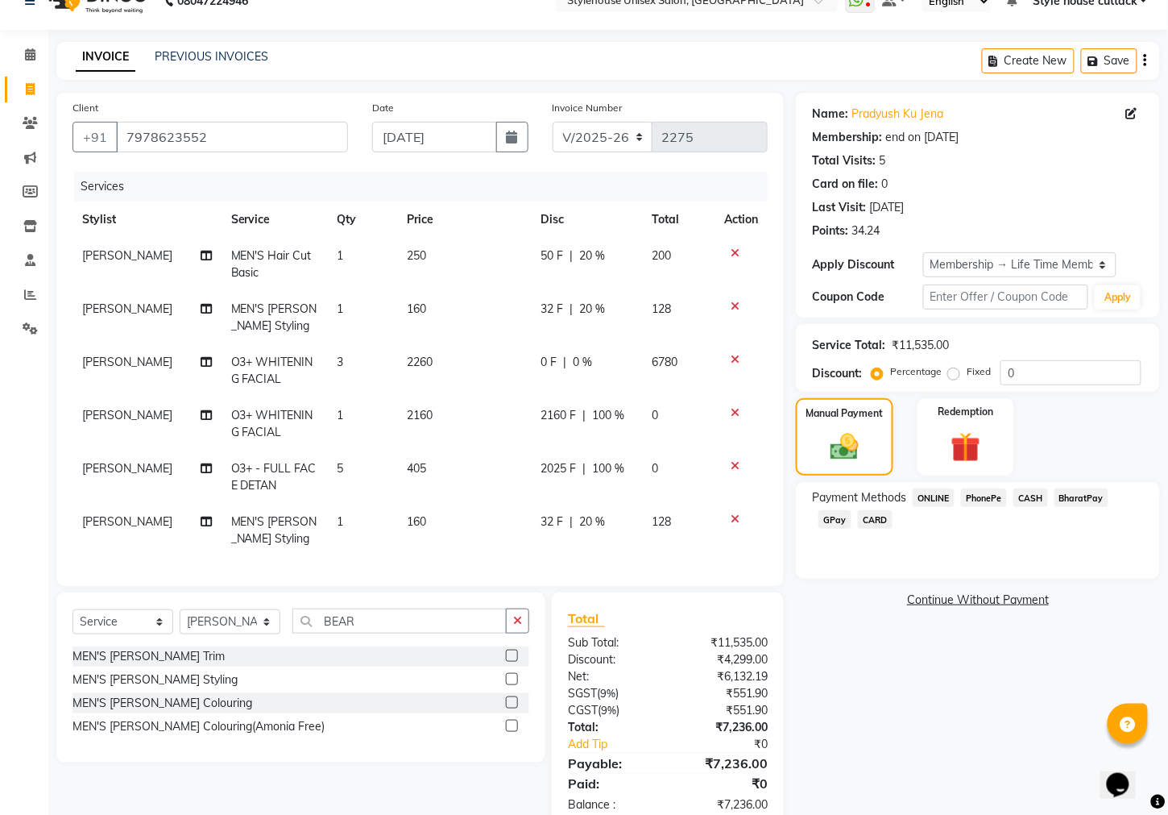
click at [587, 519] on span "20 %" at bounding box center [592, 521] width 26 height 17
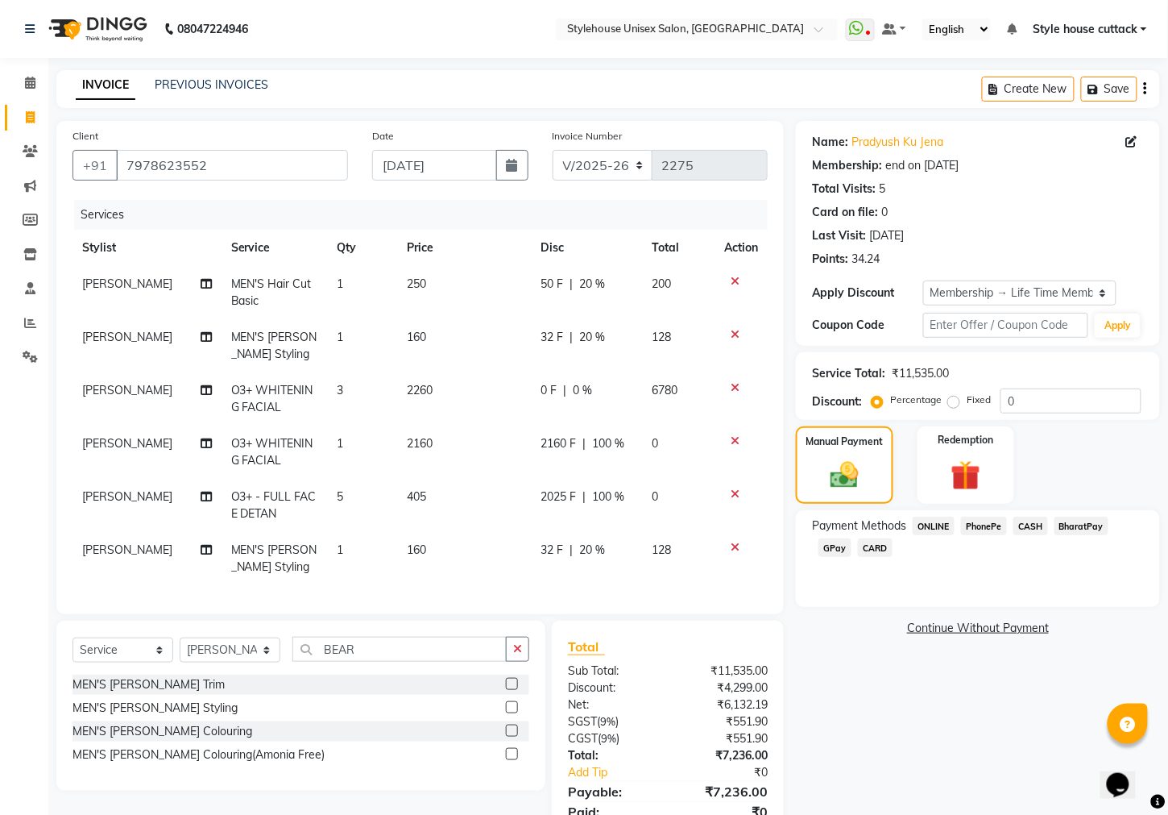
select select "42934"
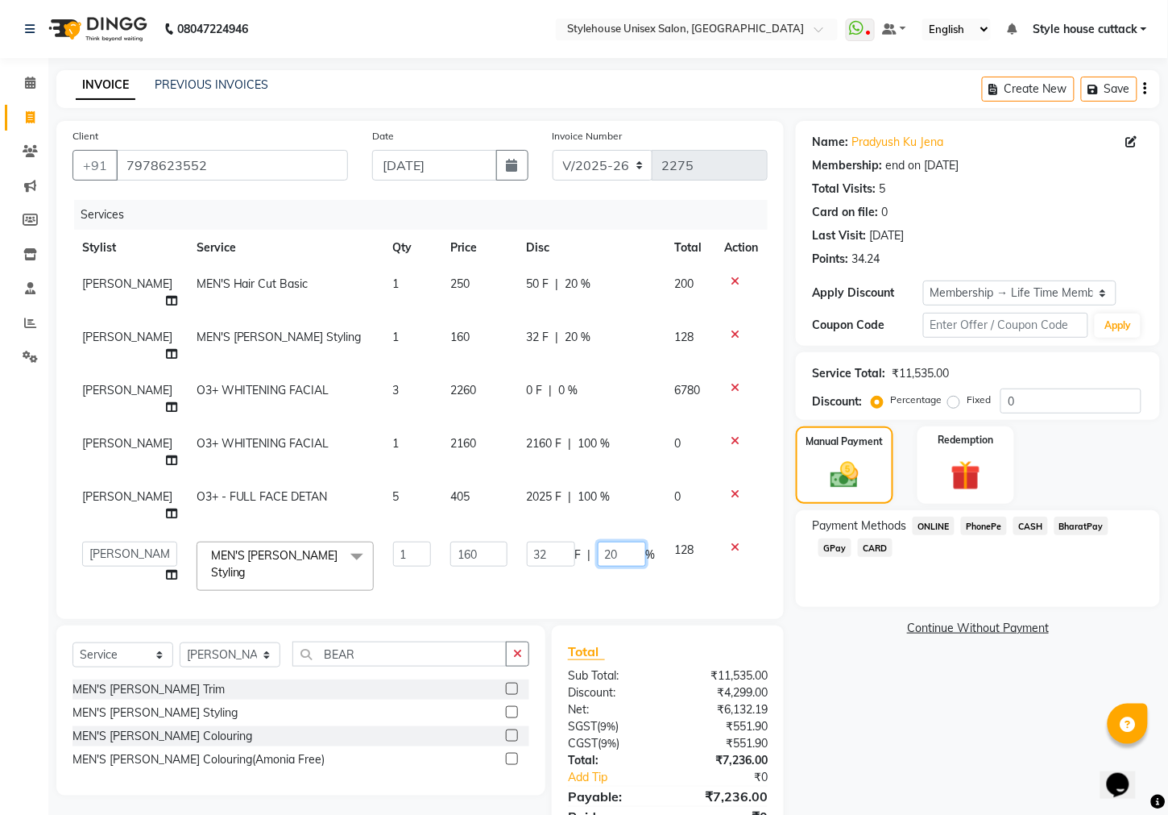
click at [618, 541] on input "20" at bounding box center [622, 553] width 48 height 25
type input "2"
type input "100"
click at [911, 717] on div "Name: Pradyush Ku Jena Membership: end on 22-01-2125 Total Visits: 5 Card on fi…" at bounding box center [984, 491] width 376 height 741
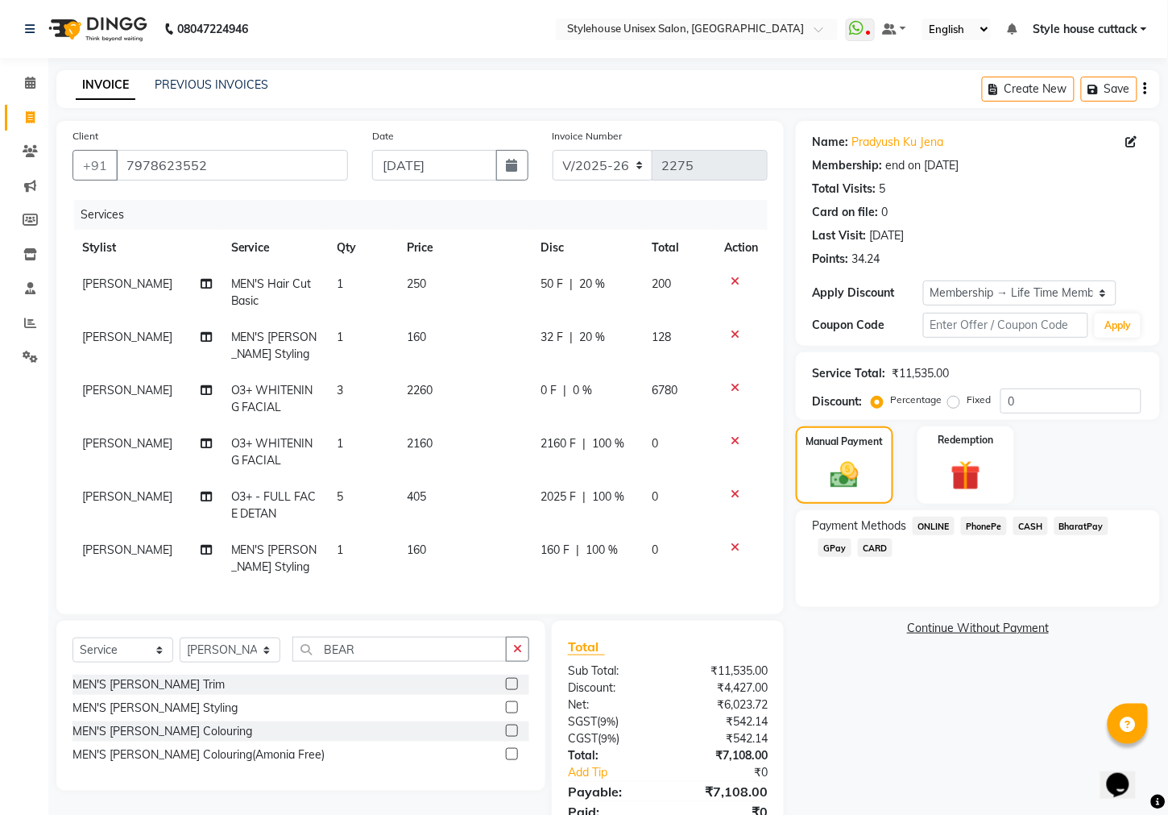
scroll to position [9, 0]
click at [996, 535] on span "PhonePe" at bounding box center [984, 526] width 46 height 19
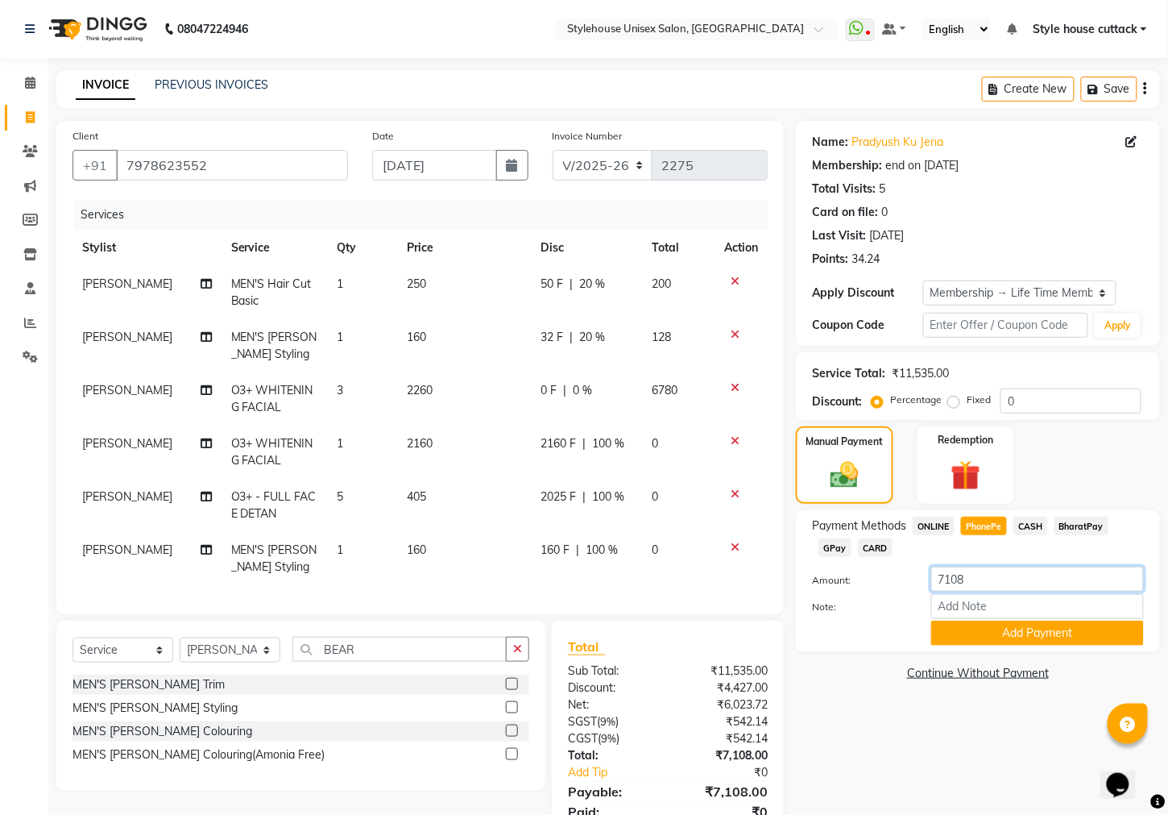
click at [972, 591] on input "7108" at bounding box center [1038, 578] width 213 height 25
type input "7"
type input "3000"
click at [998, 645] on button "Add Payment" at bounding box center [1038, 632] width 213 height 25
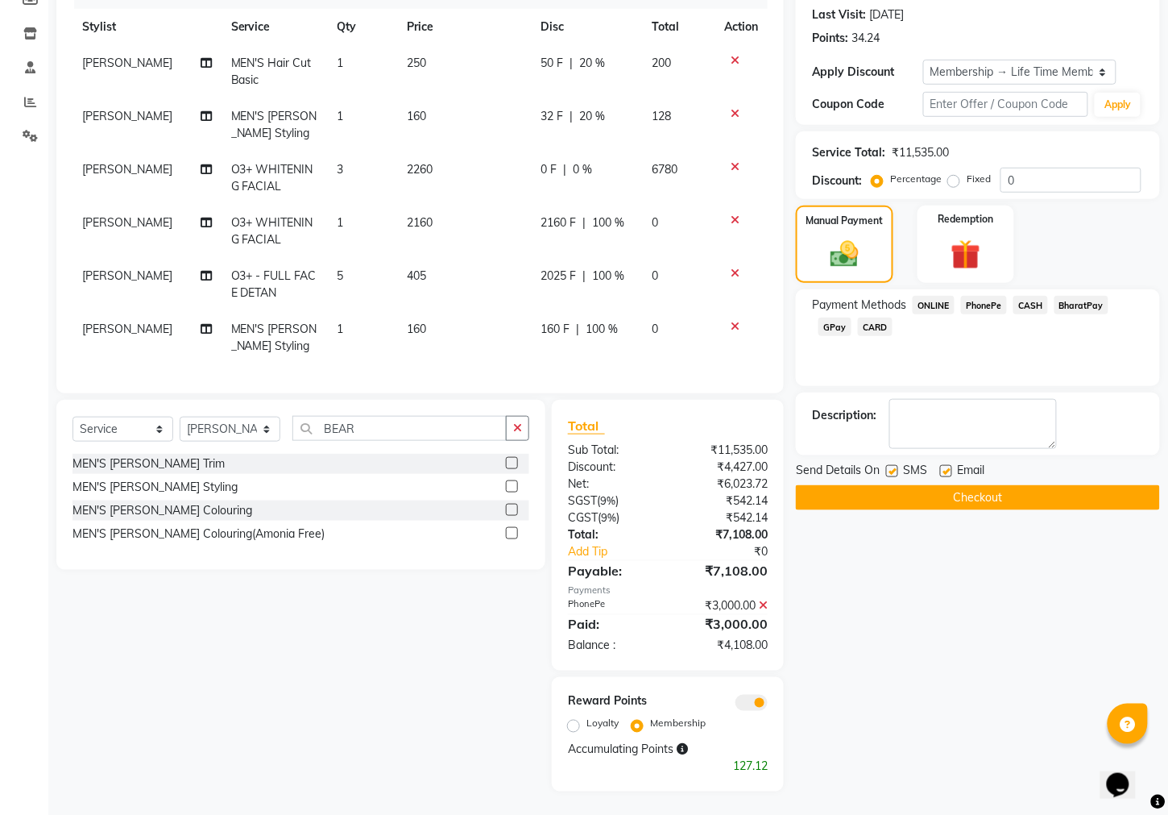
scroll to position [226, 0]
click at [956, 509] on button "Checkout" at bounding box center [978, 496] width 364 height 25
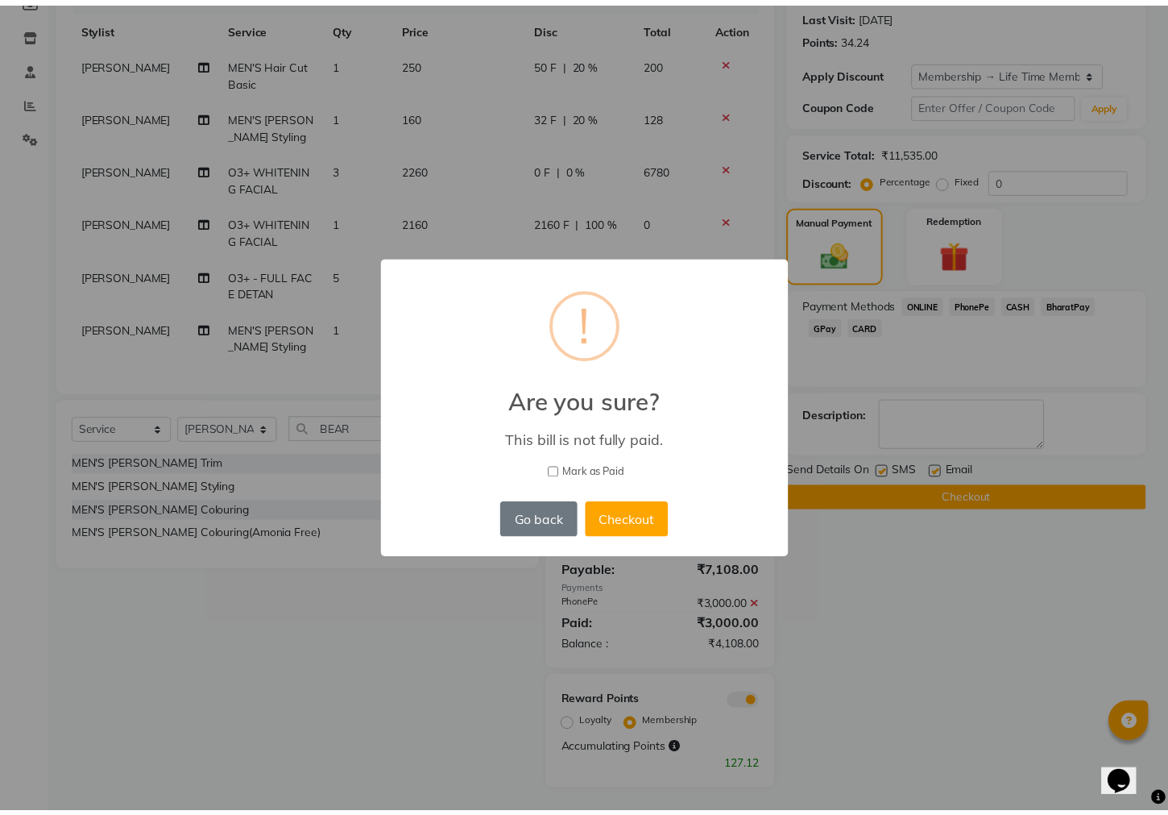
scroll to position [0, 0]
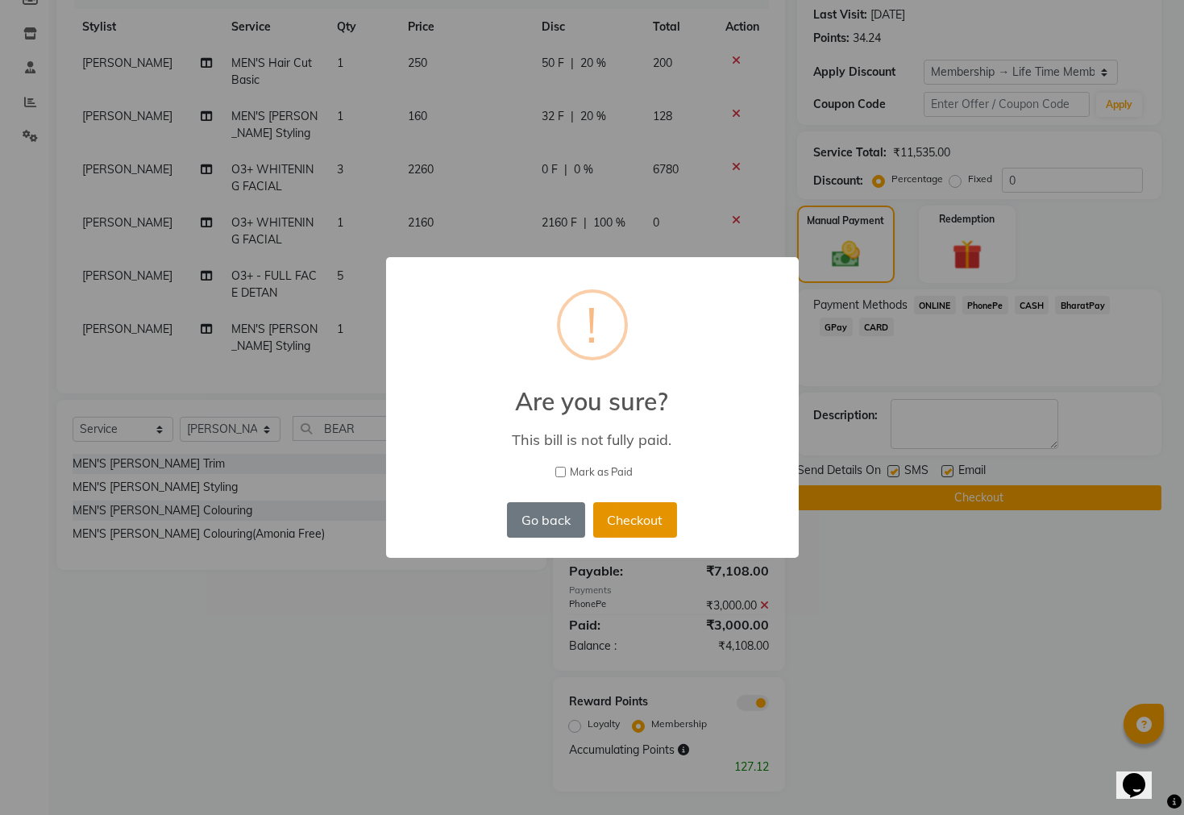
click at [640, 520] on button "Checkout" at bounding box center [635, 519] width 84 height 35
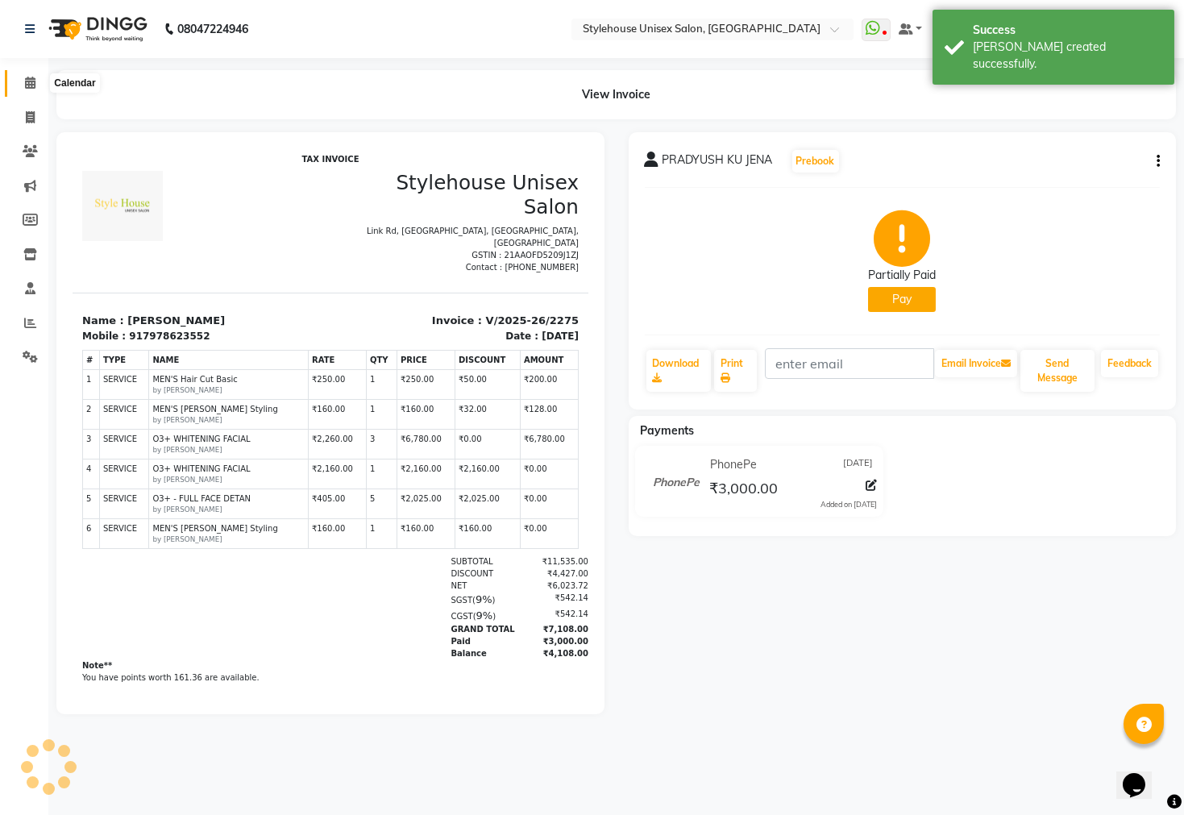
click at [20, 79] on span at bounding box center [30, 83] width 28 height 19
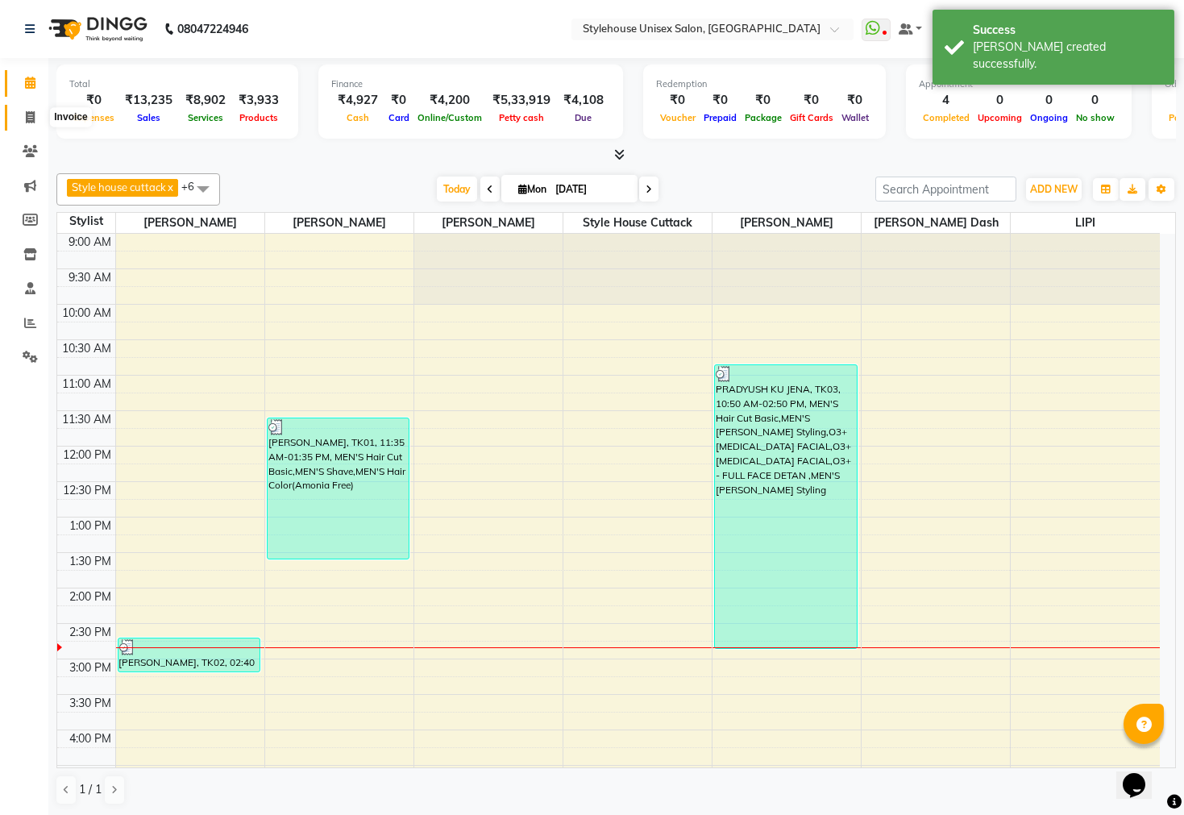
click at [18, 110] on span at bounding box center [30, 118] width 28 height 19
select select "4222"
select select "service"
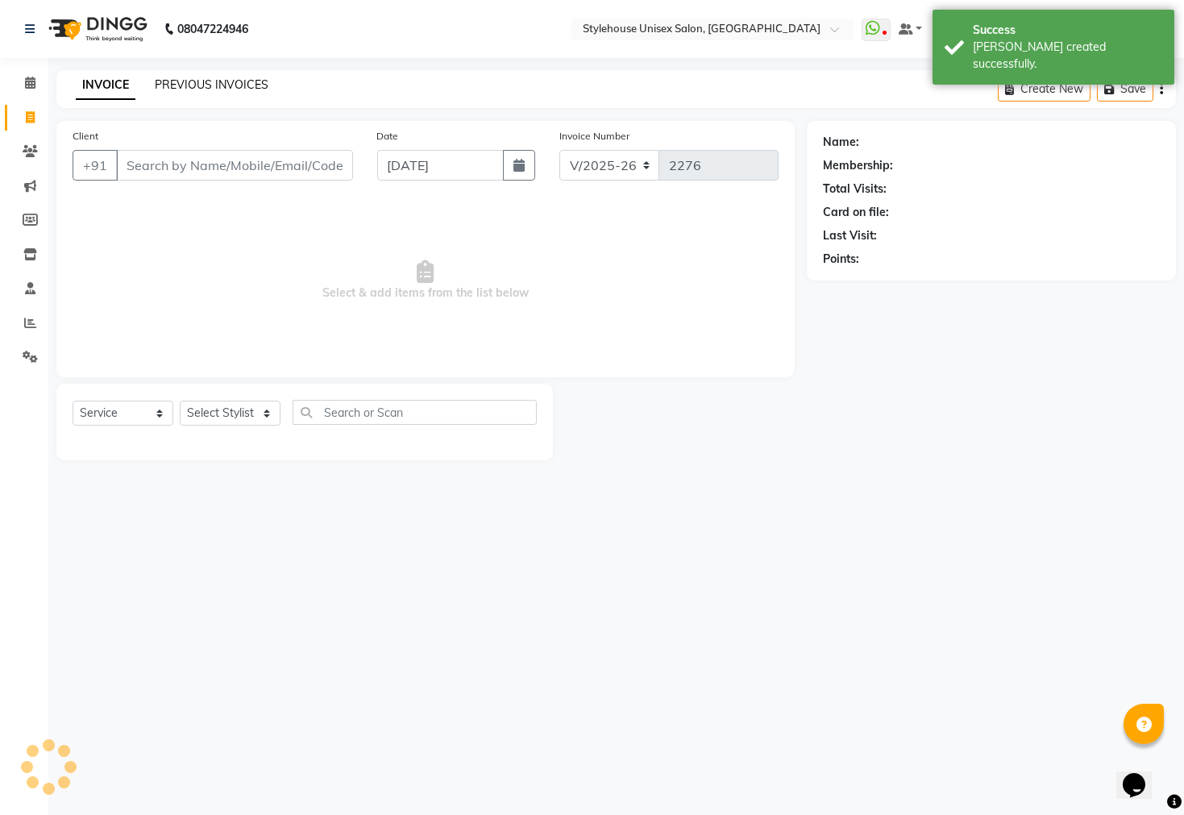
click at [158, 80] on link "PREVIOUS INVOICES" at bounding box center [212, 84] width 114 height 15
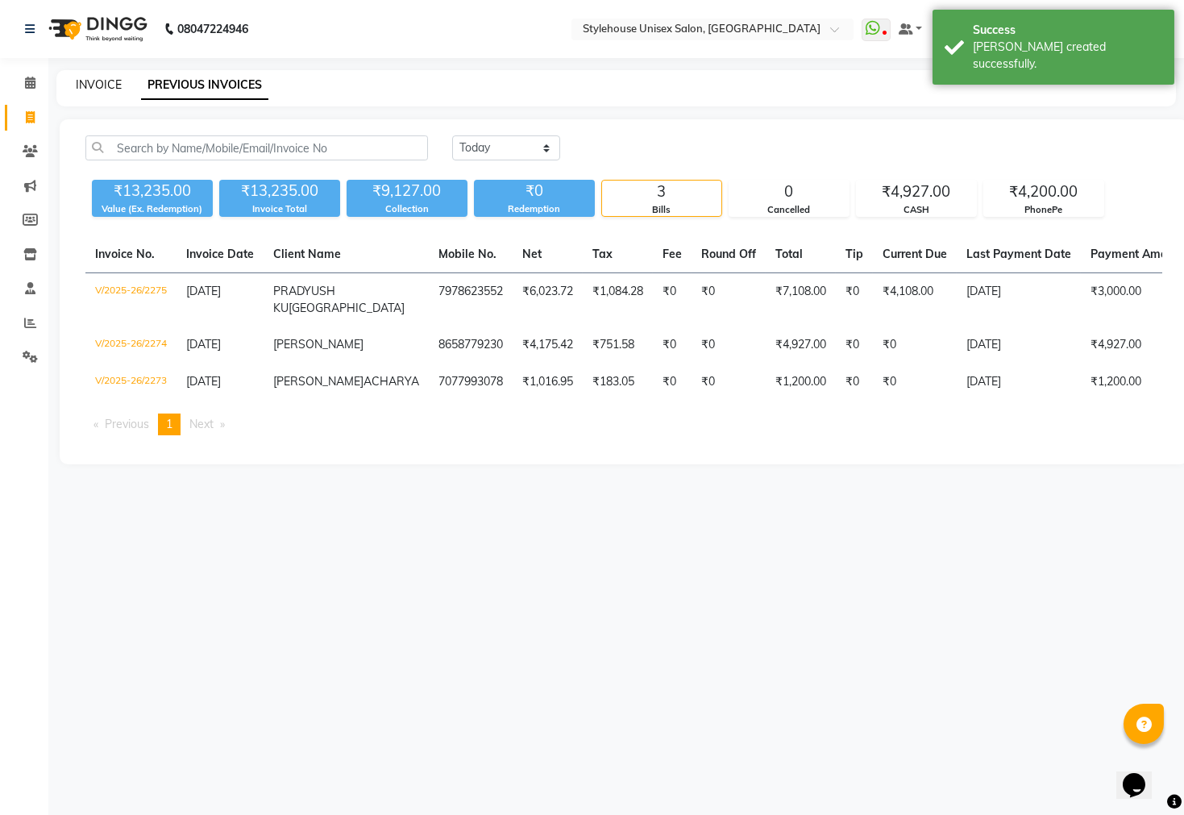
click at [98, 90] on link "INVOICE" at bounding box center [99, 84] width 46 height 15
select select "4222"
select select "service"
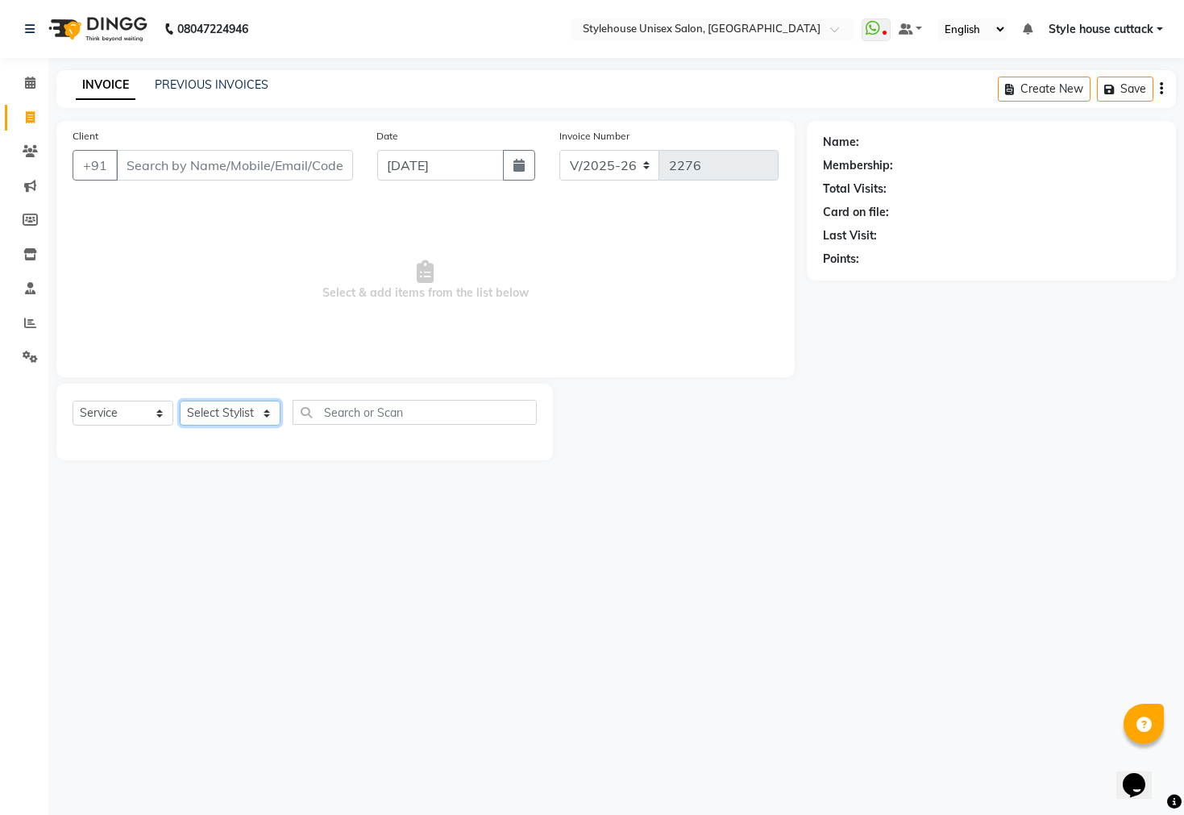
click at [206, 409] on select "Select Stylist Bharati Nanda Bikash Chintu Kanha Barik LIPI Manjit Barik Nitu B…" at bounding box center [230, 412] width 101 height 25
select select "21976"
click at [180, 401] on select "Select Stylist Bharati Nanda Bikash Chintu Kanha Barik LIPI Manjit Barik Nitu B…" at bounding box center [230, 412] width 101 height 25
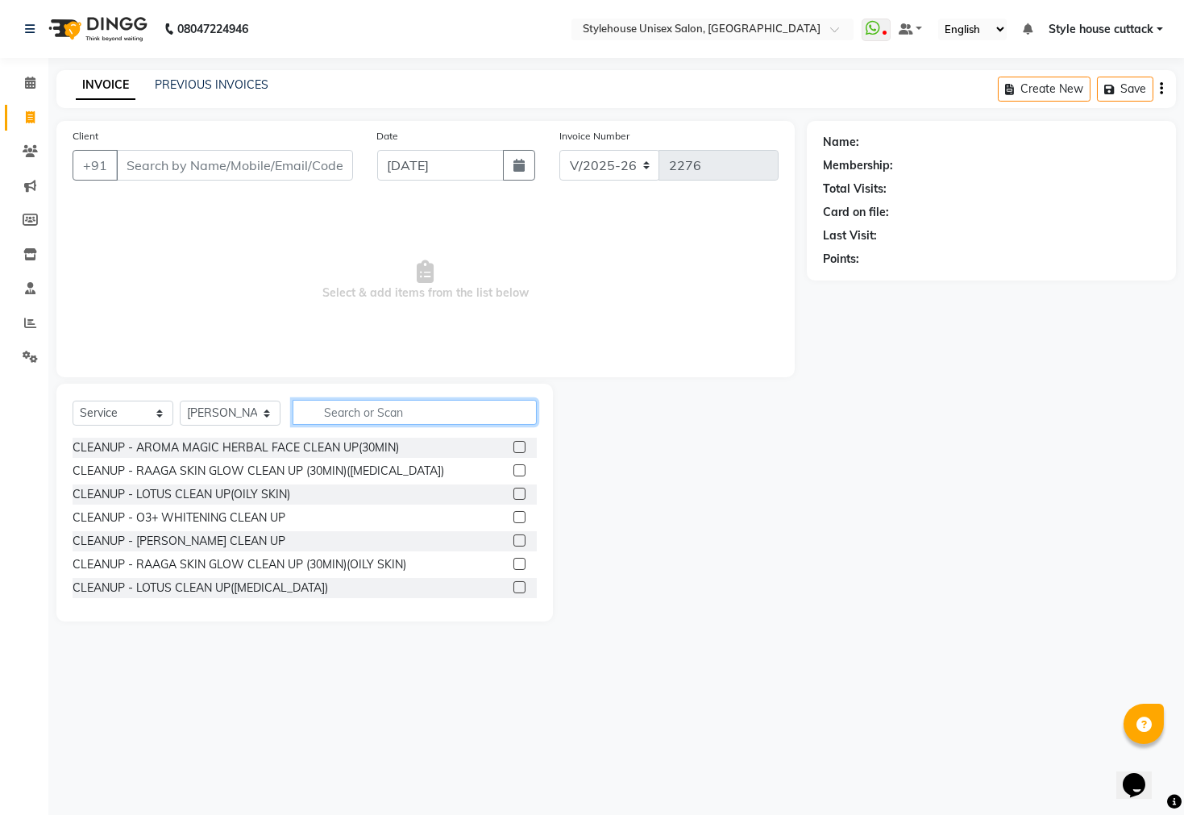
click at [329, 407] on input "text" at bounding box center [415, 412] width 244 height 25
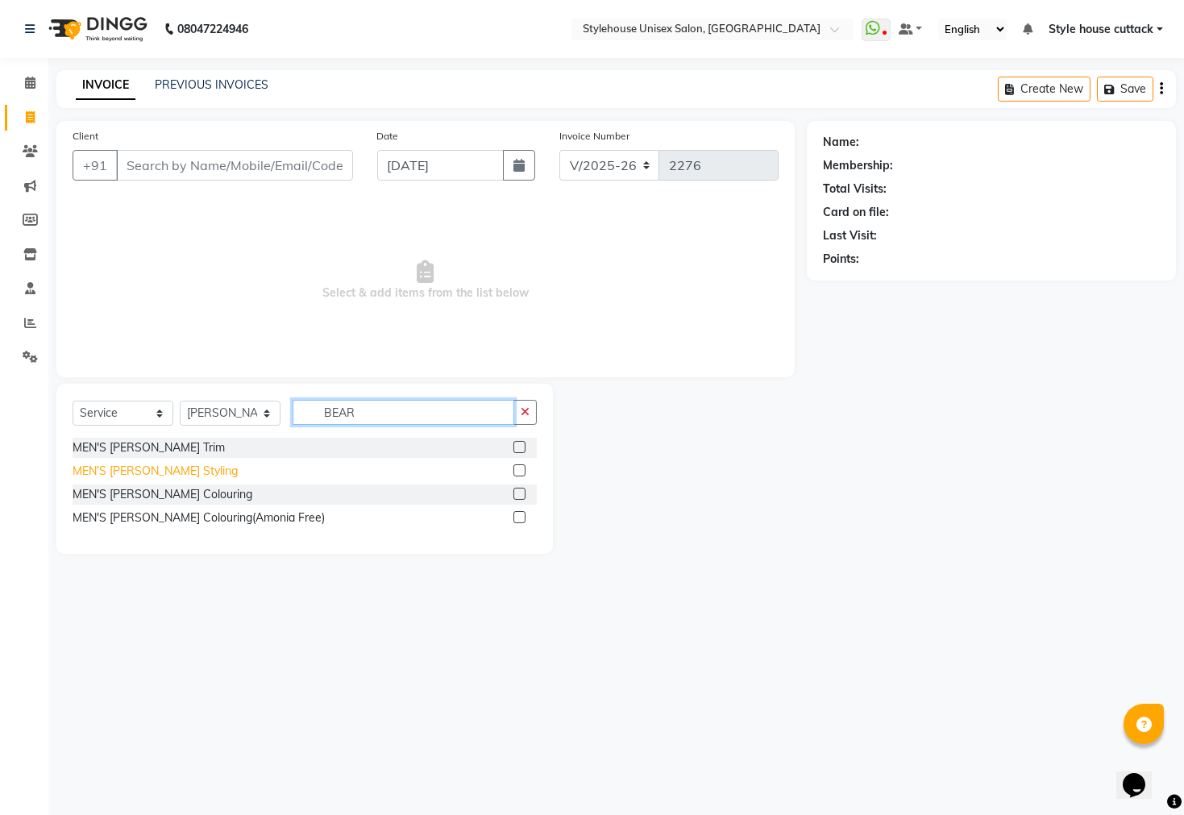
type input "BEAR"
click at [151, 473] on div "MEN'S Beard Styling" at bounding box center [155, 471] width 165 height 17
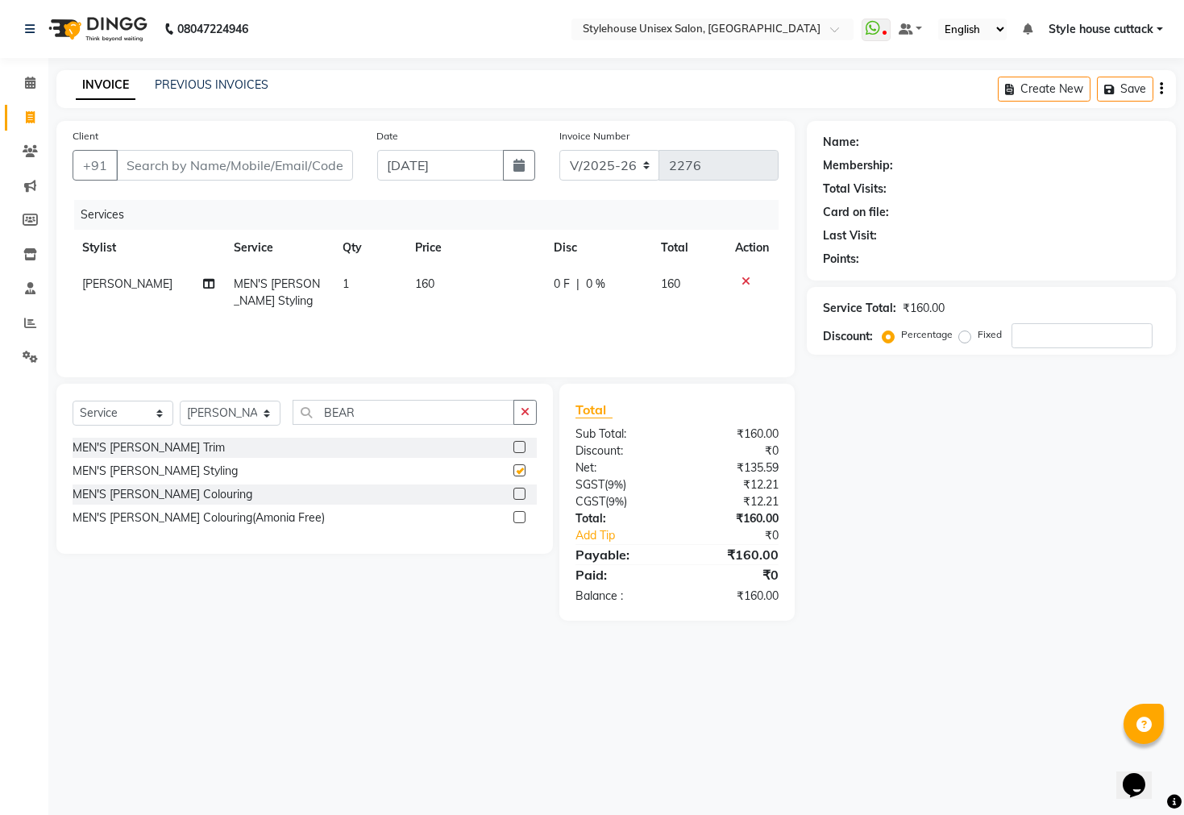
checkbox input "false"
click at [142, 168] on input "Client" at bounding box center [234, 165] width 237 height 31
type input "6"
type input "0"
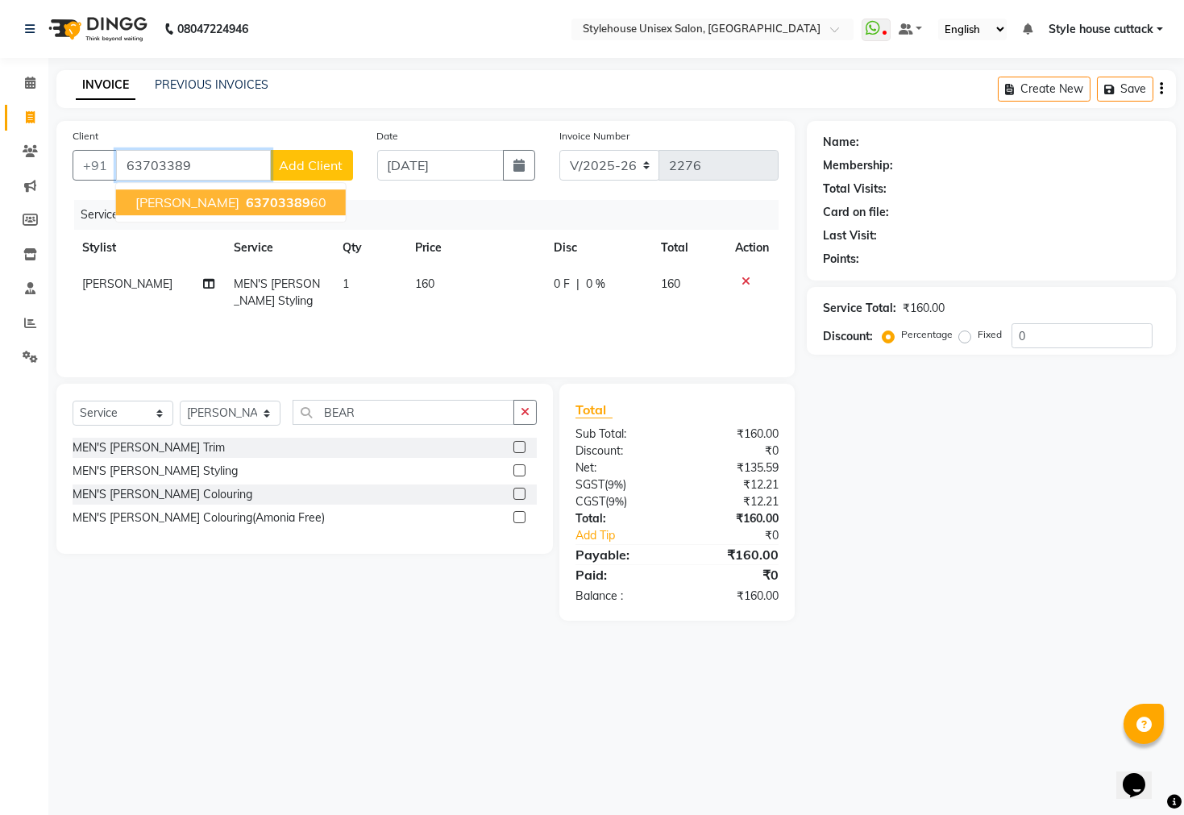
click at [179, 204] on span "SUBHA PRASAD DHAL" at bounding box center [187, 202] width 104 height 16
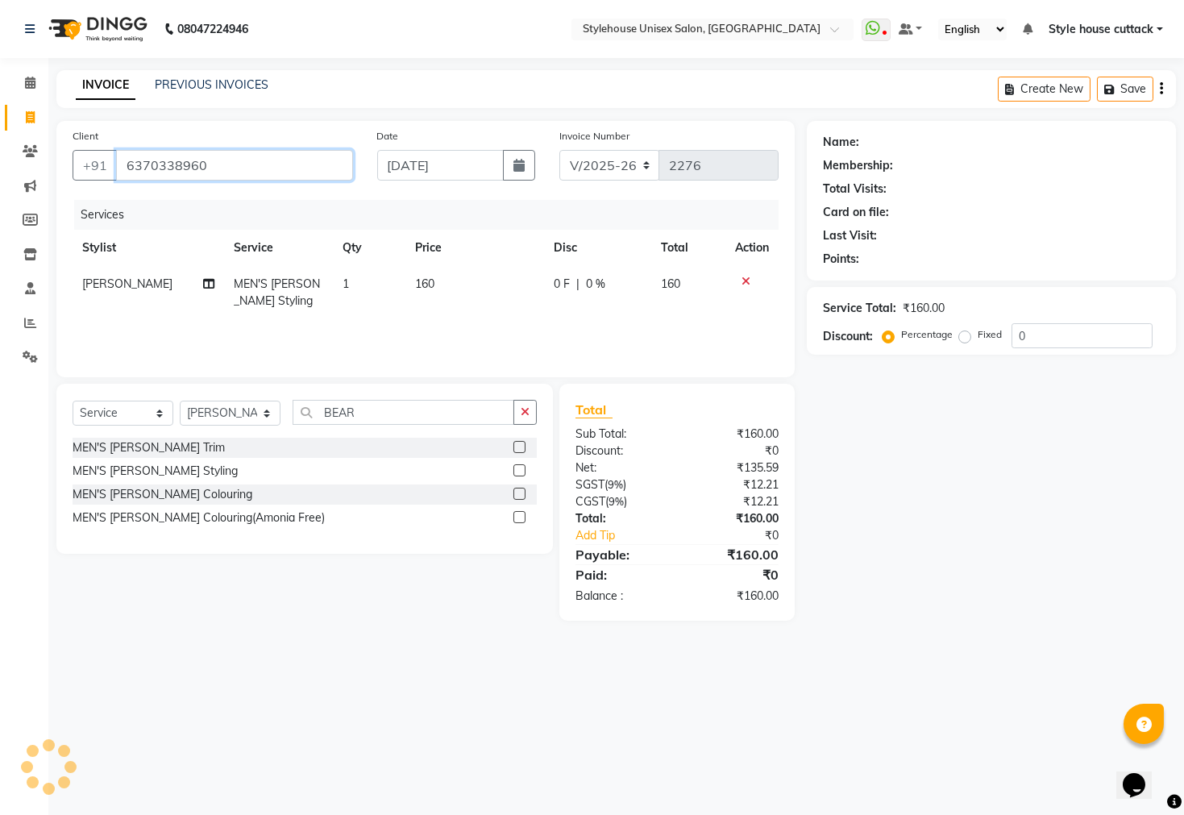
type input "6370338960"
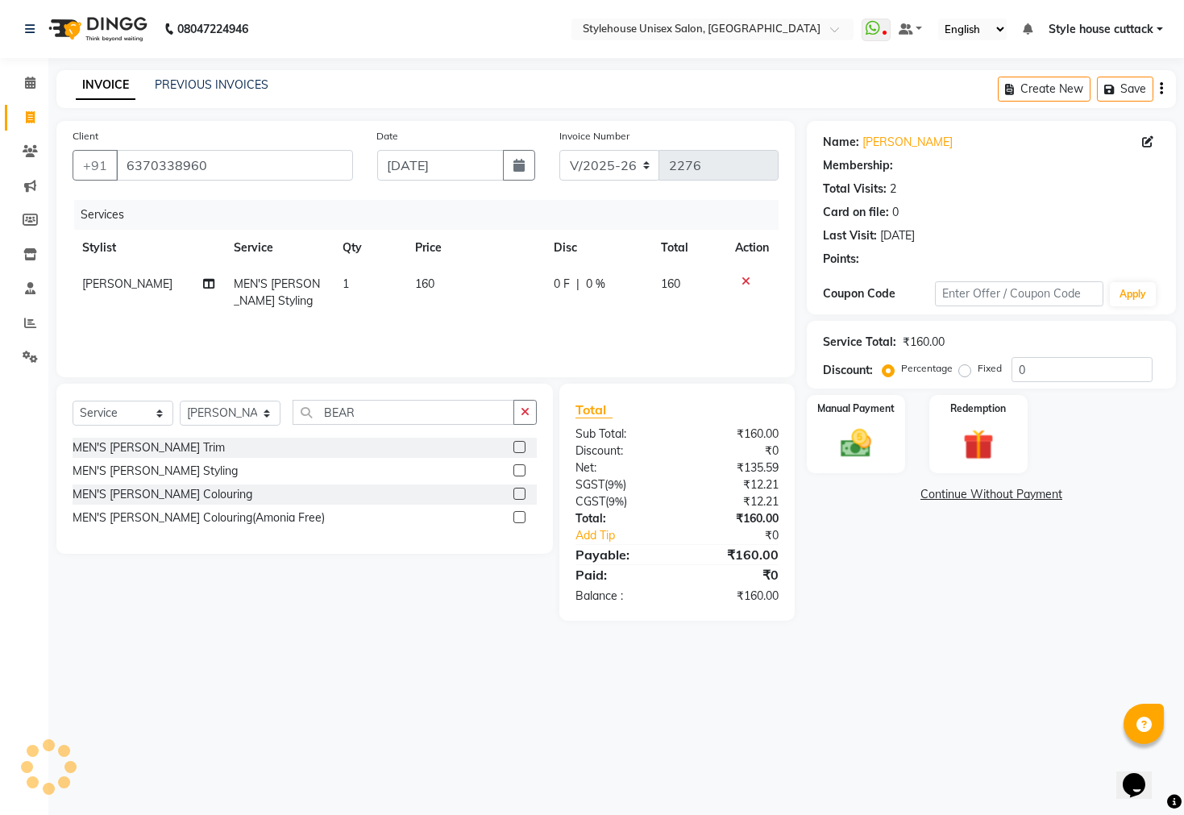
select select "1: Object"
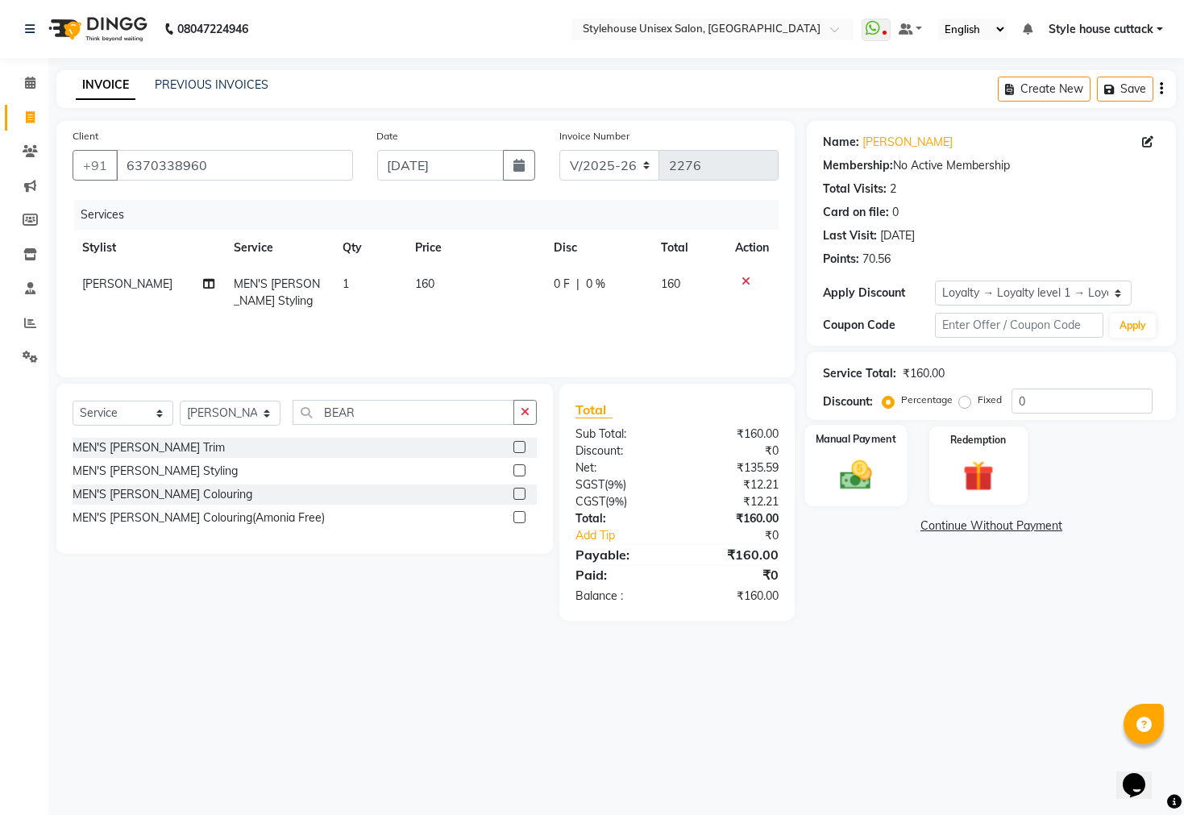
click at [841, 493] on img at bounding box center [856, 475] width 52 height 36
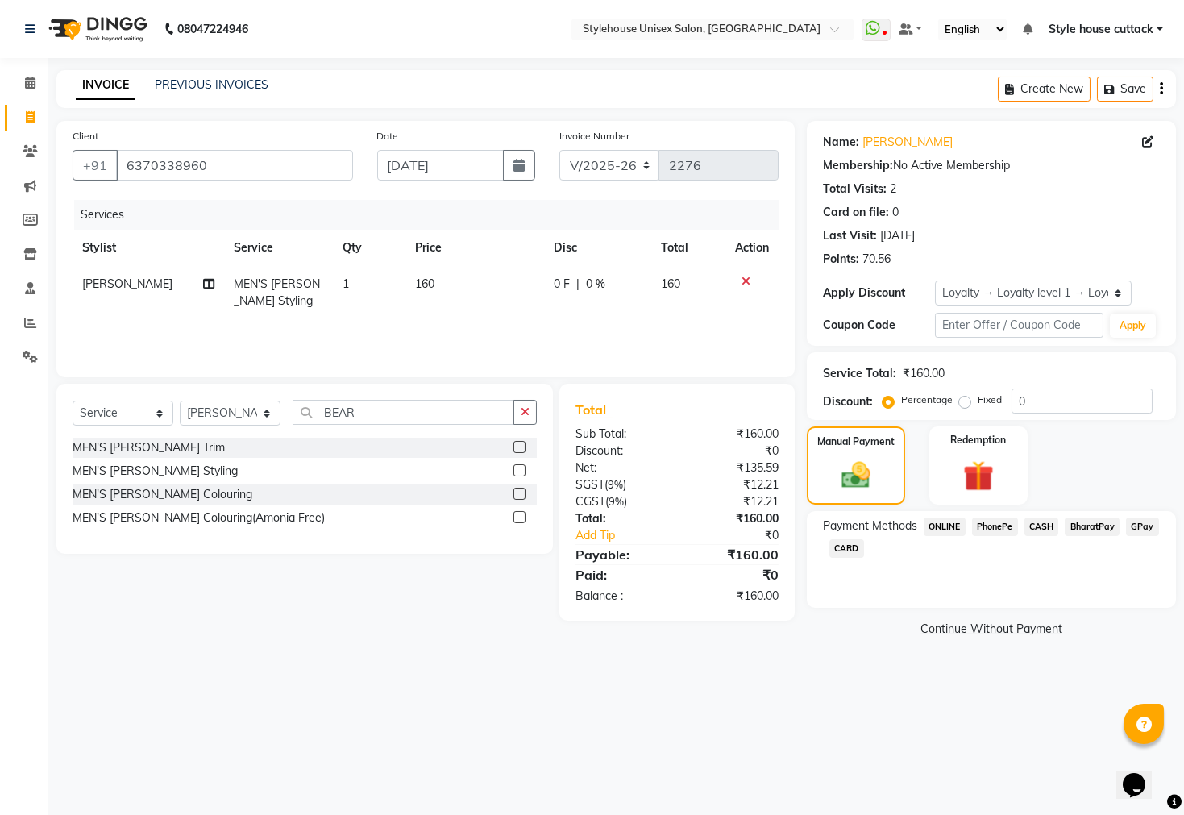
click at [1005, 536] on span "PhonePe" at bounding box center [995, 526] width 46 height 19
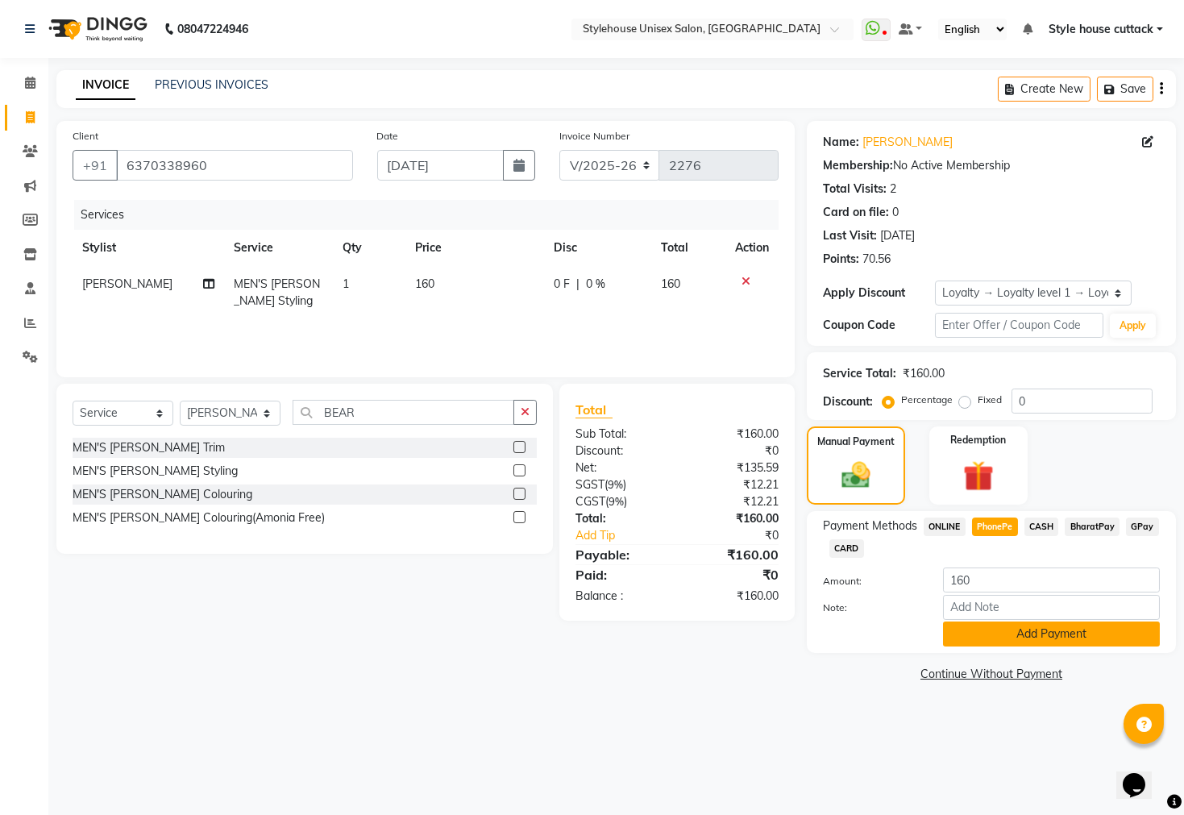
click at [1008, 646] on button "Add Payment" at bounding box center [1051, 633] width 217 height 25
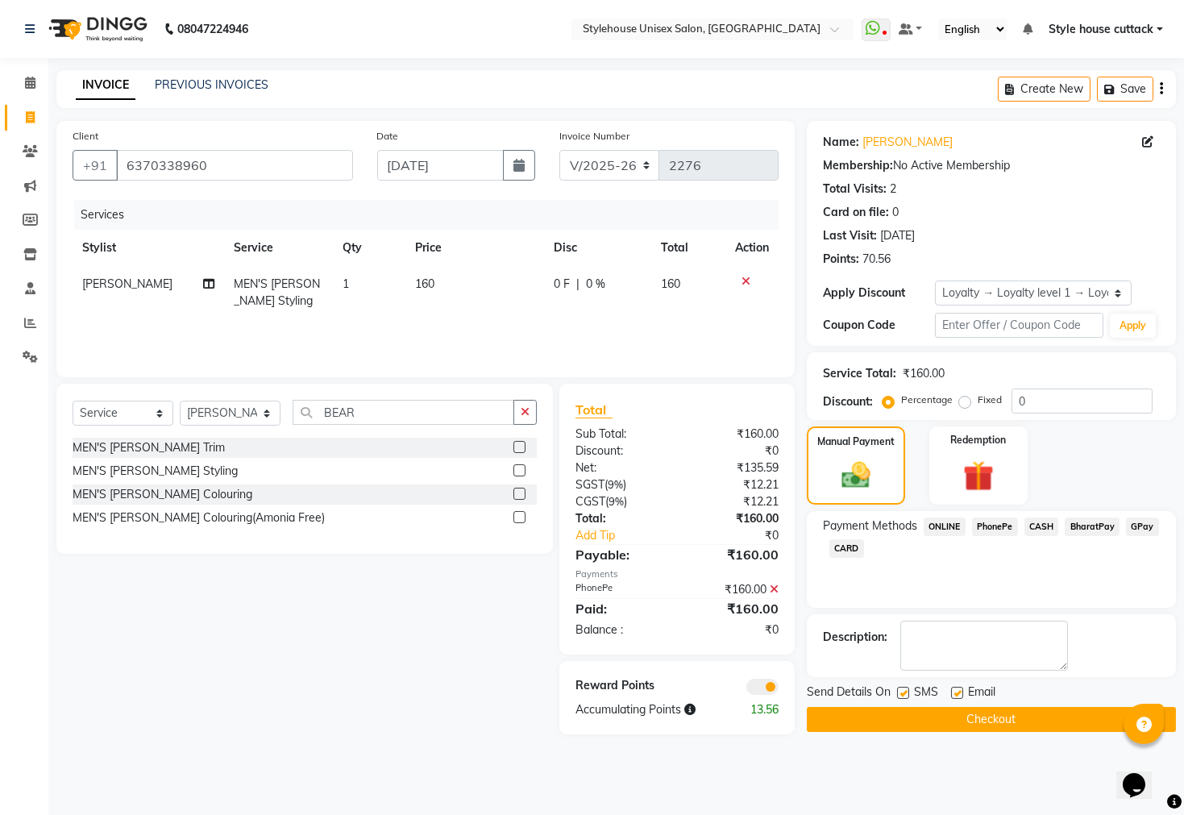
click at [973, 732] on button "Checkout" at bounding box center [991, 719] width 369 height 25
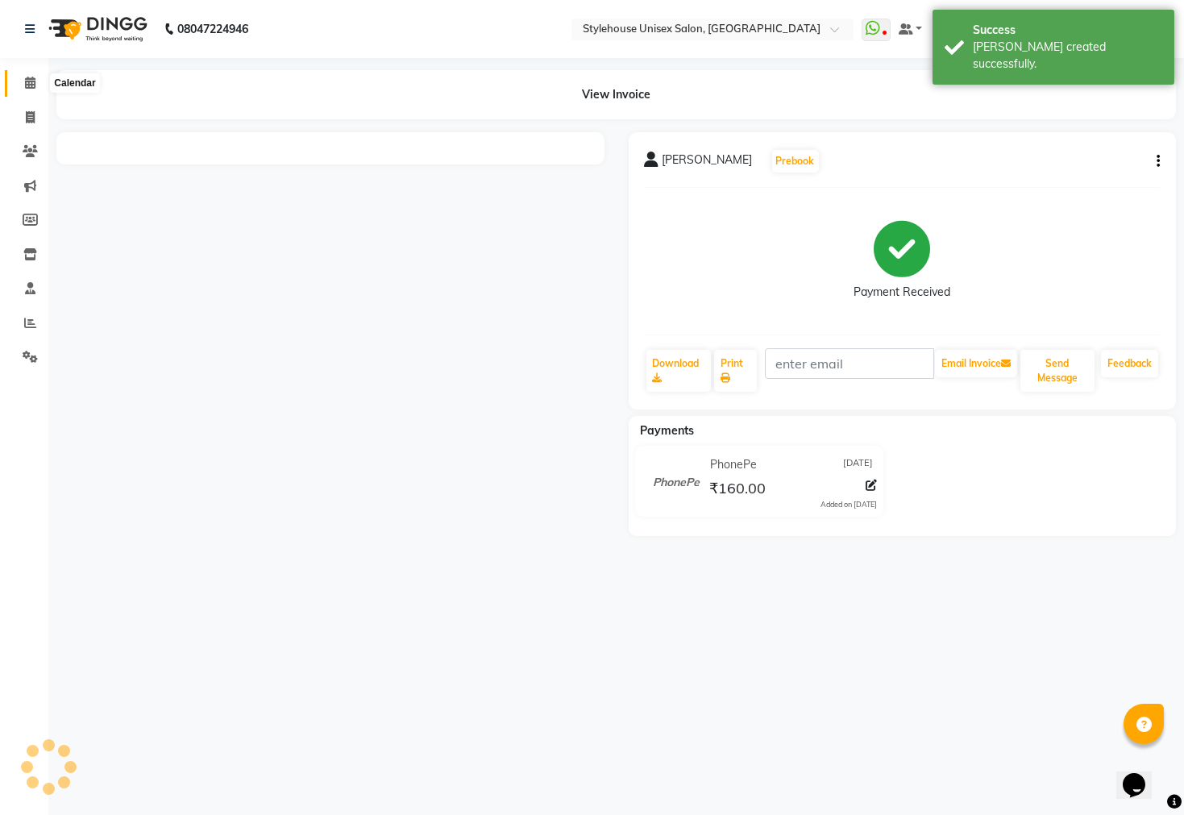
click at [30, 81] on icon at bounding box center [30, 83] width 10 height 12
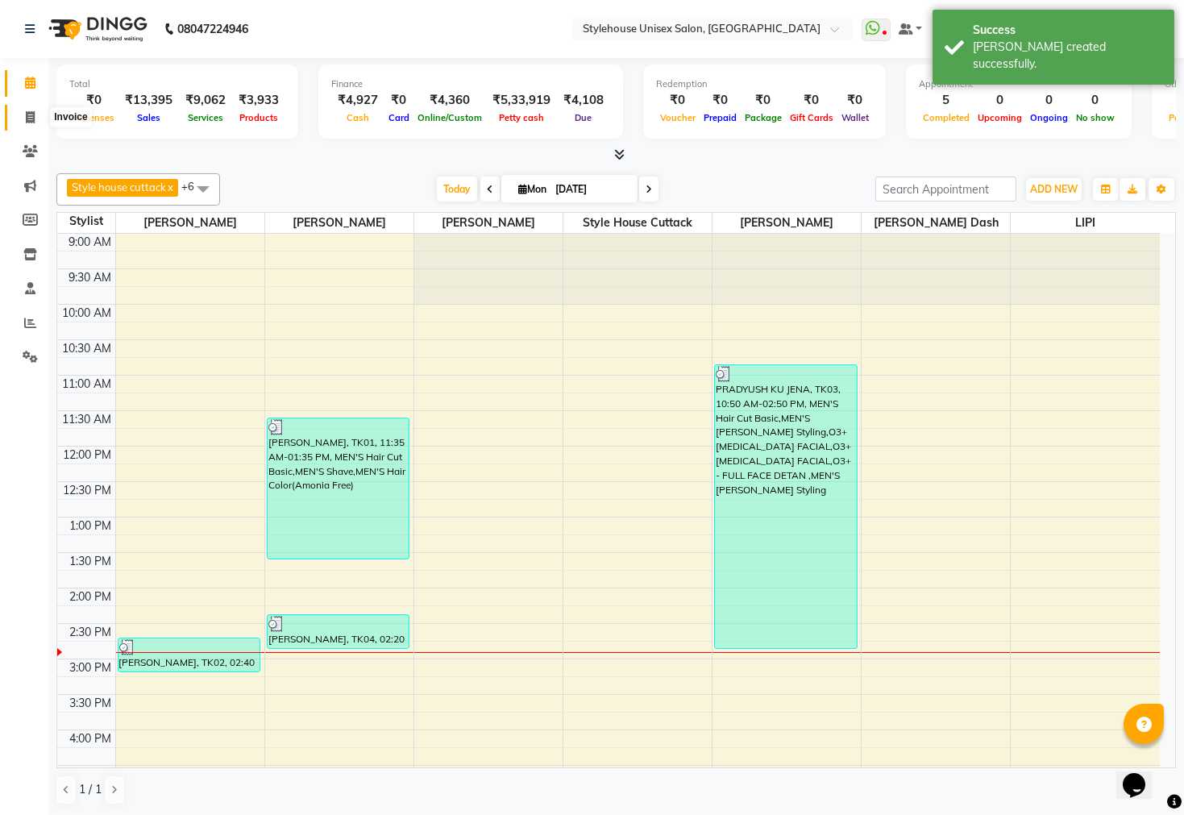
click at [28, 123] on span at bounding box center [30, 118] width 28 height 19
select select "service"
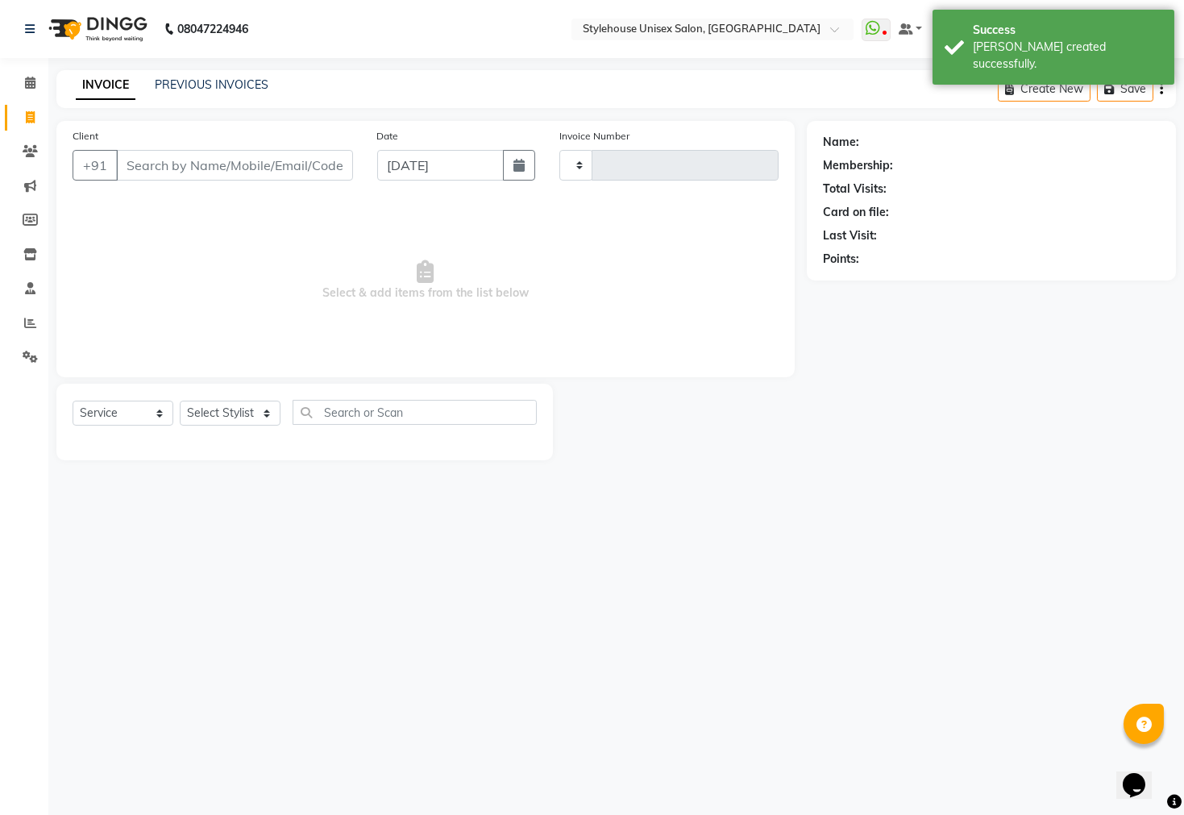
type input "2277"
select select "4222"
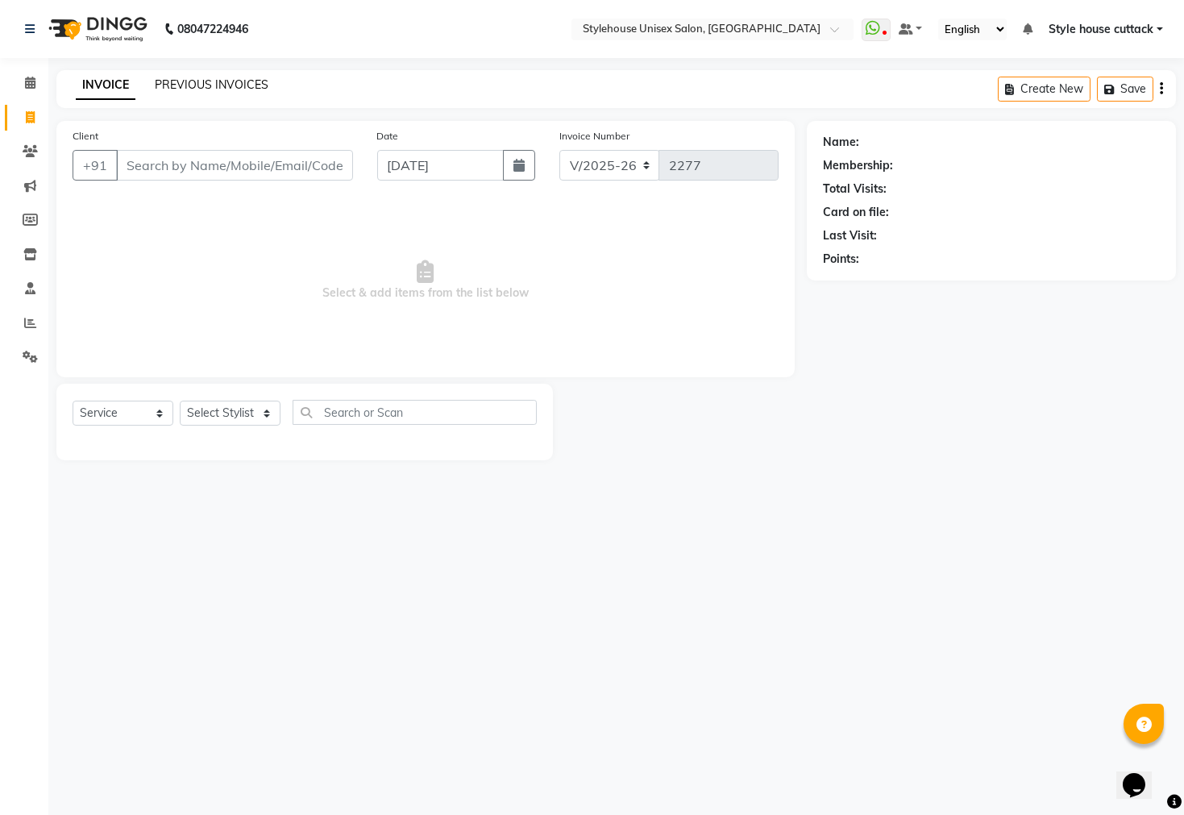
click at [230, 89] on link "PREVIOUS INVOICES" at bounding box center [212, 84] width 114 height 15
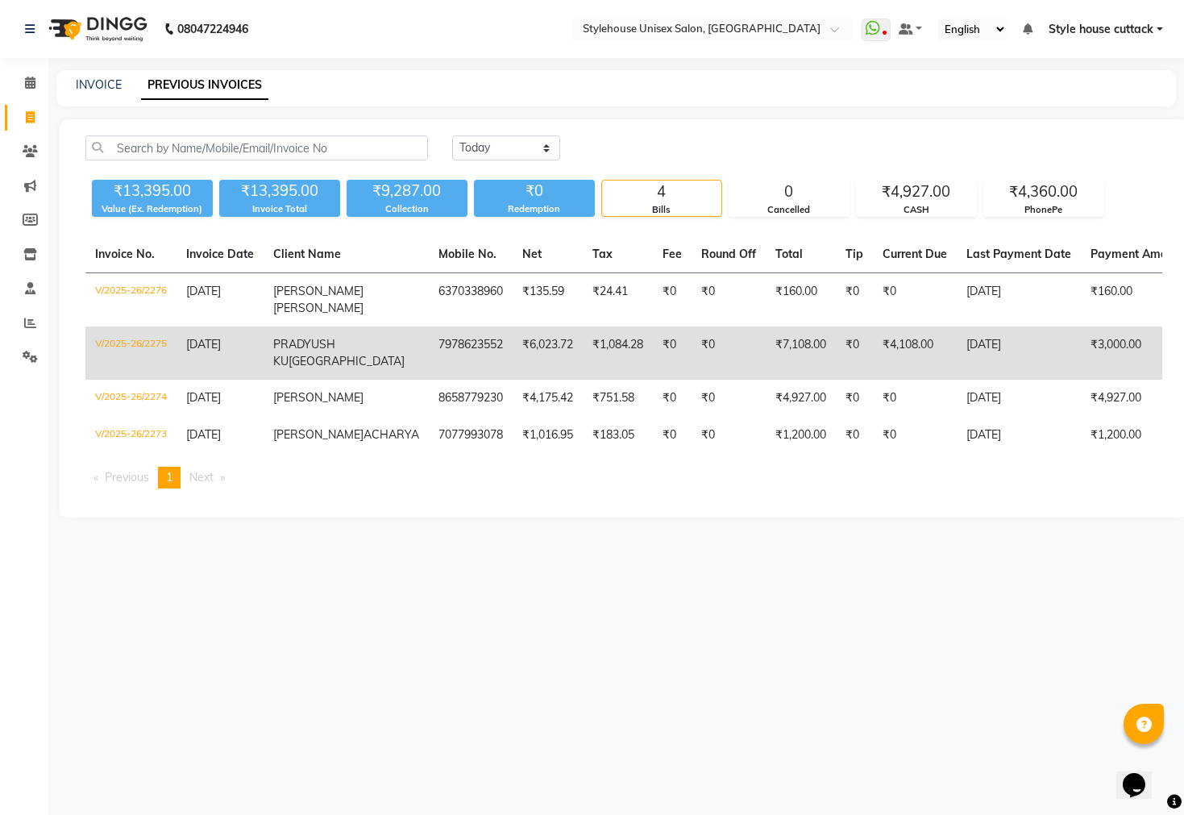
click at [429, 380] on td "7978623552" at bounding box center [471, 352] width 84 height 53
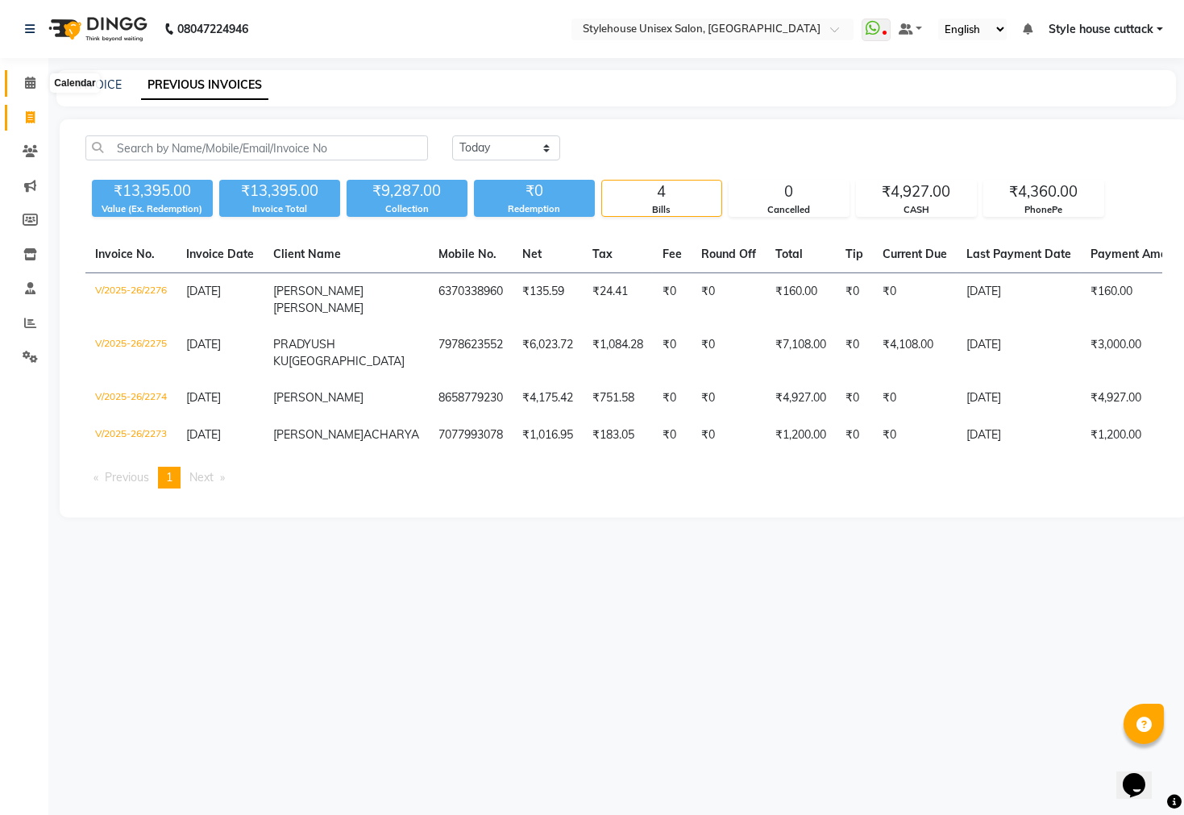
click at [31, 77] on icon at bounding box center [30, 83] width 10 height 12
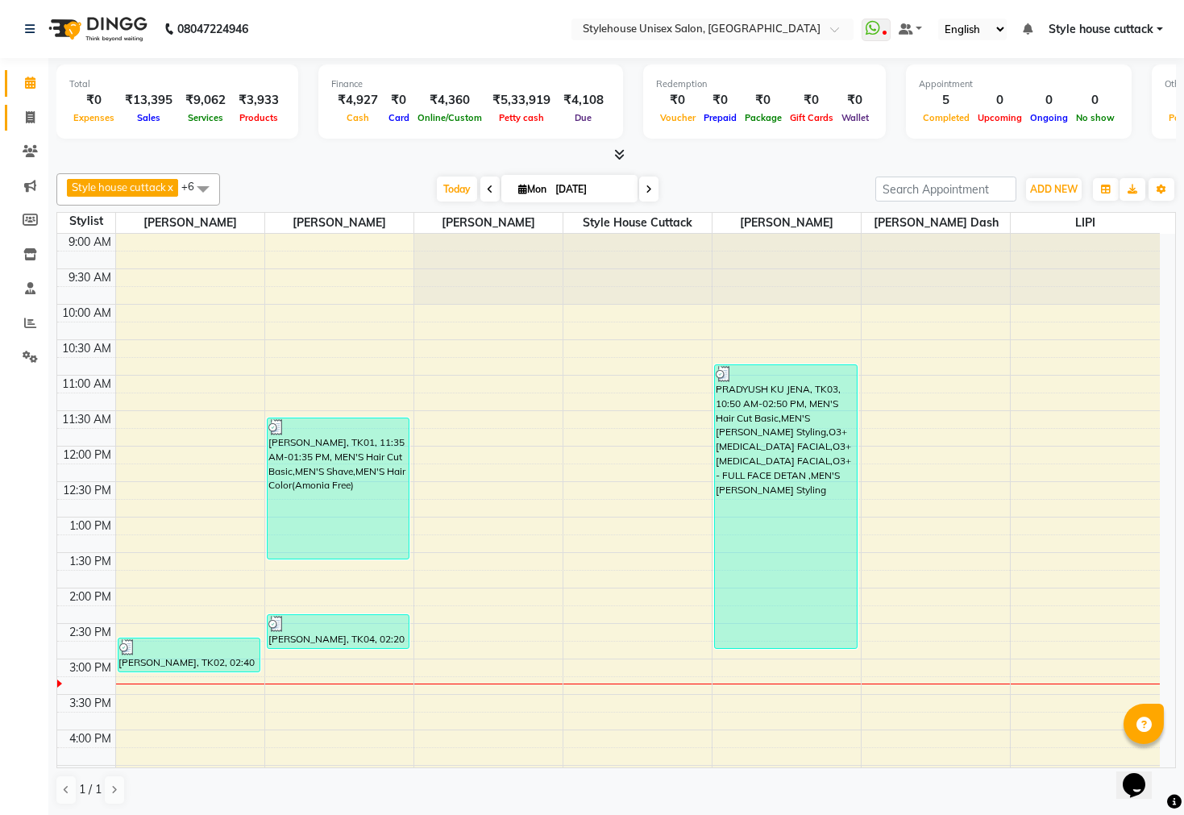
click at [27, 114] on icon at bounding box center [30, 117] width 9 height 12
select select "service"
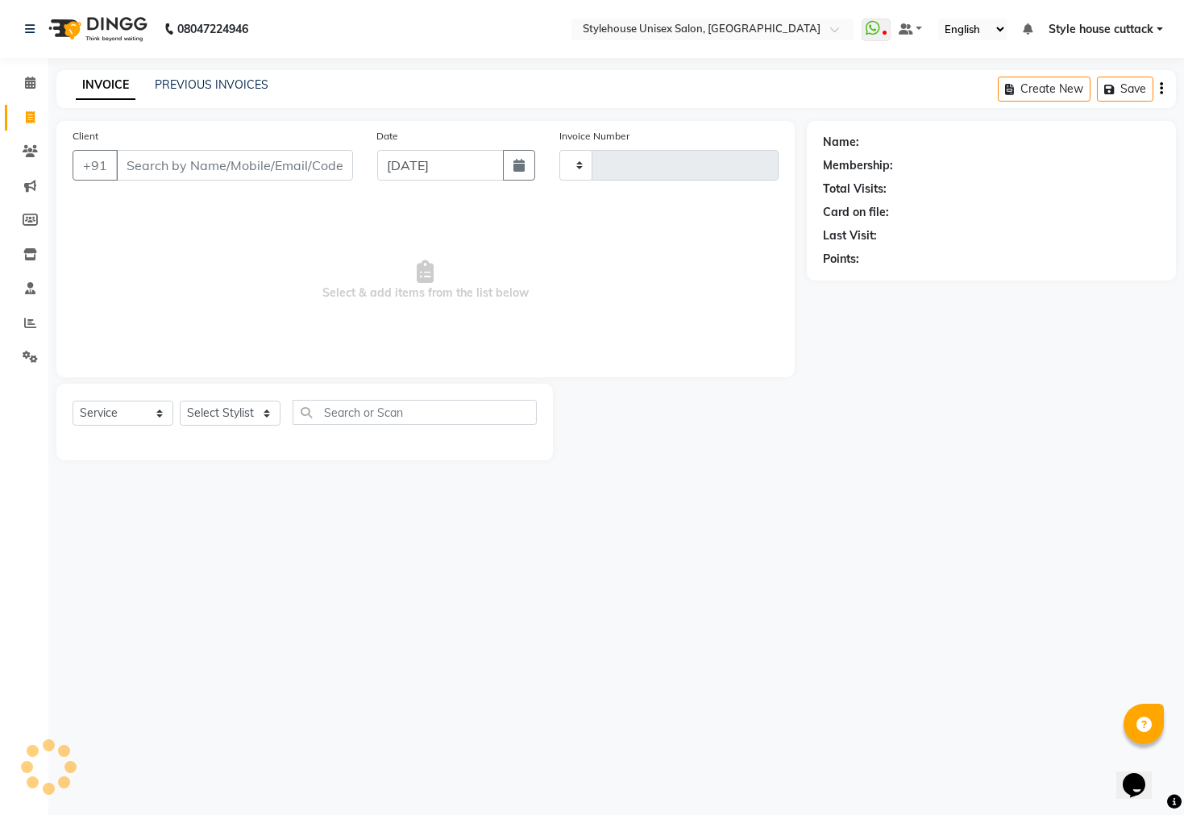
type input "2277"
select select "4222"
click at [174, 85] on link "PREVIOUS INVOICES" at bounding box center [212, 84] width 114 height 15
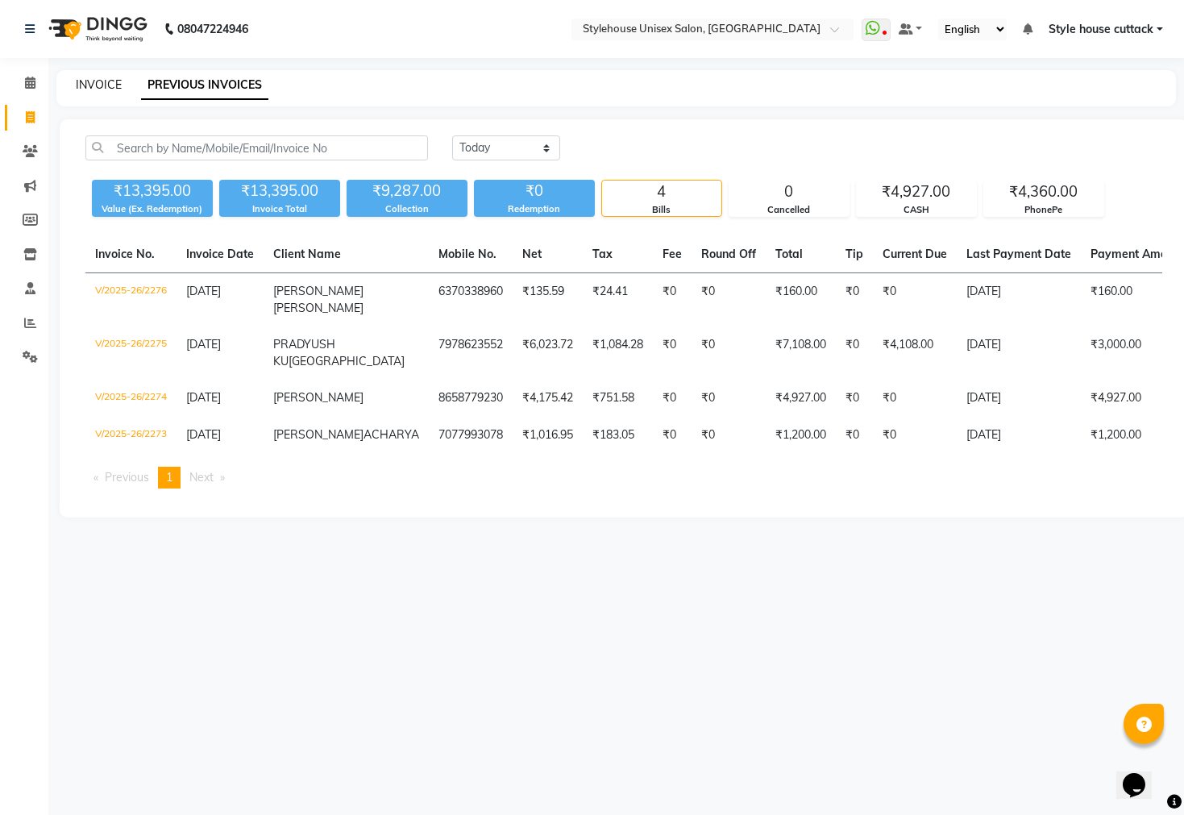
click at [103, 85] on link "INVOICE" at bounding box center [99, 84] width 46 height 15
select select "service"
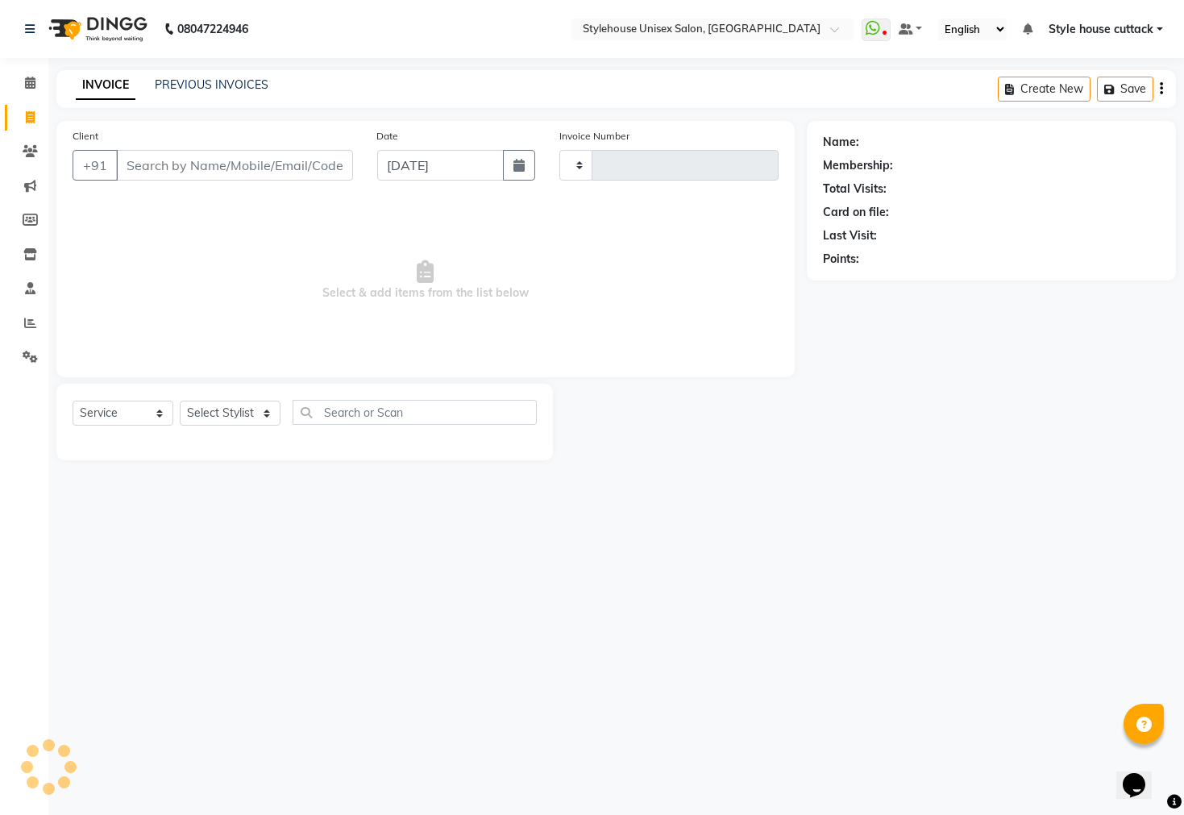
type input "2277"
select select "4222"
click at [27, 83] on icon at bounding box center [30, 83] width 10 height 12
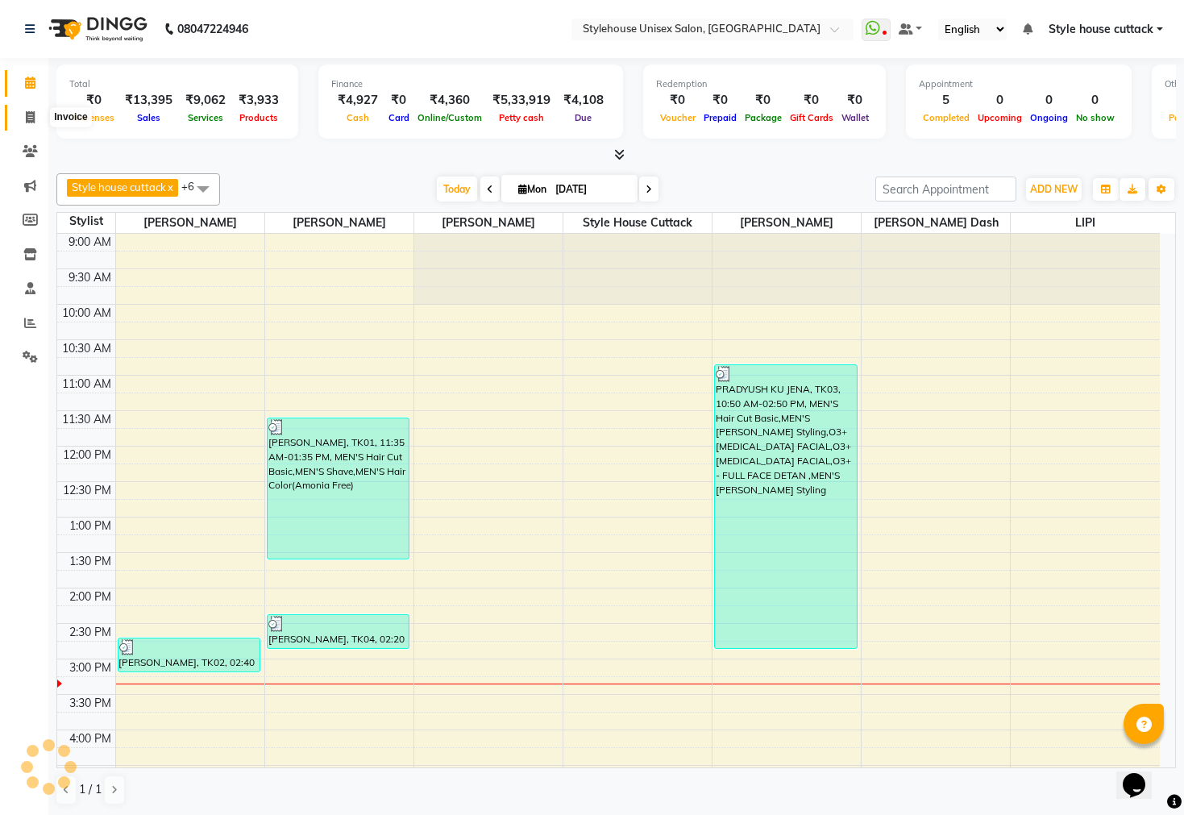
click at [27, 109] on span at bounding box center [30, 118] width 28 height 19
select select "4222"
select select "service"
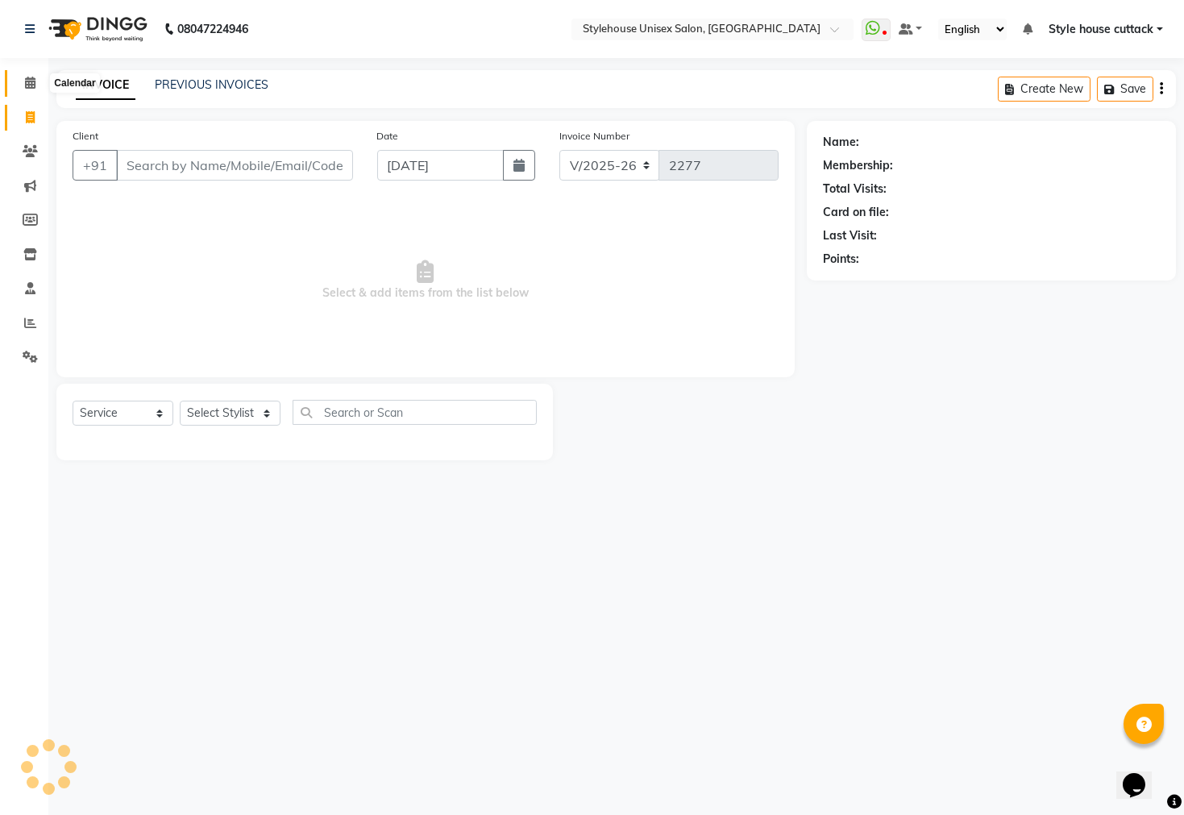
click at [22, 84] on span at bounding box center [30, 83] width 28 height 19
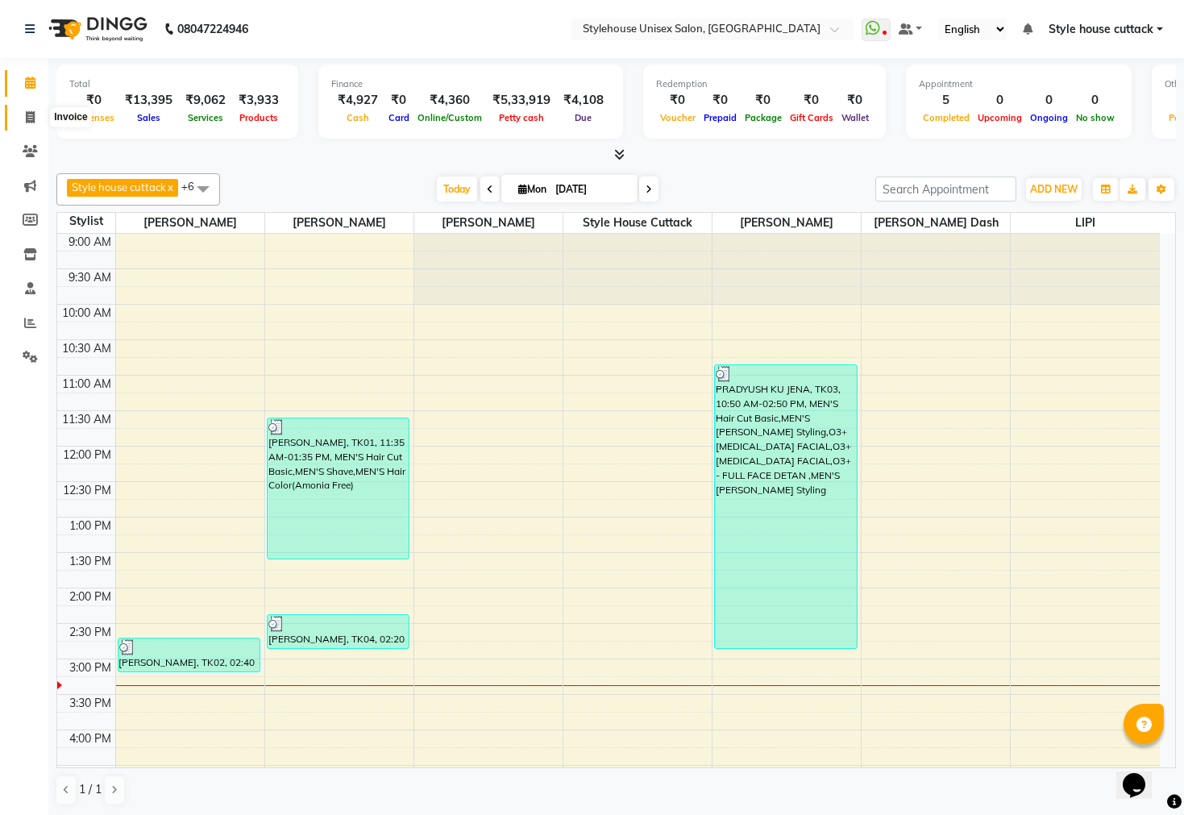
click at [23, 116] on span at bounding box center [30, 118] width 28 height 19
select select "4222"
select select "service"
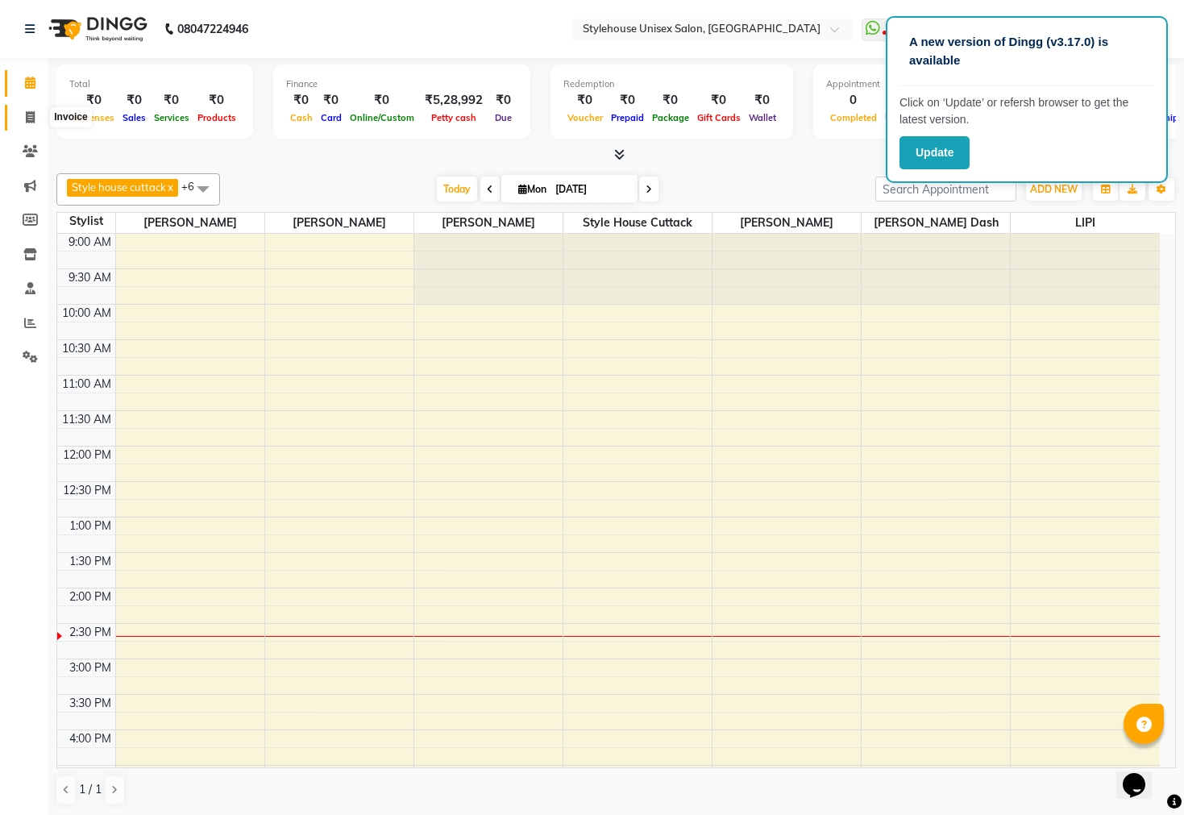
click at [23, 116] on span at bounding box center [30, 118] width 28 height 19
select select "service"
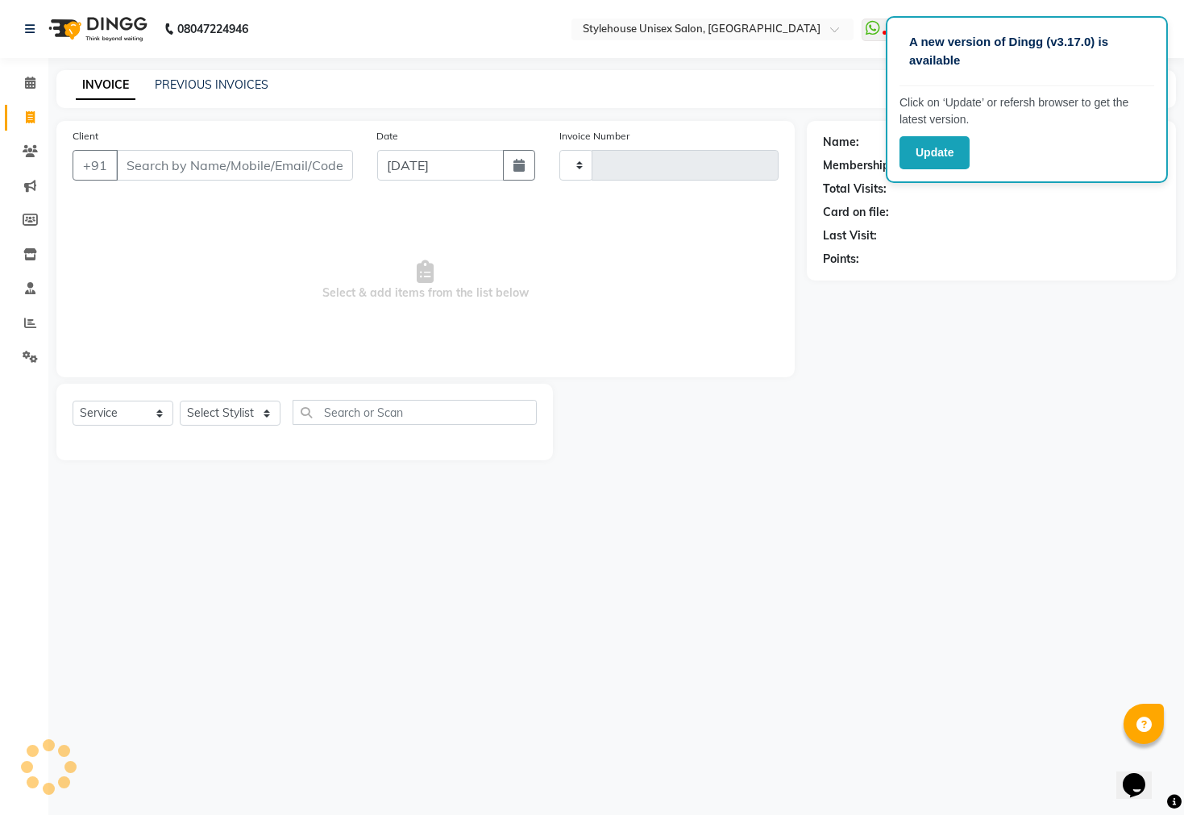
type input "2275"
select select "4222"
click at [1043, 388] on div "Name: Membership: Total Visits: Card on file: Last Visit: Points:" at bounding box center [997, 290] width 381 height 339
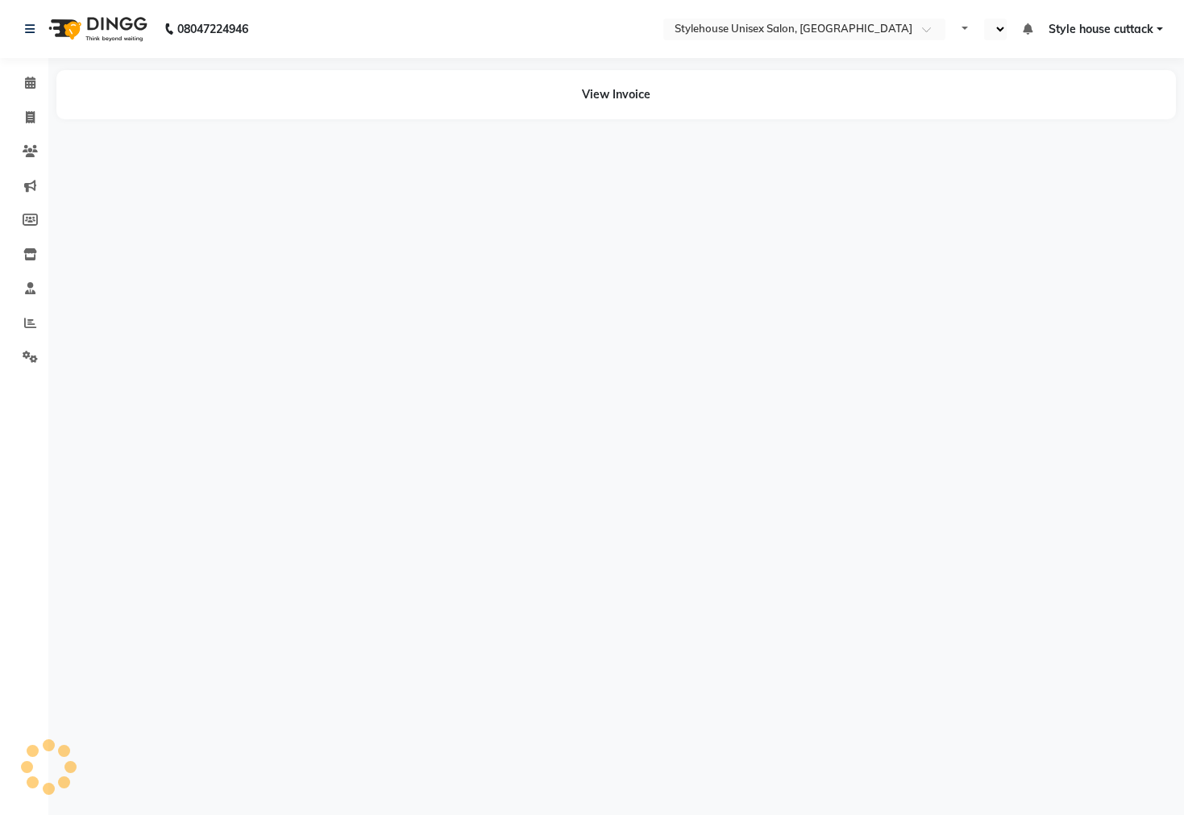
select select "en"
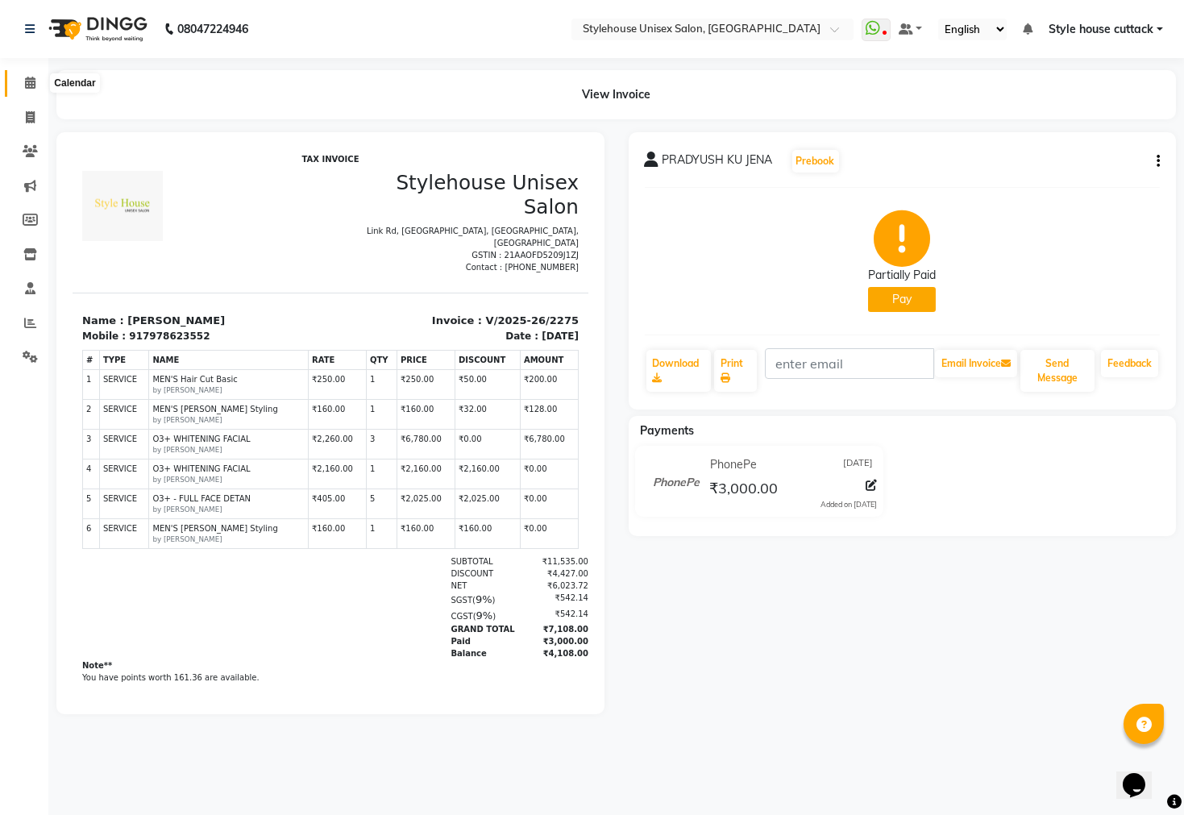
click at [18, 86] on span at bounding box center [30, 83] width 28 height 19
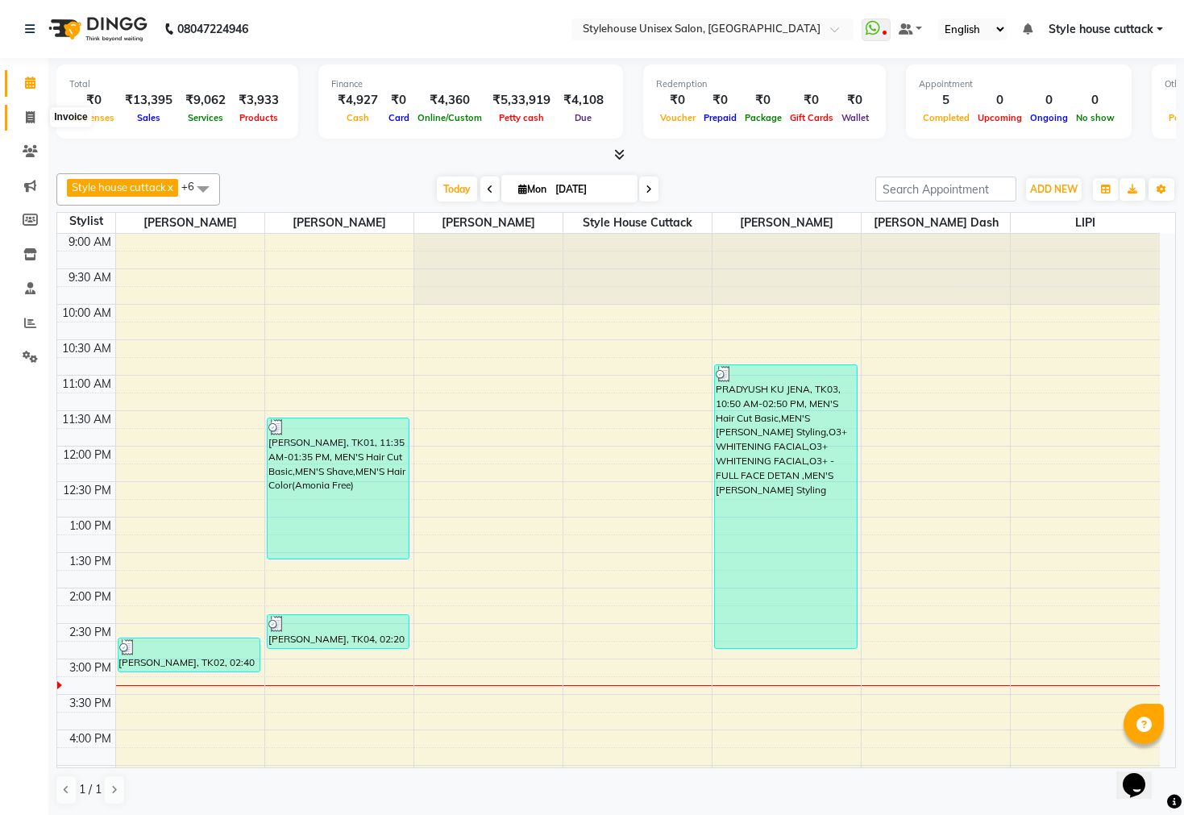
click at [27, 116] on icon at bounding box center [30, 117] width 9 height 12
select select "service"
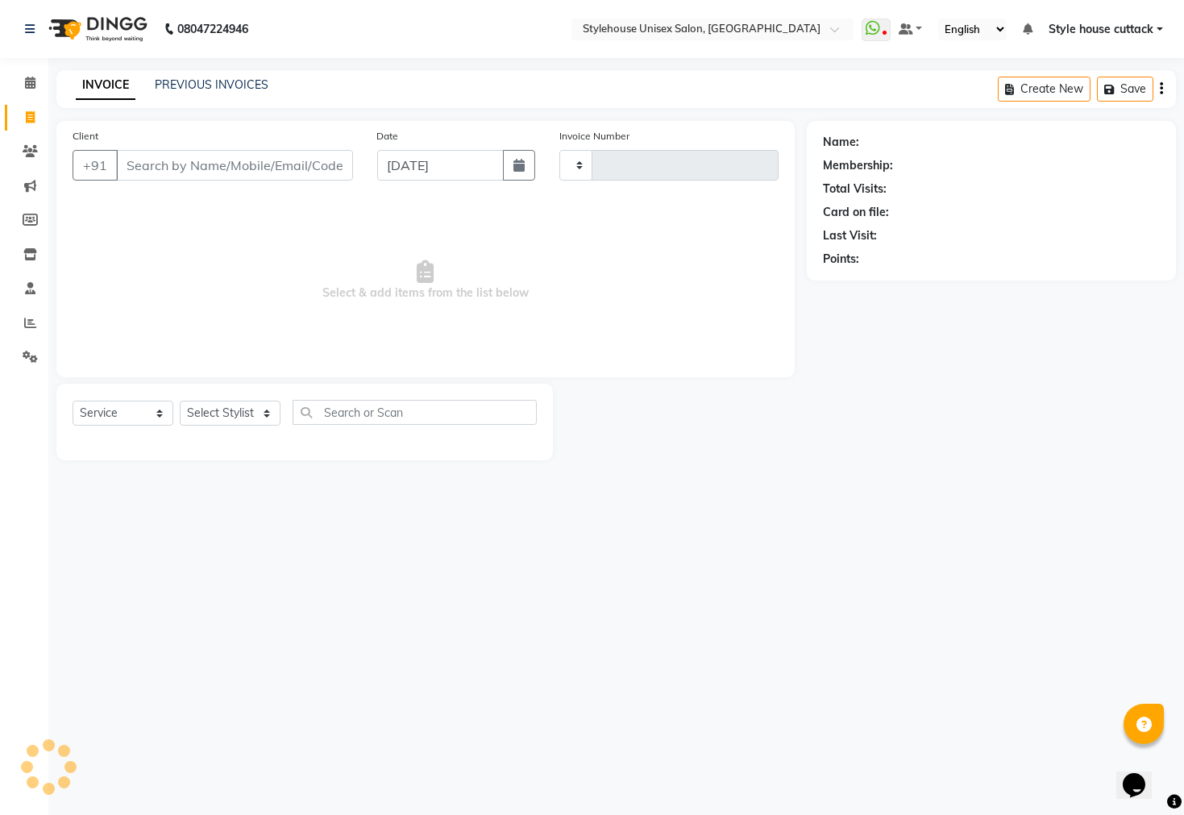
type input "2277"
select select "4222"
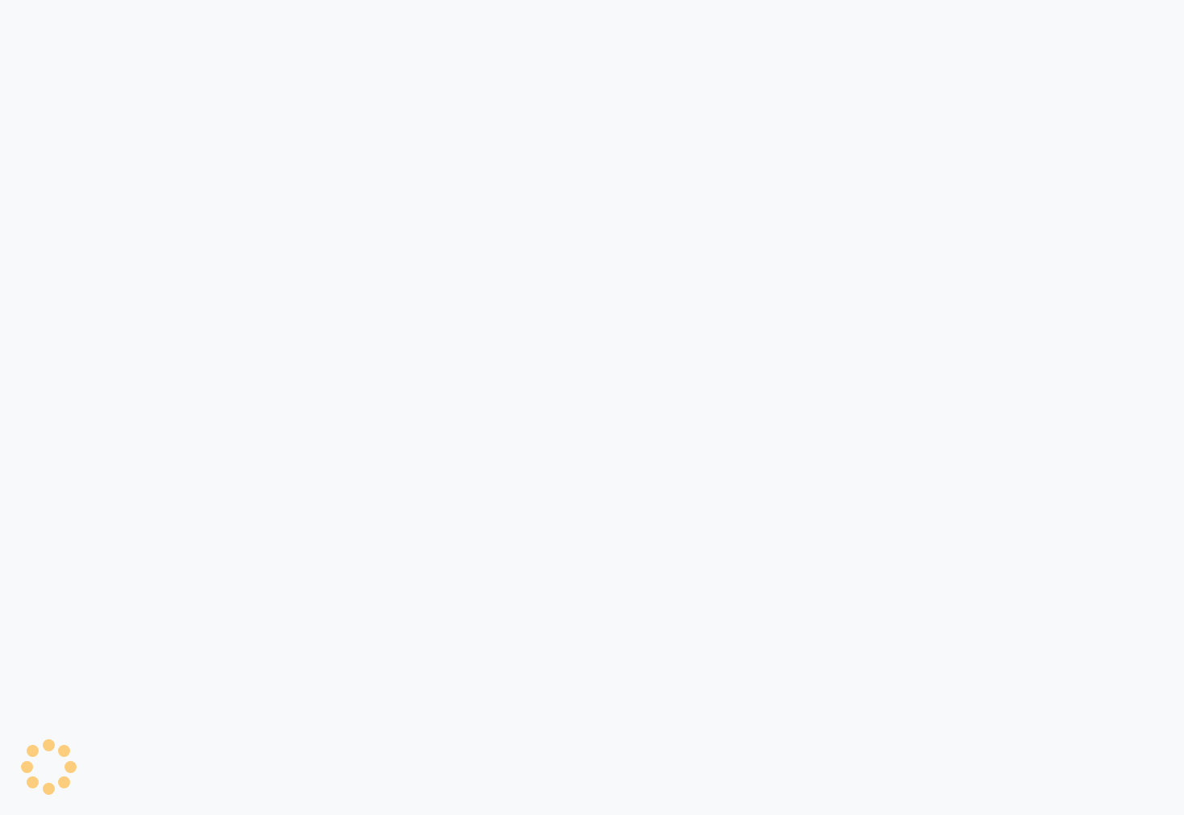
select select "service"
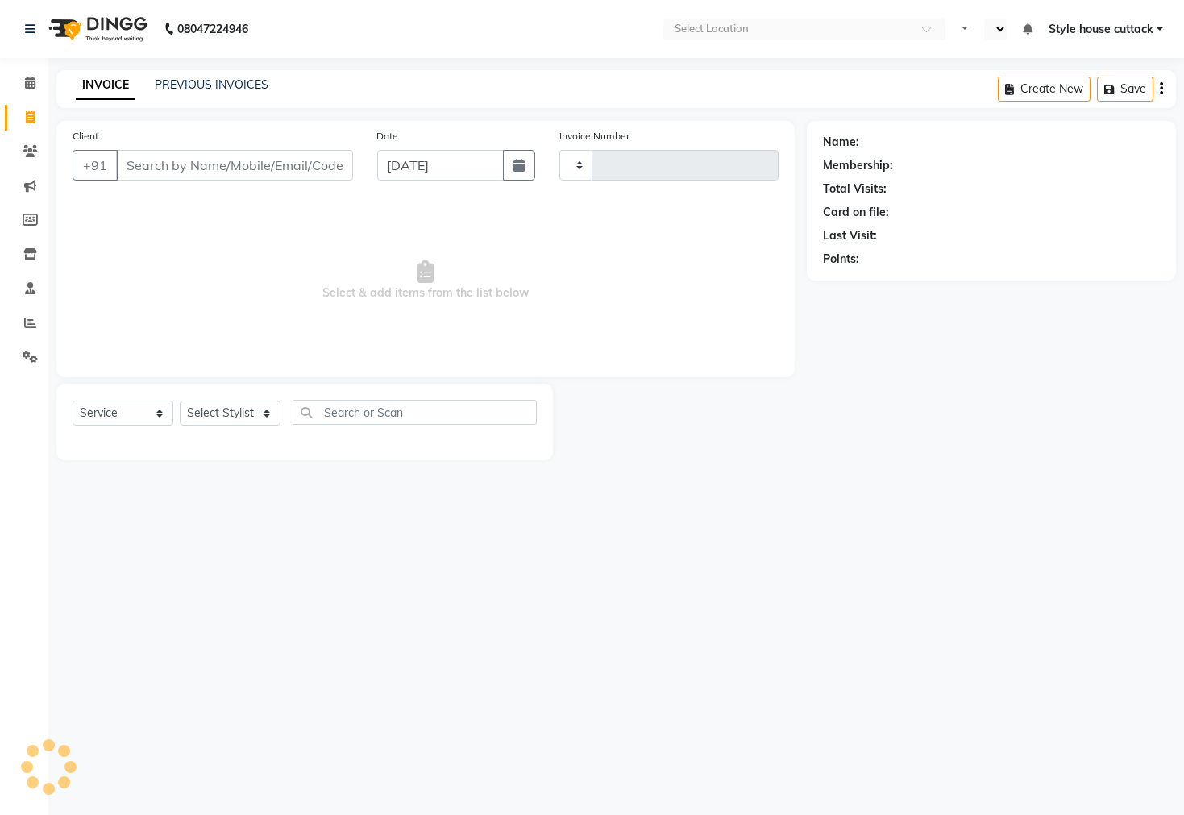
select select "en"
type input "2277"
select select "4222"
